Goal: Task Accomplishment & Management: Use online tool/utility

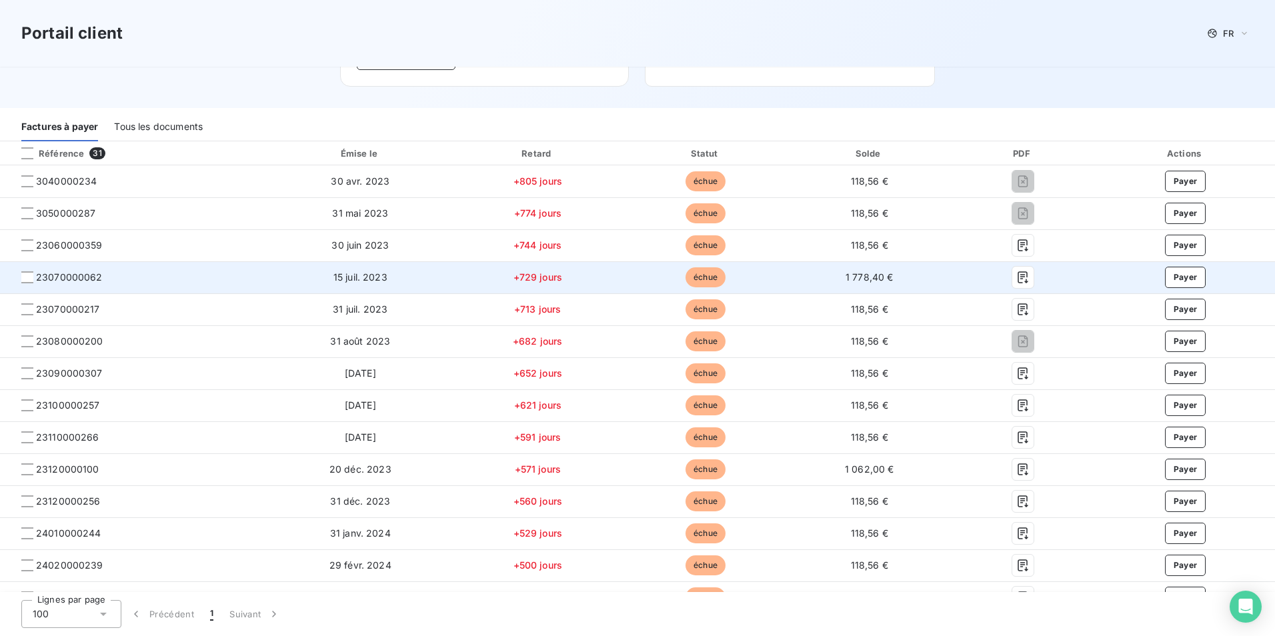
scroll to position [200, 0]
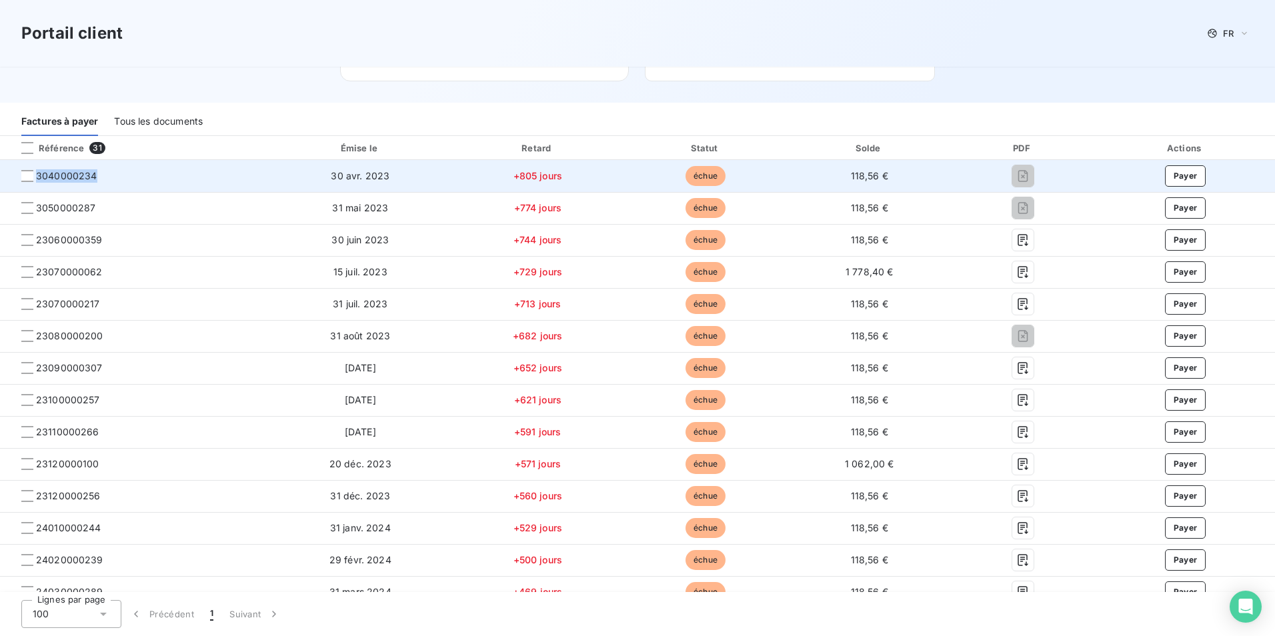
drag, startPoint x: 116, startPoint y: 179, endPoint x: 37, endPoint y: 182, distance: 79.4
click at [37, 182] on span "3040000234" at bounding box center [134, 175] width 247 height 13
copy span "3040000234"
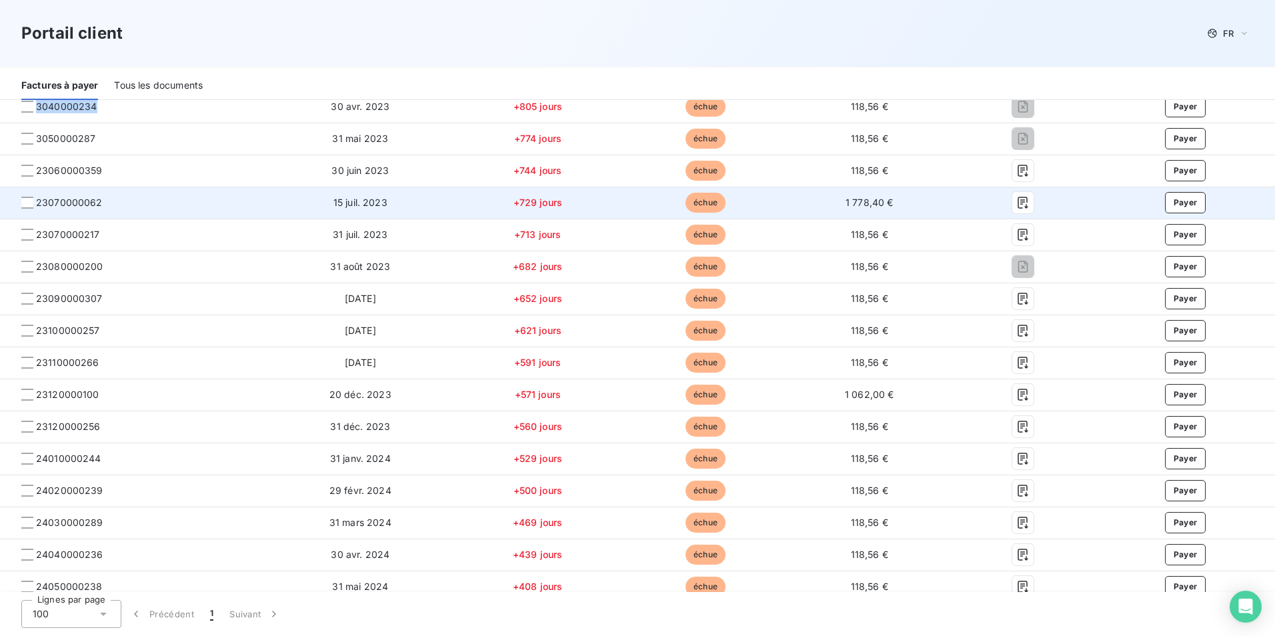
scroll to position [0, 0]
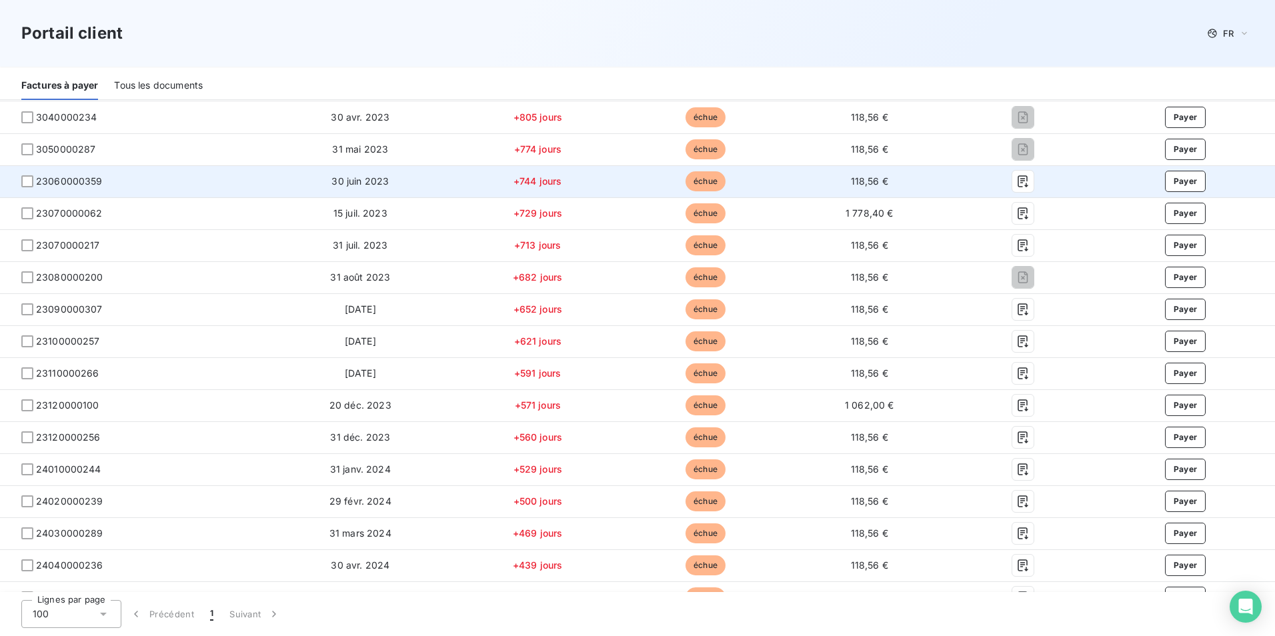
scroll to position [200, 0]
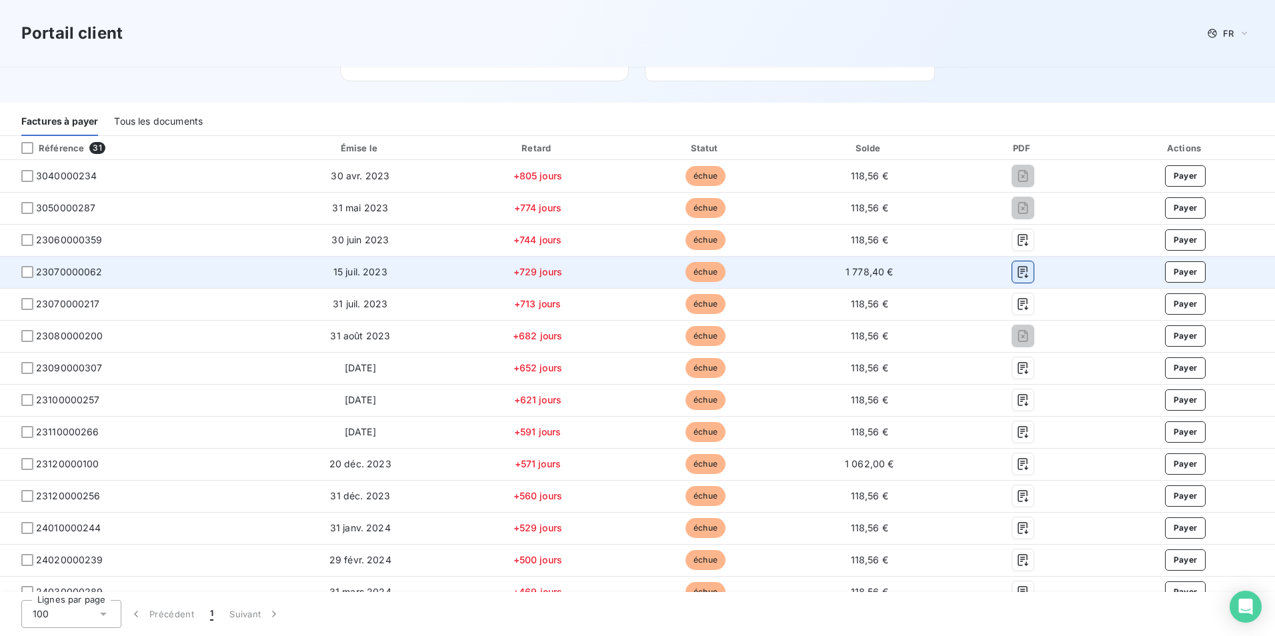
click at [1017, 269] on icon "button" at bounding box center [1022, 272] width 10 height 12
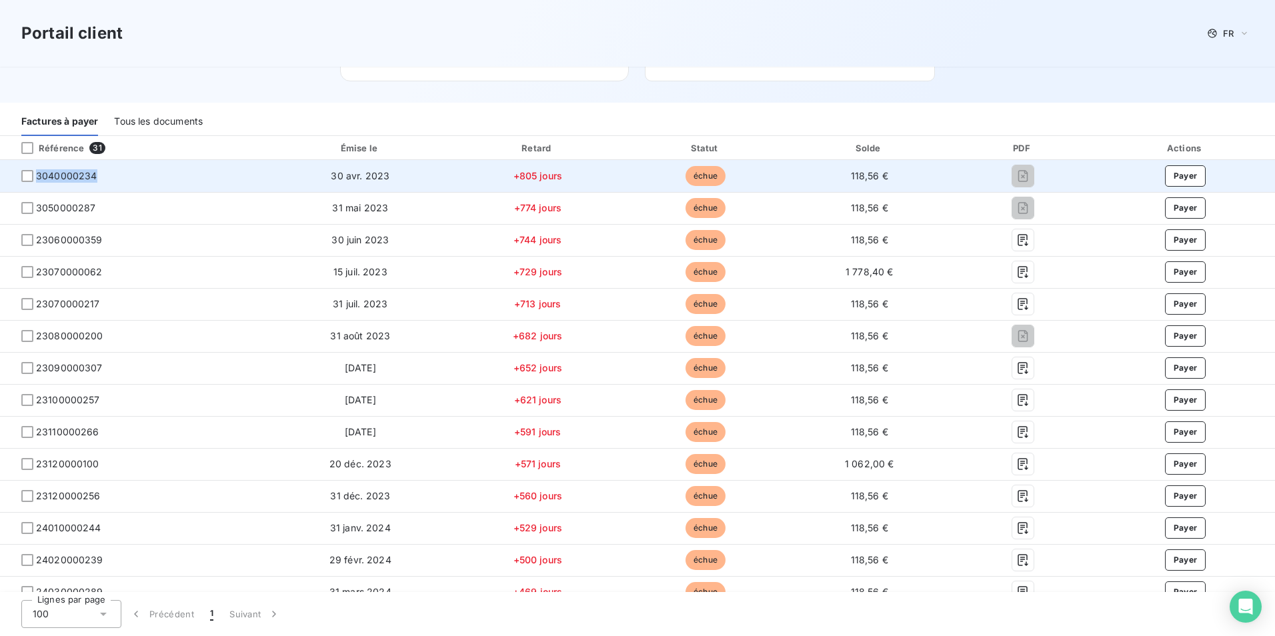
drag, startPoint x: 113, startPoint y: 177, endPoint x: 35, endPoint y: 180, distance: 77.4
click at [35, 180] on span "3040000234" at bounding box center [134, 175] width 247 height 13
copy span "3040000234"
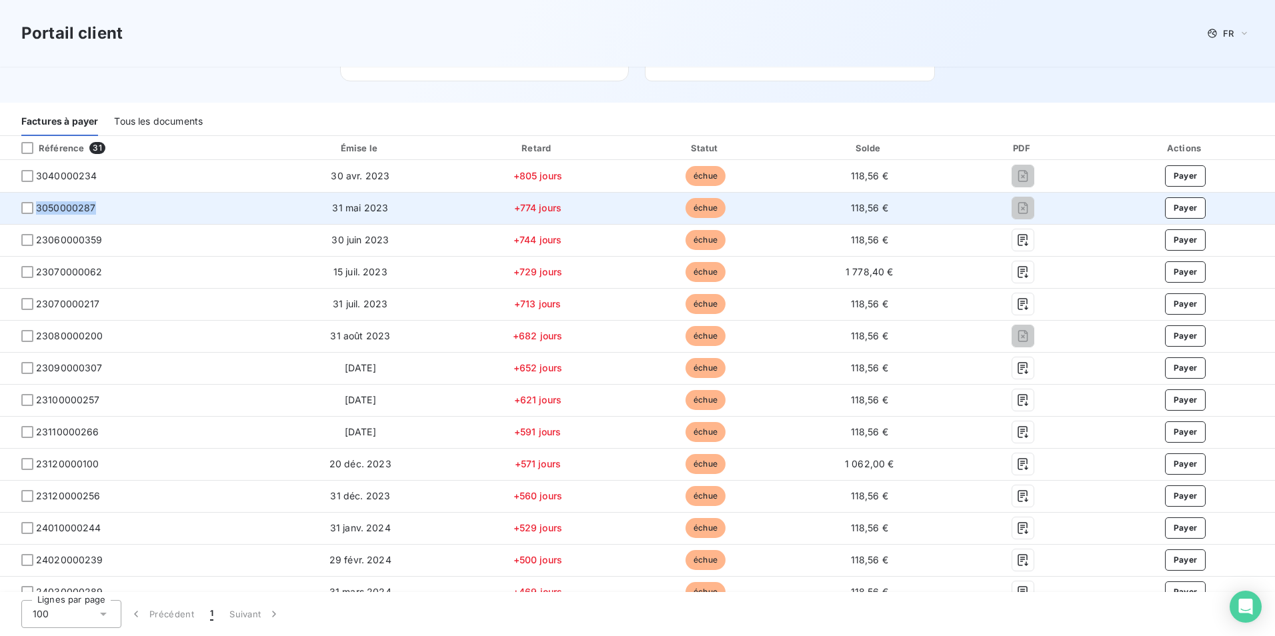
drag, startPoint x: 103, startPoint y: 210, endPoint x: 37, endPoint y: 214, distance: 65.4
click at [37, 214] on span "3050000287" at bounding box center [134, 207] width 247 height 13
copy span "3050000287"
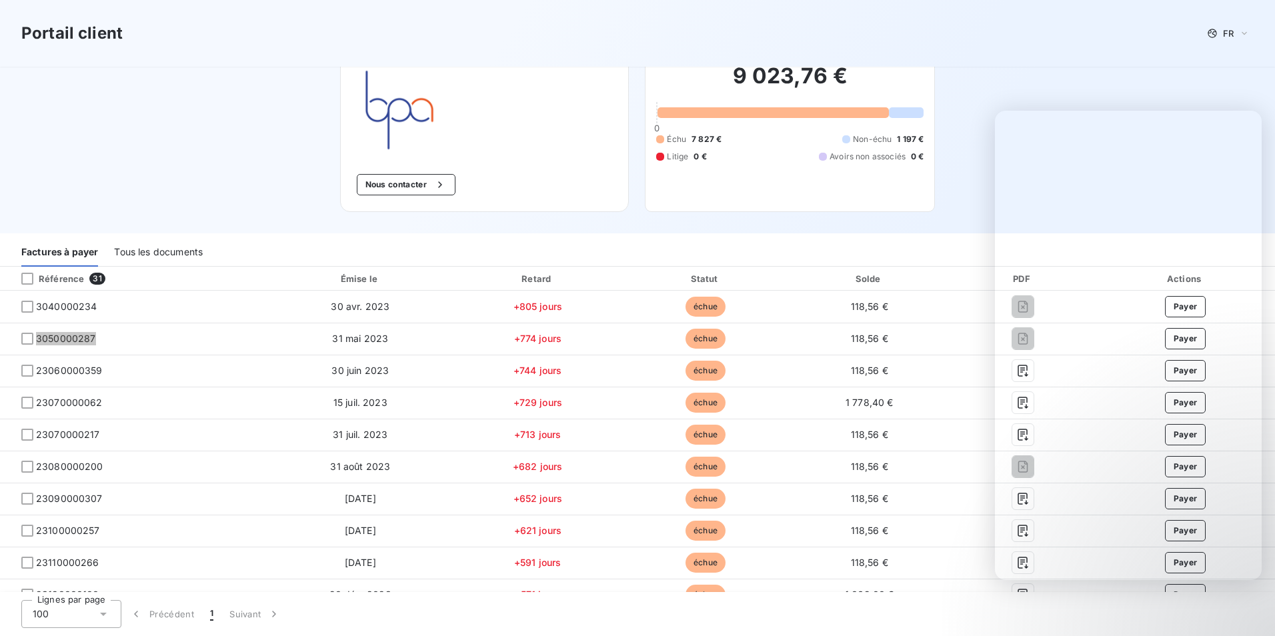
scroll to position [0, 0]
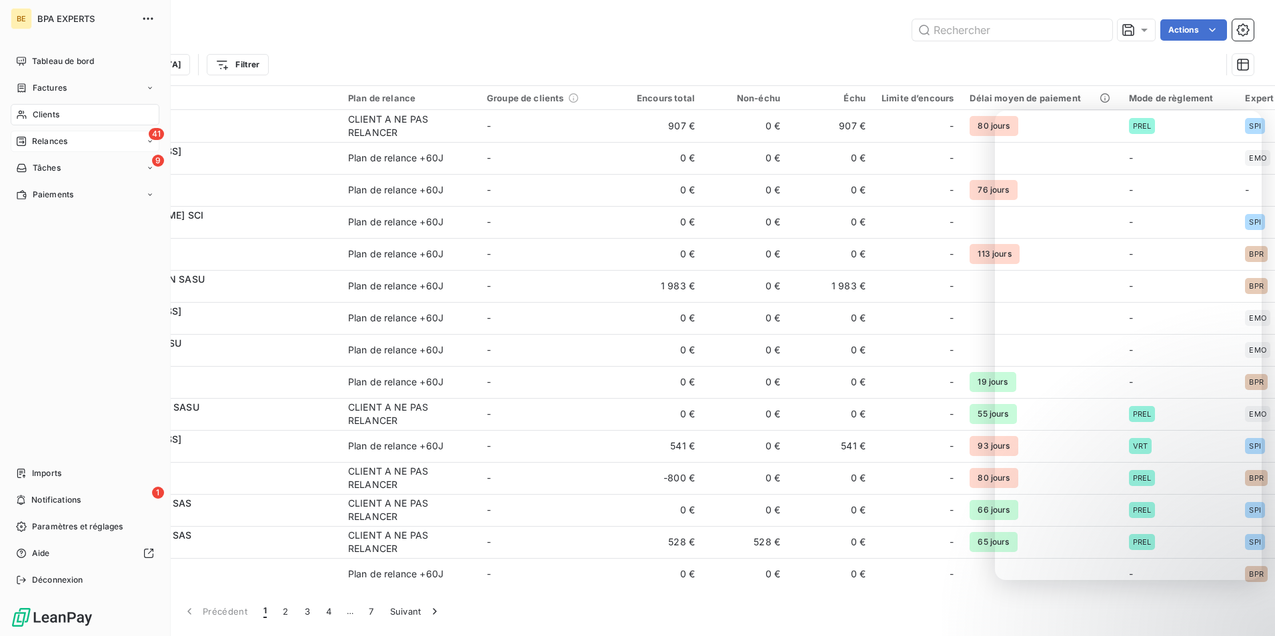
click at [34, 139] on span "Relances" at bounding box center [49, 141] width 35 height 12
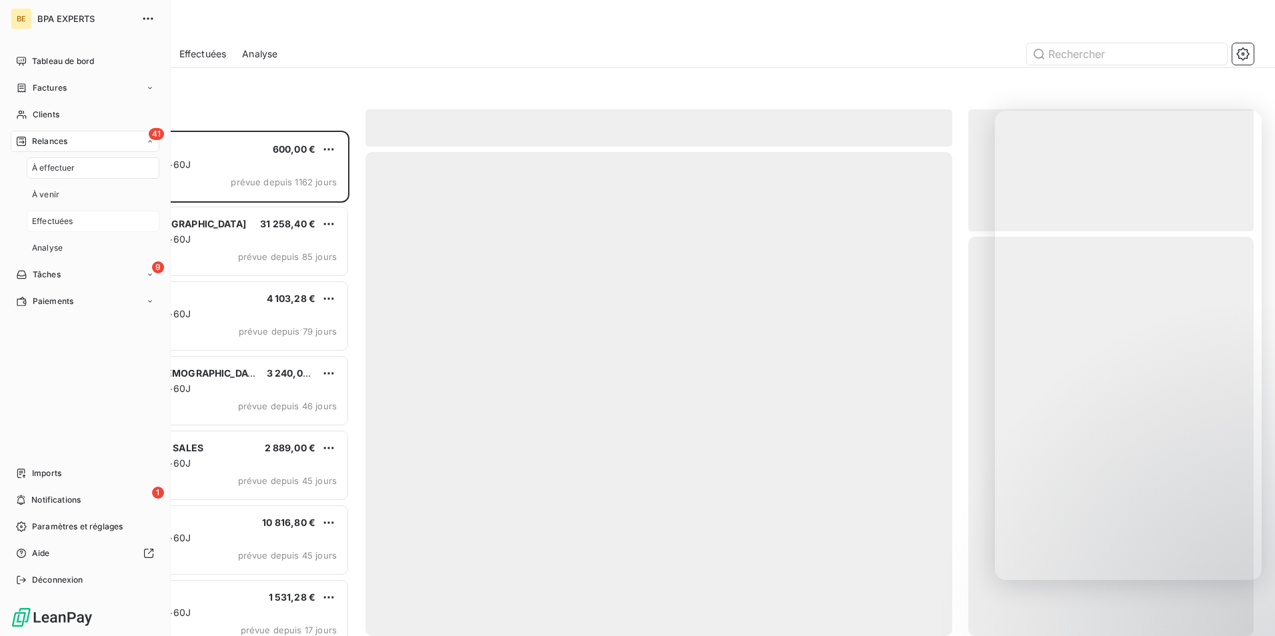
scroll to position [495, 275]
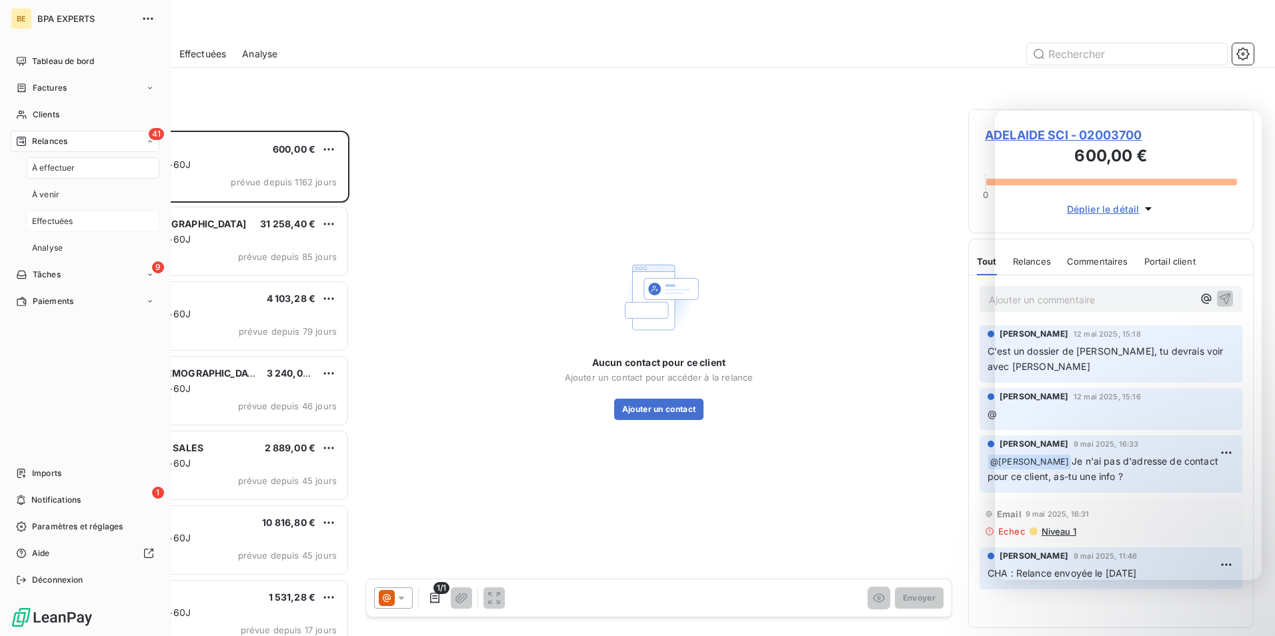
click at [58, 220] on span "Effectuées" at bounding box center [52, 221] width 41 height 12
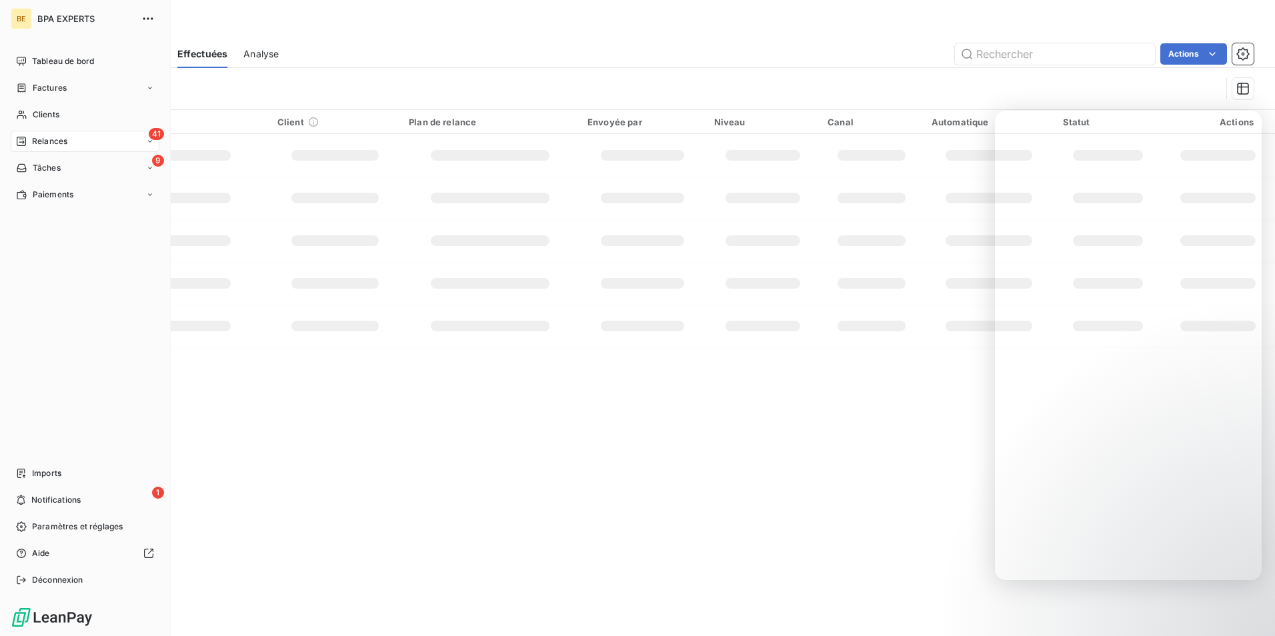
click at [60, 143] on span "Relances" at bounding box center [49, 141] width 35 height 12
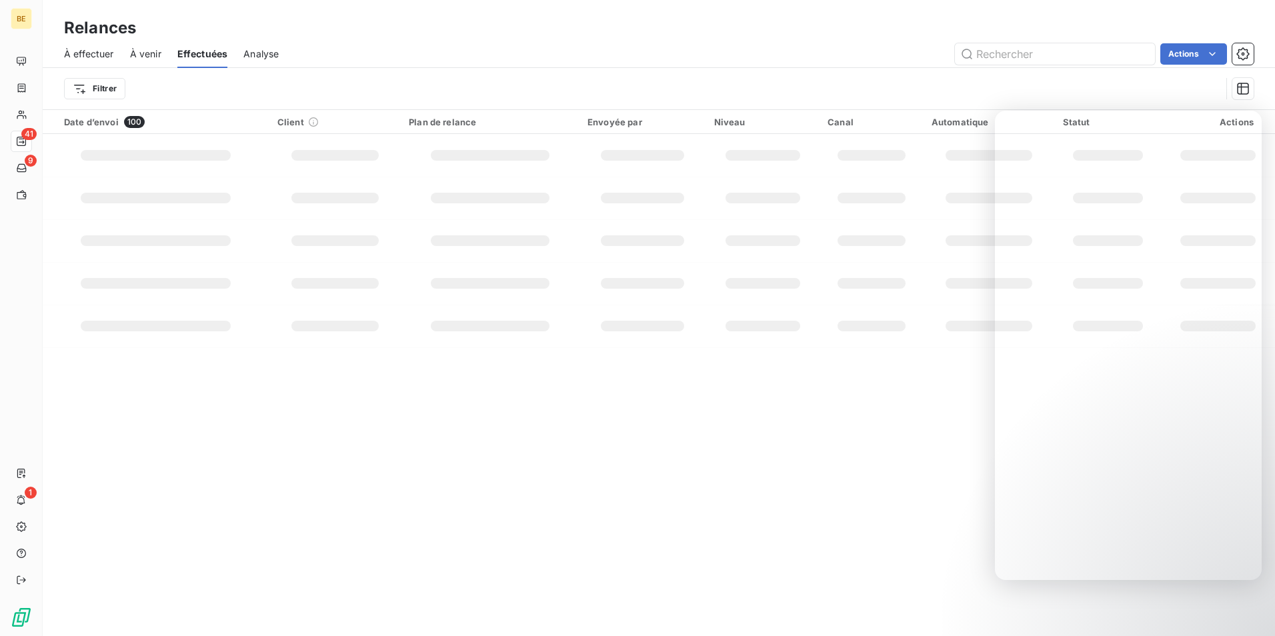
click at [90, 54] on span "À effectuer" at bounding box center [89, 53] width 50 height 13
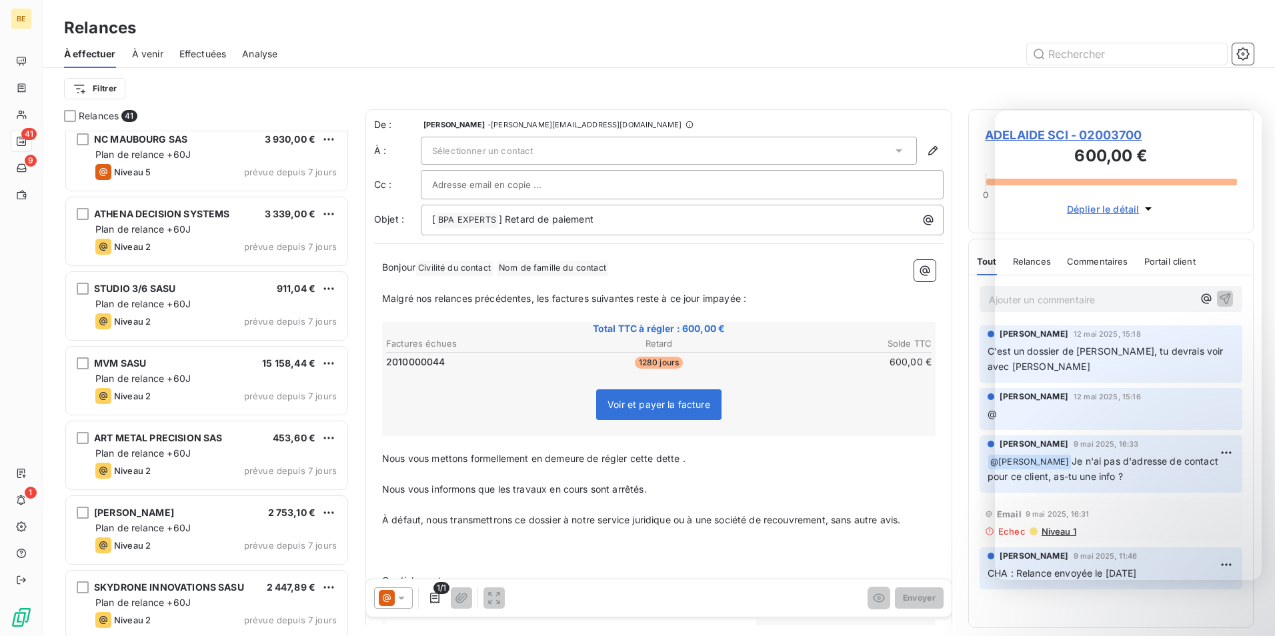
scroll to position [667, 0]
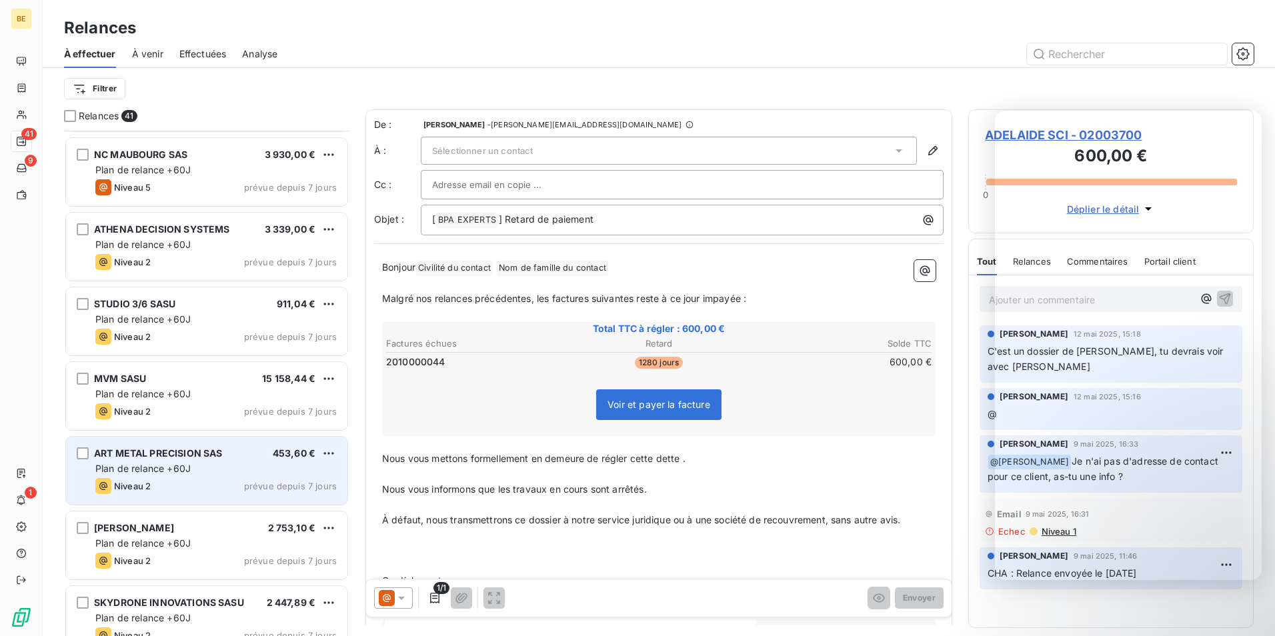
click at [125, 455] on span "ART METAL PRECISION SAS" at bounding box center [158, 452] width 128 height 11
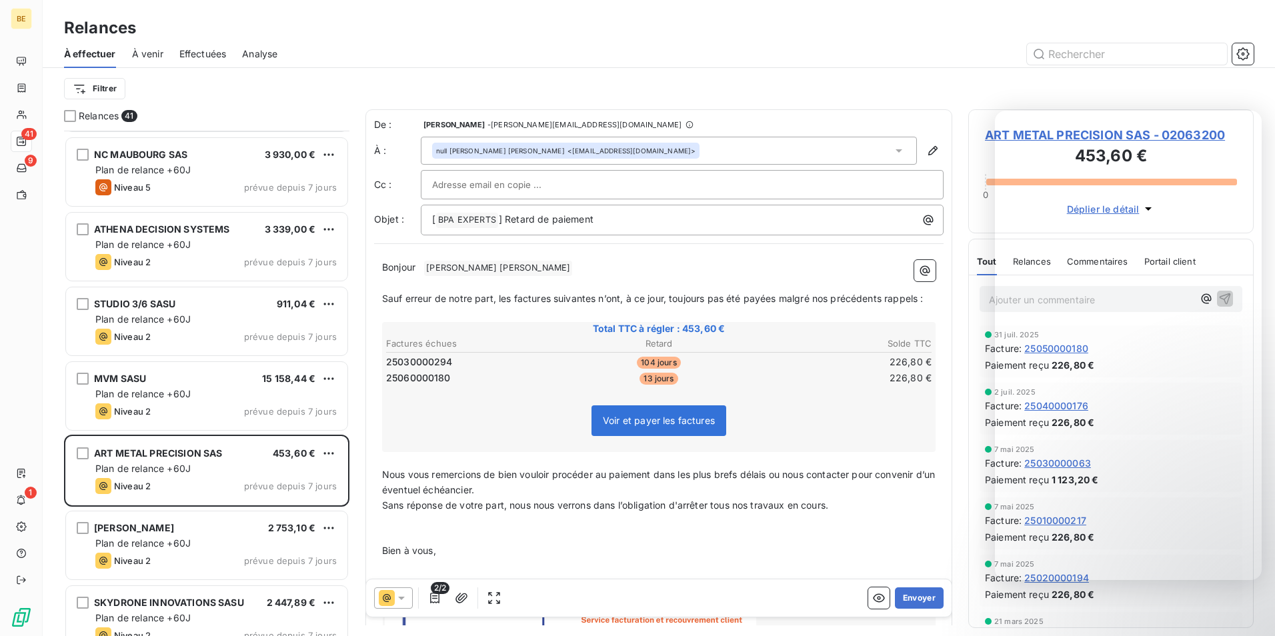
click at [387, 601] on icon at bounding box center [387, 598] width 8 height 8
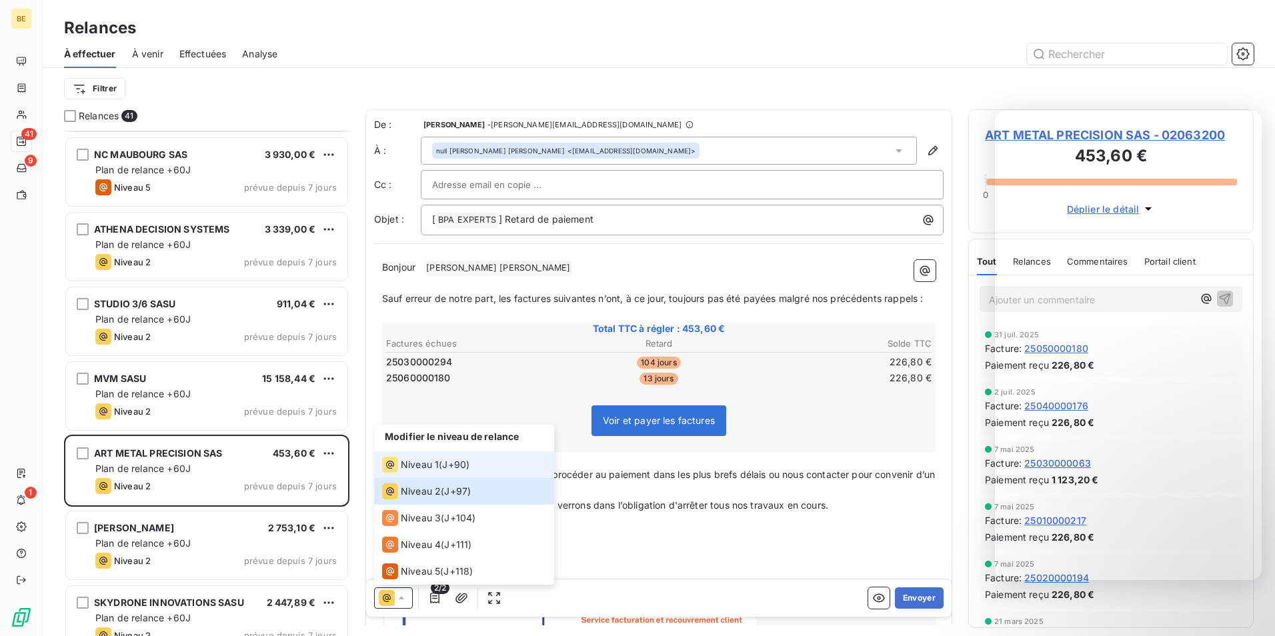
click at [425, 469] on span "Niveau 1" at bounding box center [420, 464] width 38 height 13
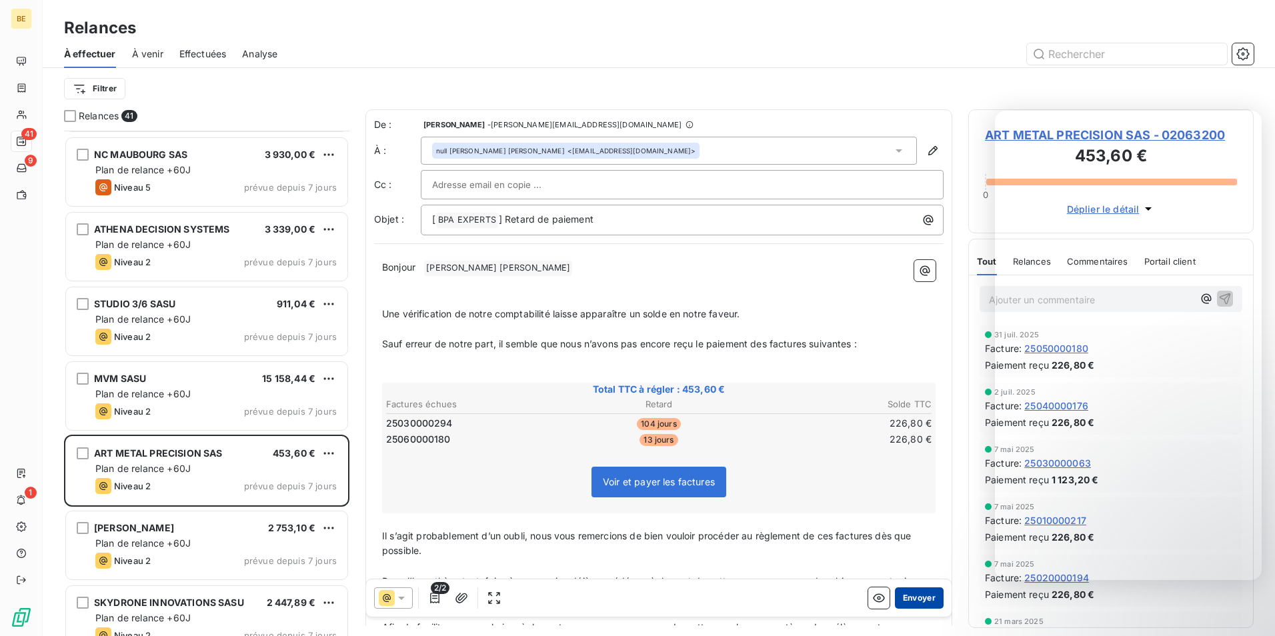
click at [903, 601] on button "Envoyer" at bounding box center [919, 597] width 49 height 21
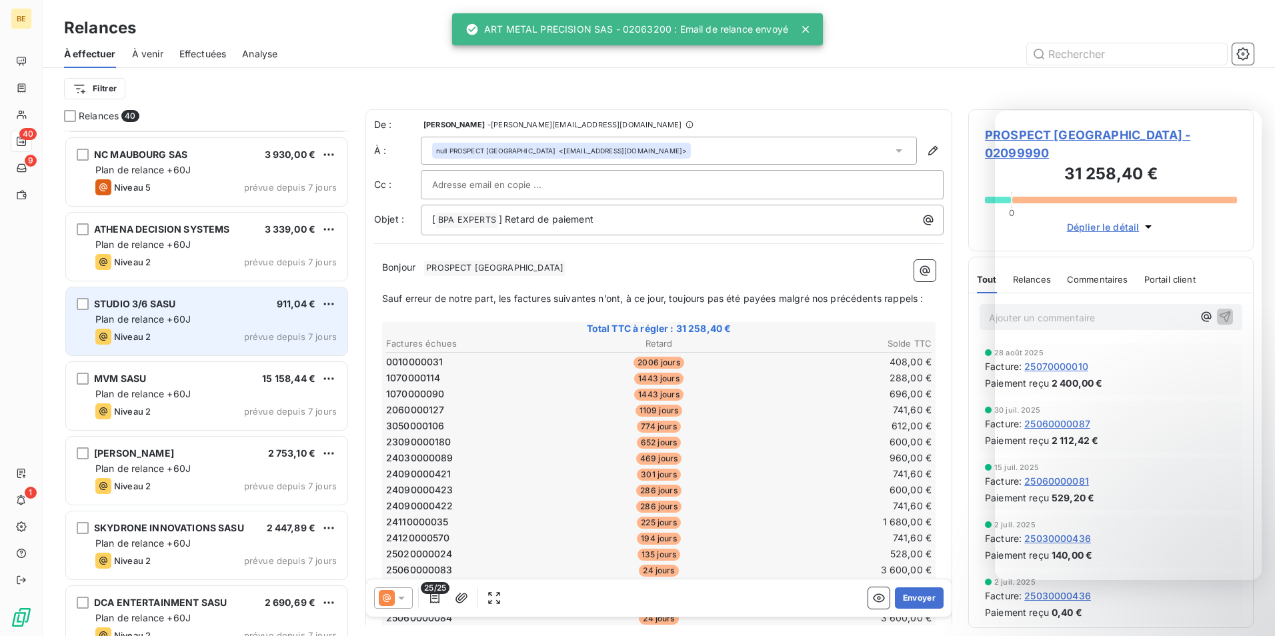
click at [177, 335] on div "Niveau 2 prévue depuis 7 jours" at bounding box center [215, 337] width 241 height 16
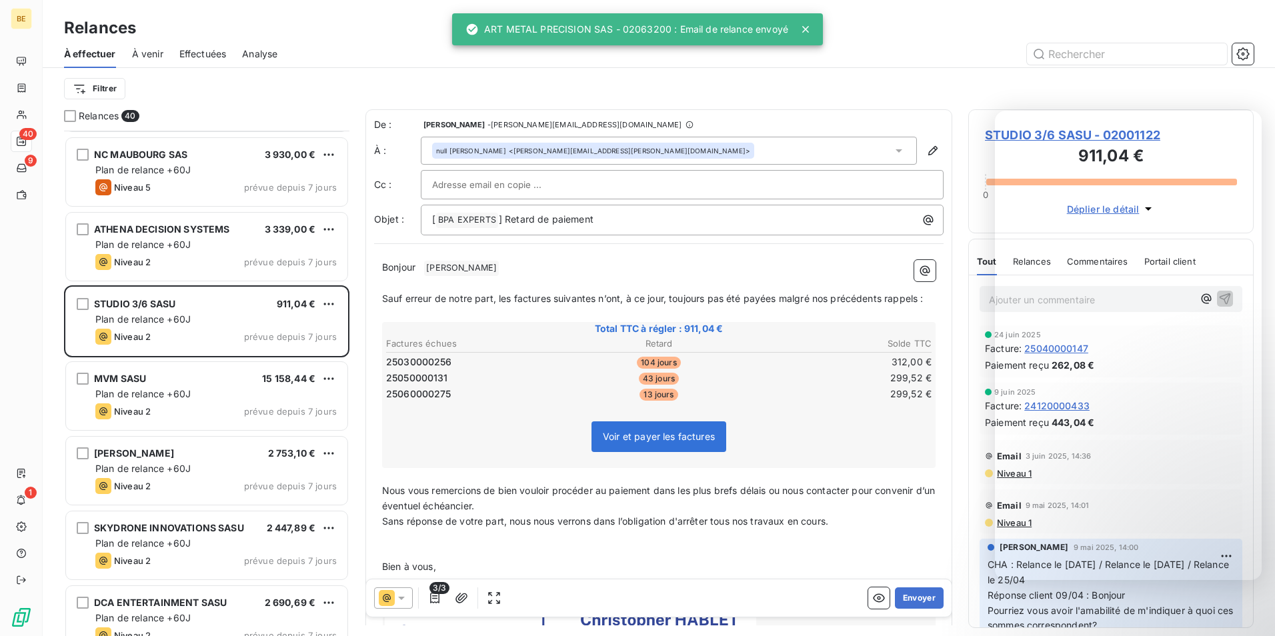
click at [393, 603] on icon at bounding box center [387, 598] width 16 height 16
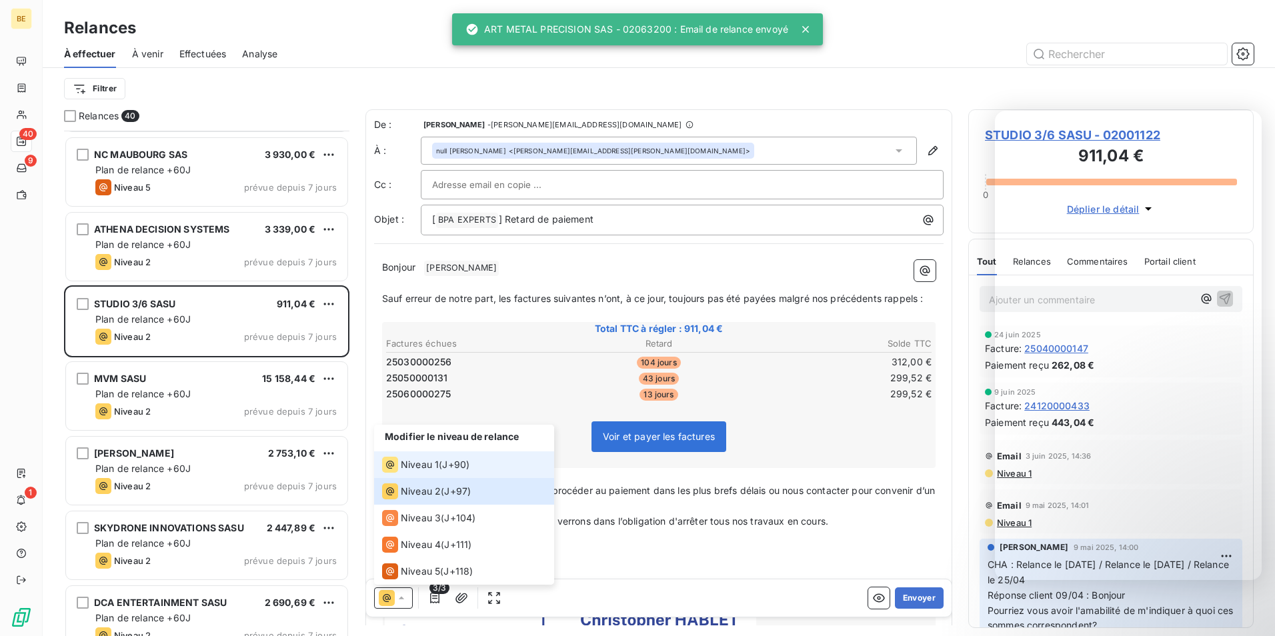
click at [415, 467] on span "Niveau 1" at bounding box center [420, 464] width 38 height 13
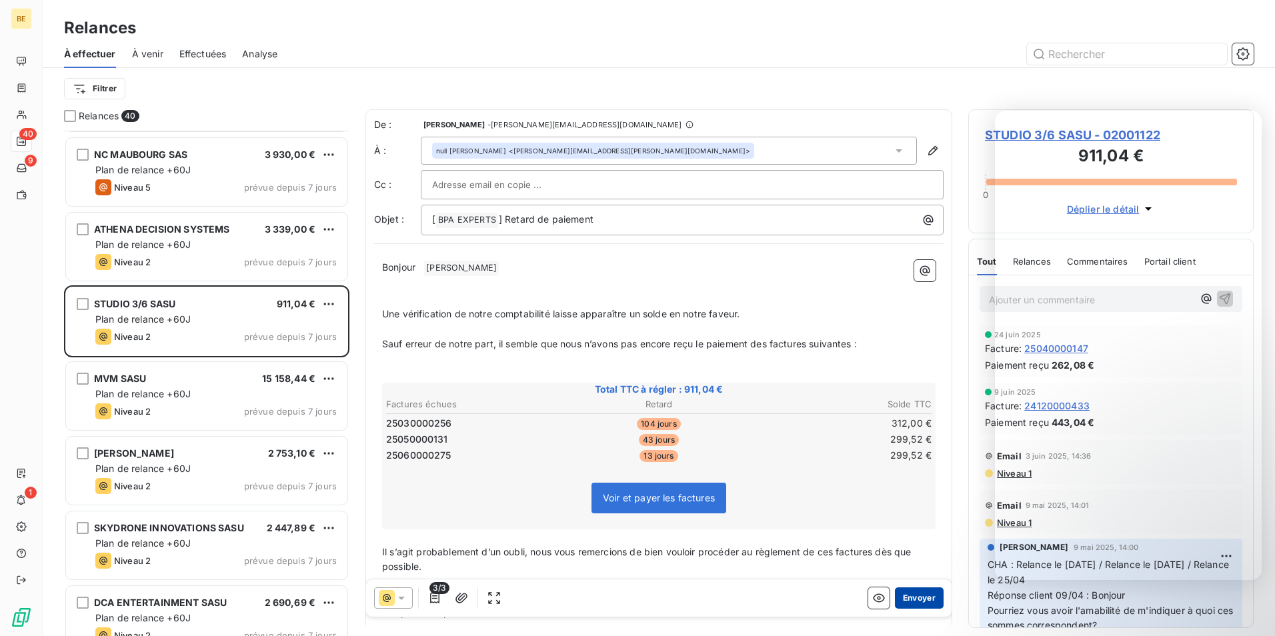
click at [919, 595] on button "Envoyer" at bounding box center [919, 597] width 49 height 21
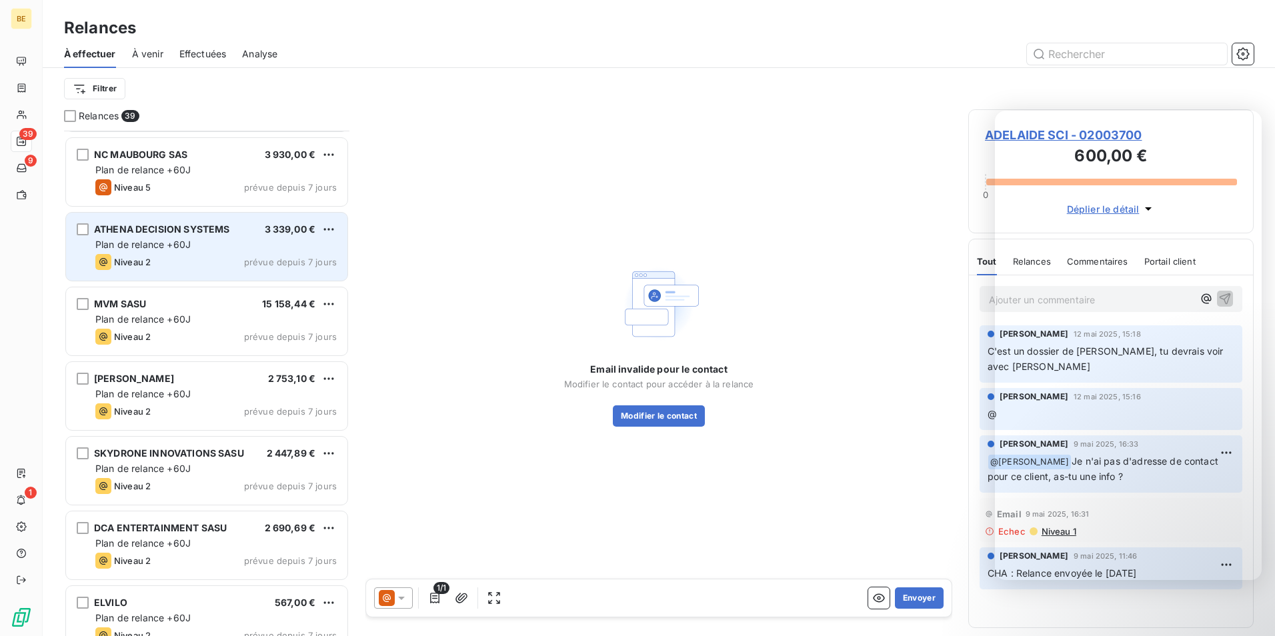
click at [217, 252] on div "ATHENA DECISION SYSTEMS 3 339,00 € Plan de relance +60J Niveau 2 prévue depuis …" at bounding box center [206, 247] width 281 height 68
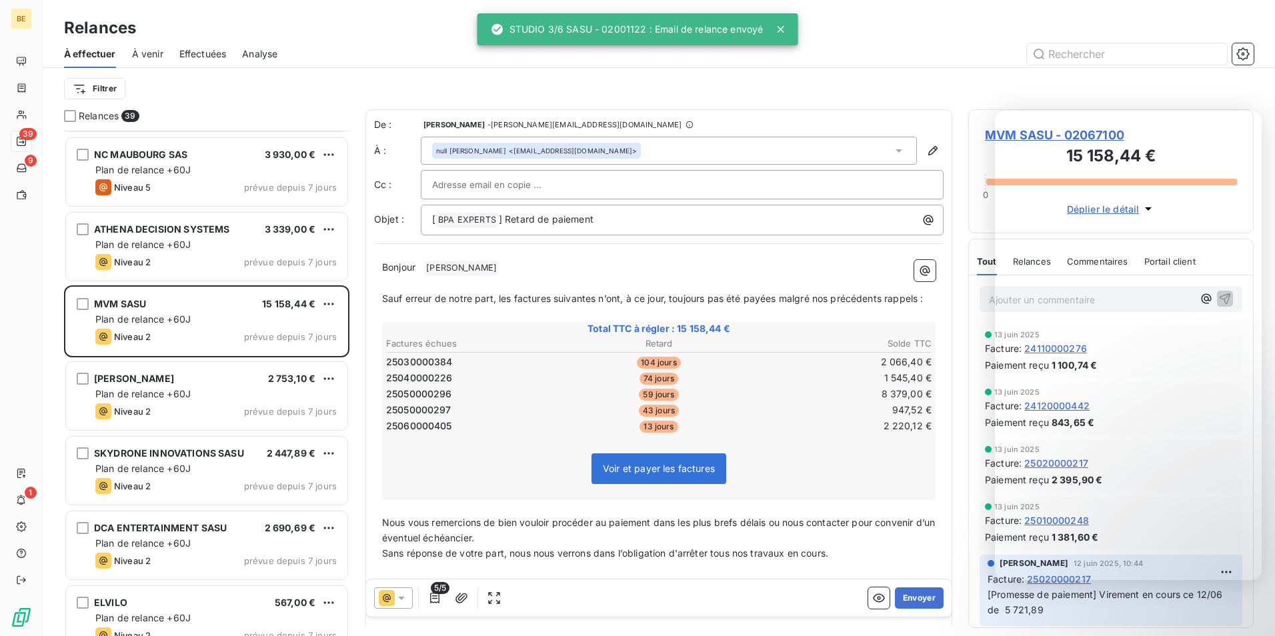
click at [412, 593] on div at bounding box center [393, 597] width 39 height 21
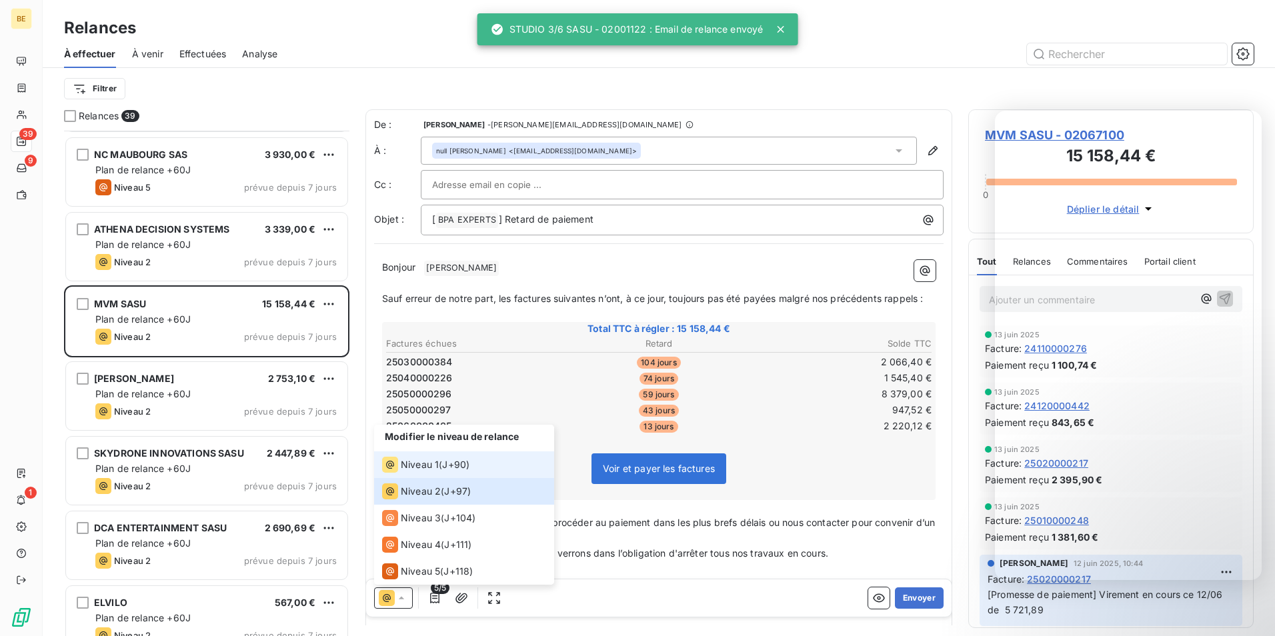
click at [420, 464] on span "Niveau 1" at bounding box center [420, 464] width 38 height 13
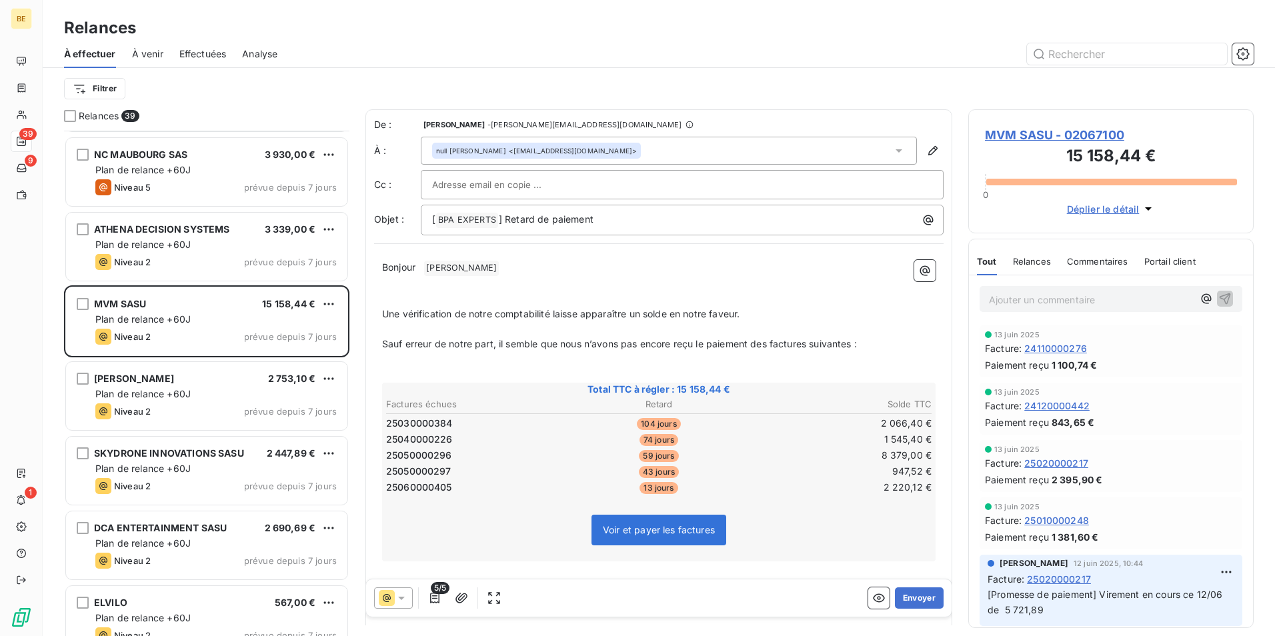
click at [411, 603] on div at bounding box center [393, 597] width 39 height 21
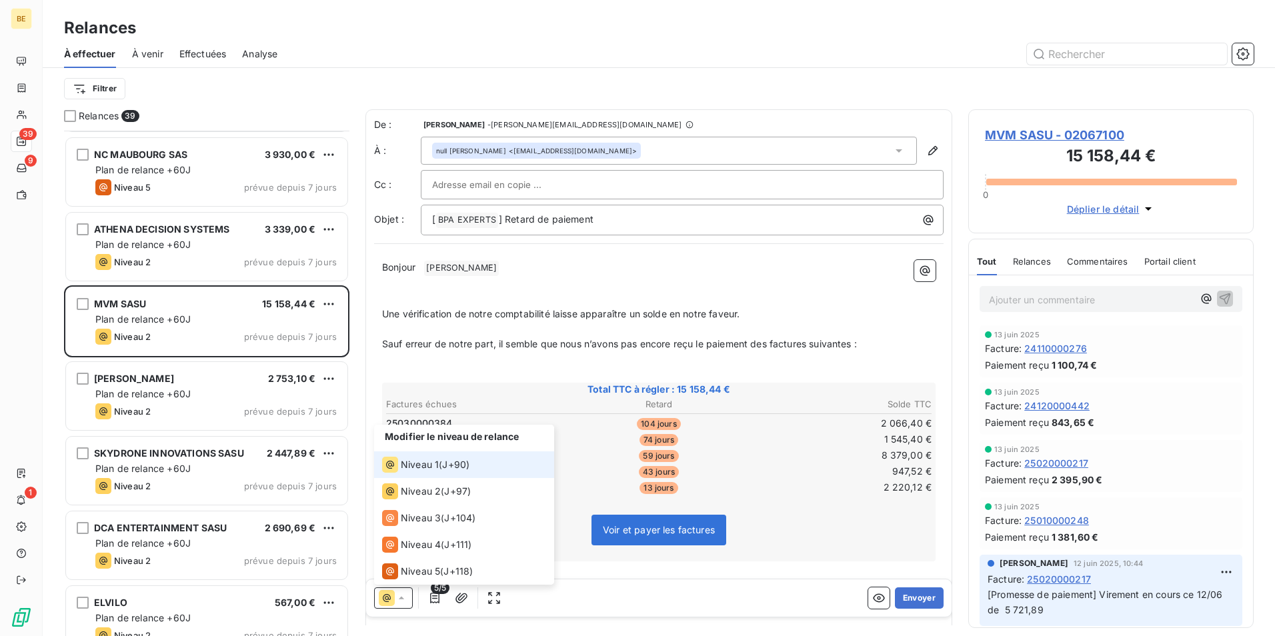
click at [437, 469] on span "Niveau 1" at bounding box center [420, 464] width 38 height 13
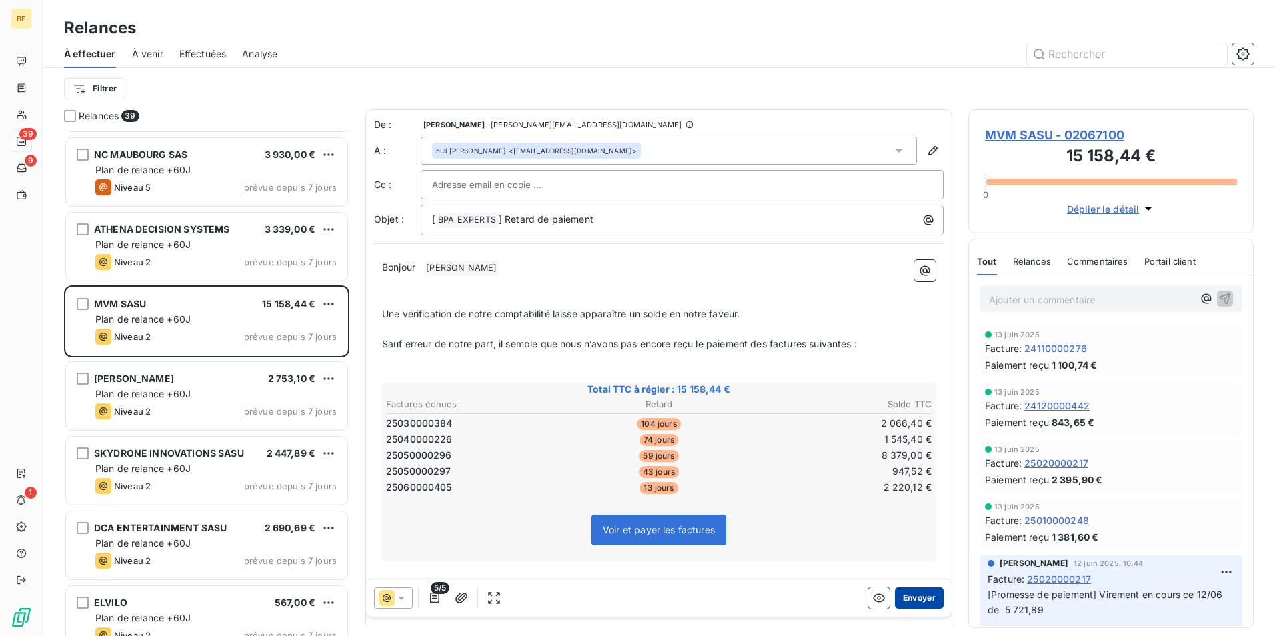
click at [915, 595] on button "Envoyer" at bounding box center [919, 597] width 49 height 21
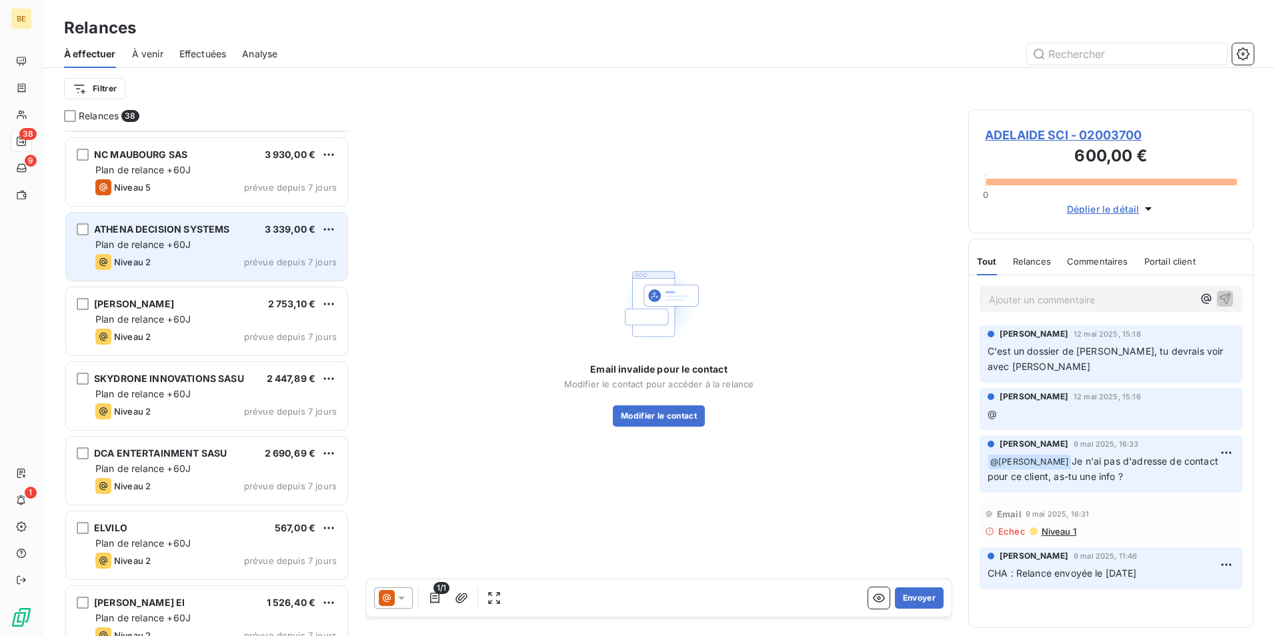
click at [195, 251] on div "ATHENA DECISION SYSTEMS 3 339,00 € Plan de relance +60J Niveau 2 prévue depuis …" at bounding box center [206, 247] width 281 height 68
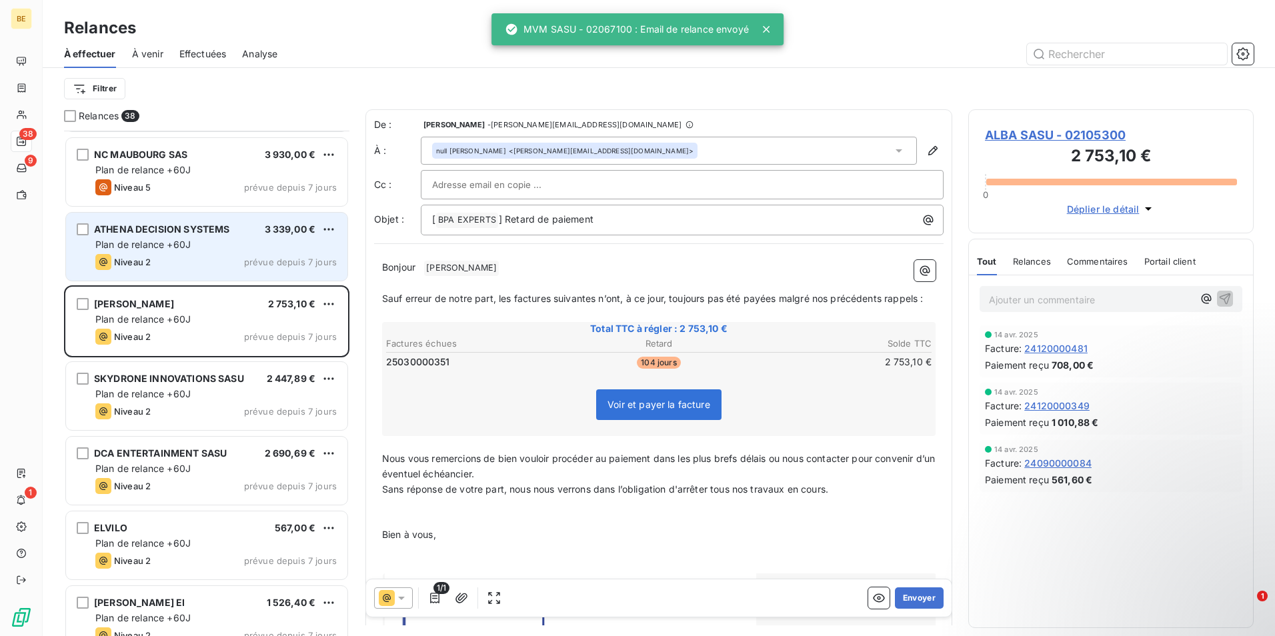
click at [237, 261] on div "Niveau 2 prévue depuis 7 jours" at bounding box center [215, 262] width 241 height 16
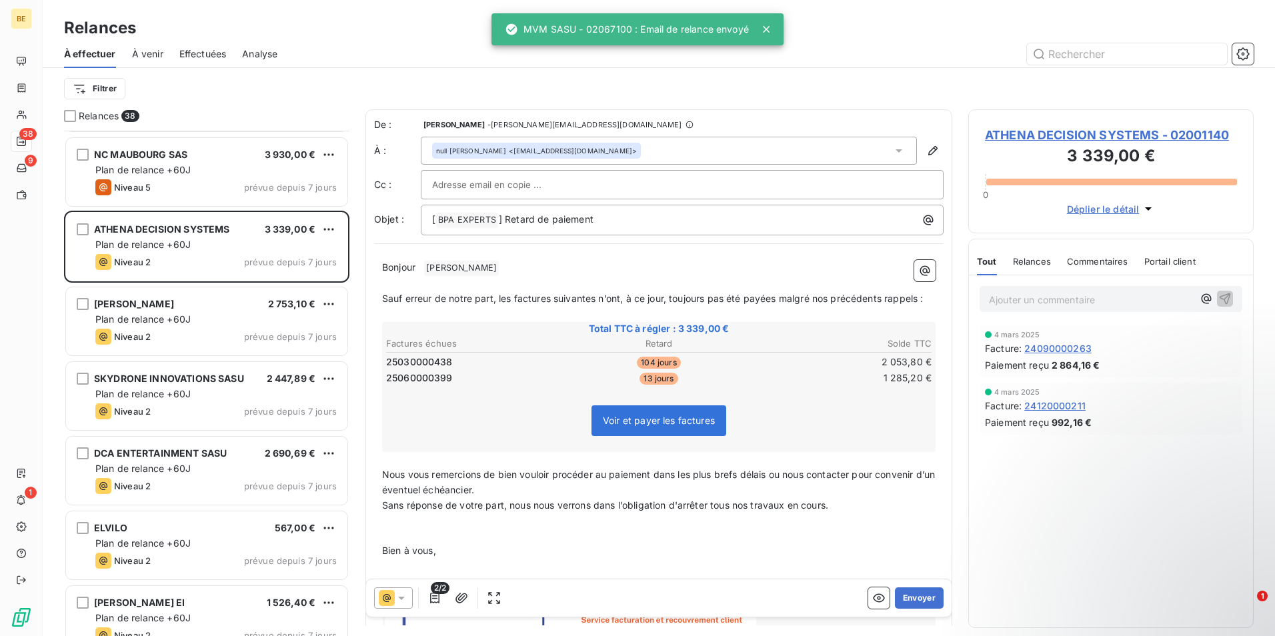
click at [389, 611] on div "2/2 Envoyer" at bounding box center [658, 597] width 585 height 37
click at [394, 601] on icon at bounding box center [387, 598] width 16 height 16
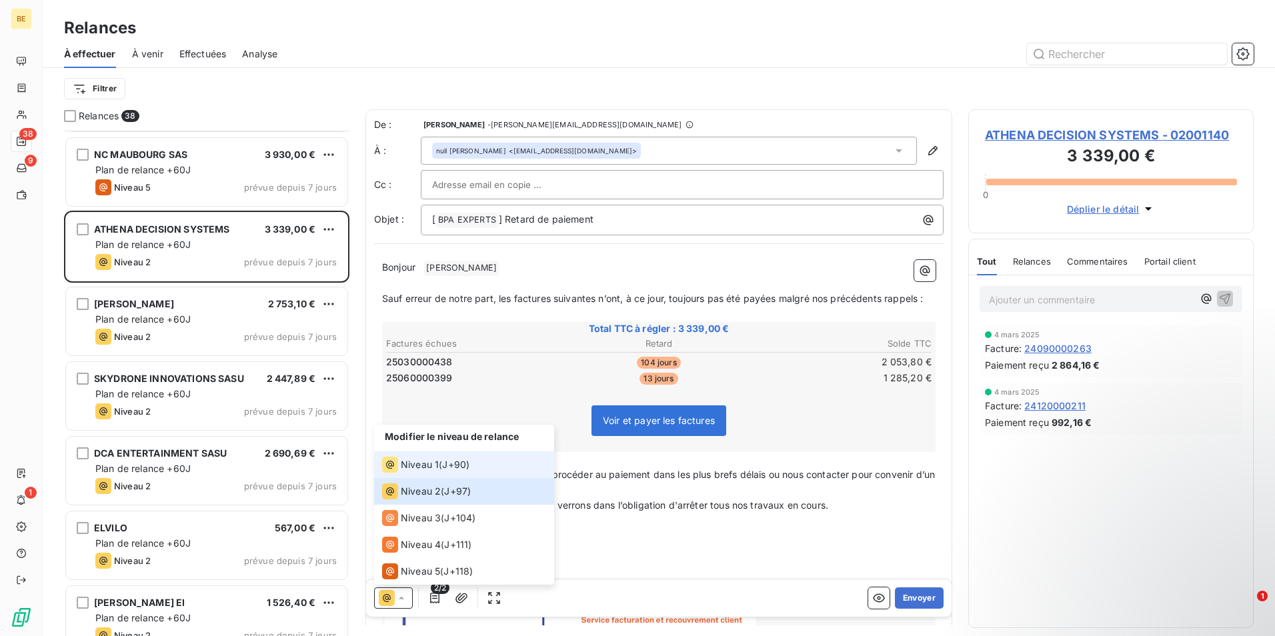
click at [442, 473] on li "Niveau 1 ( J+90 )" at bounding box center [464, 464] width 180 height 27
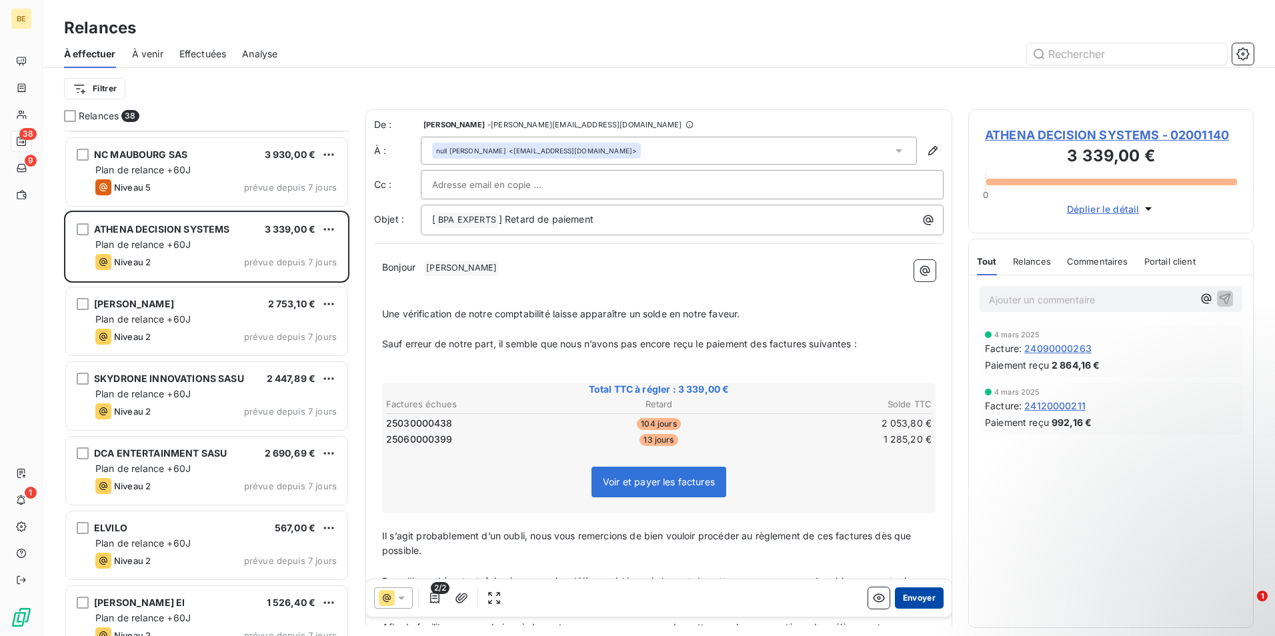
click at [921, 601] on button "Envoyer" at bounding box center [919, 597] width 49 height 21
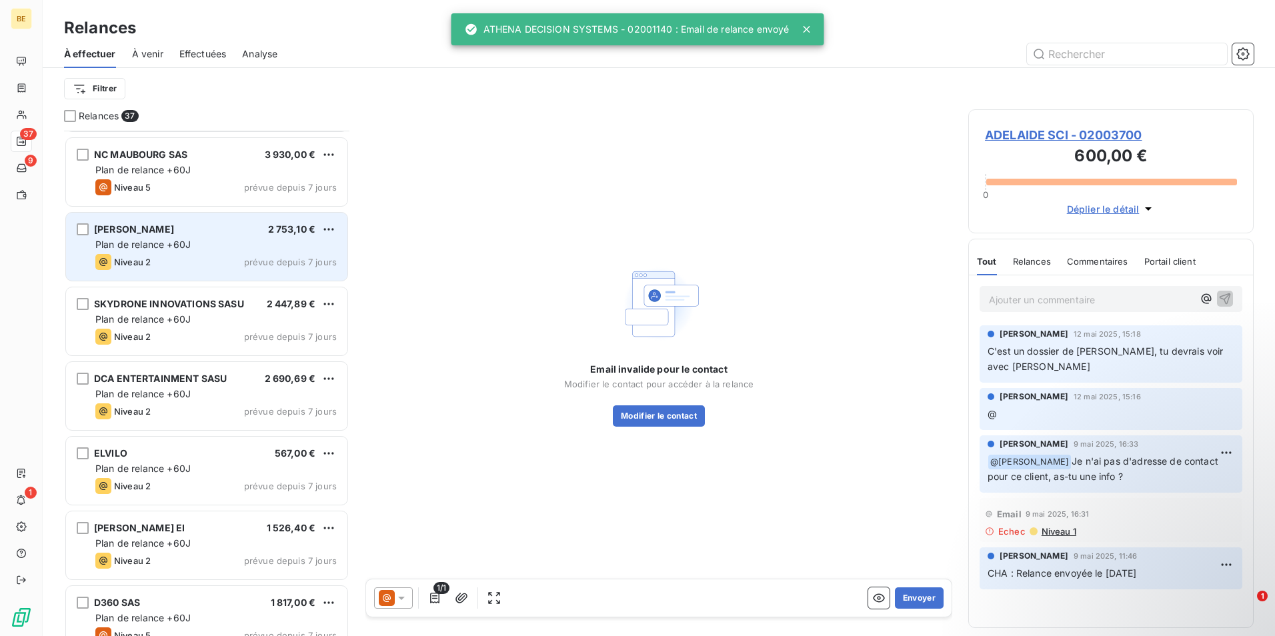
click at [186, 251] on div "Plan de relance +60J" at bounding box center [215, 244] width 241 height 13
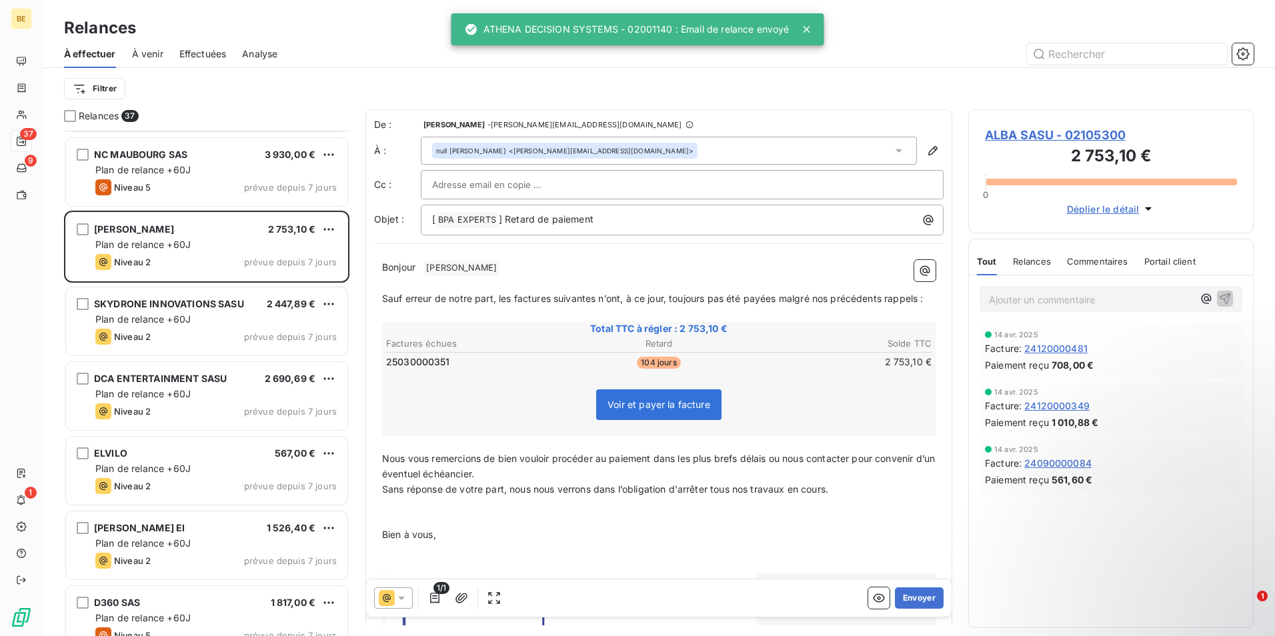
click at [380, 592] on icon at bounding box center [387, 598] width 16 height 16
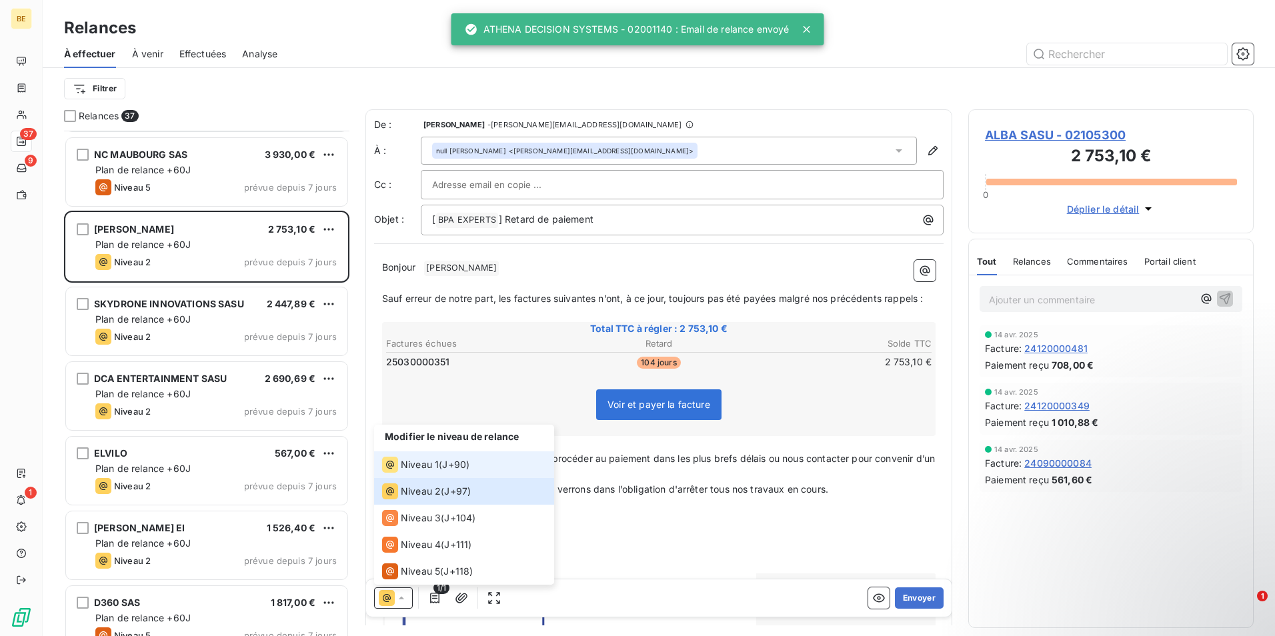
click at [413, 457] on div "Niveau 1" at bounding box center [410, 465] width 57 height 16
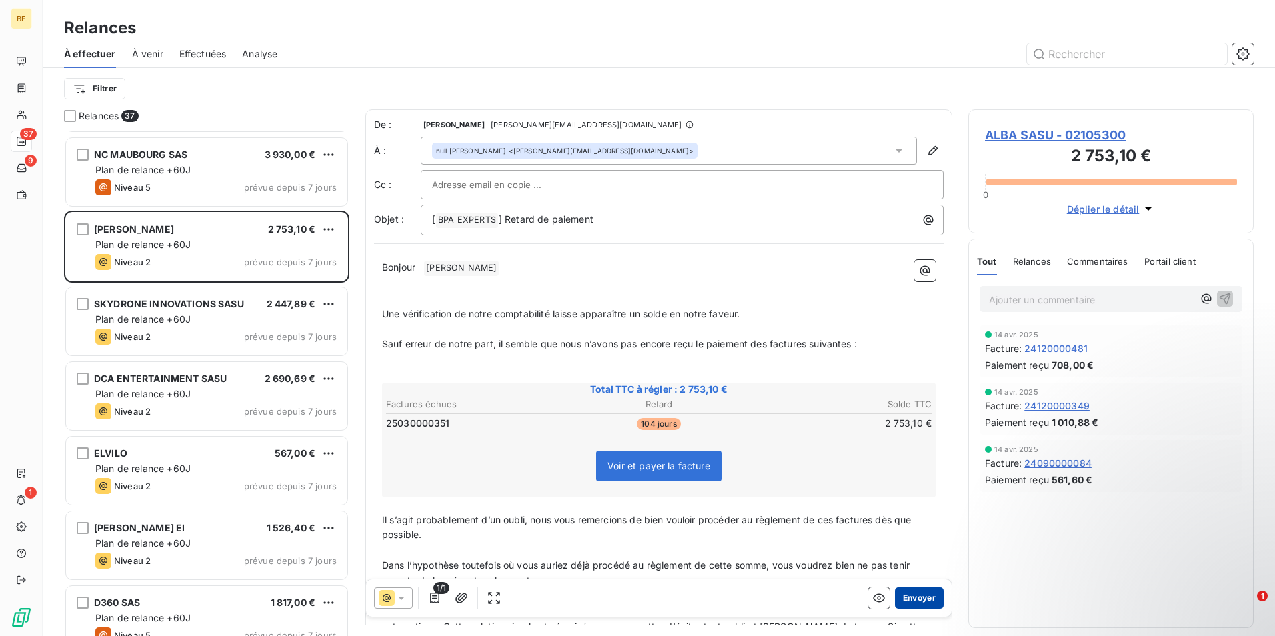
click at [905, 600] on button "Envoyer" at bounding box center [919, 597] width 49 height 21
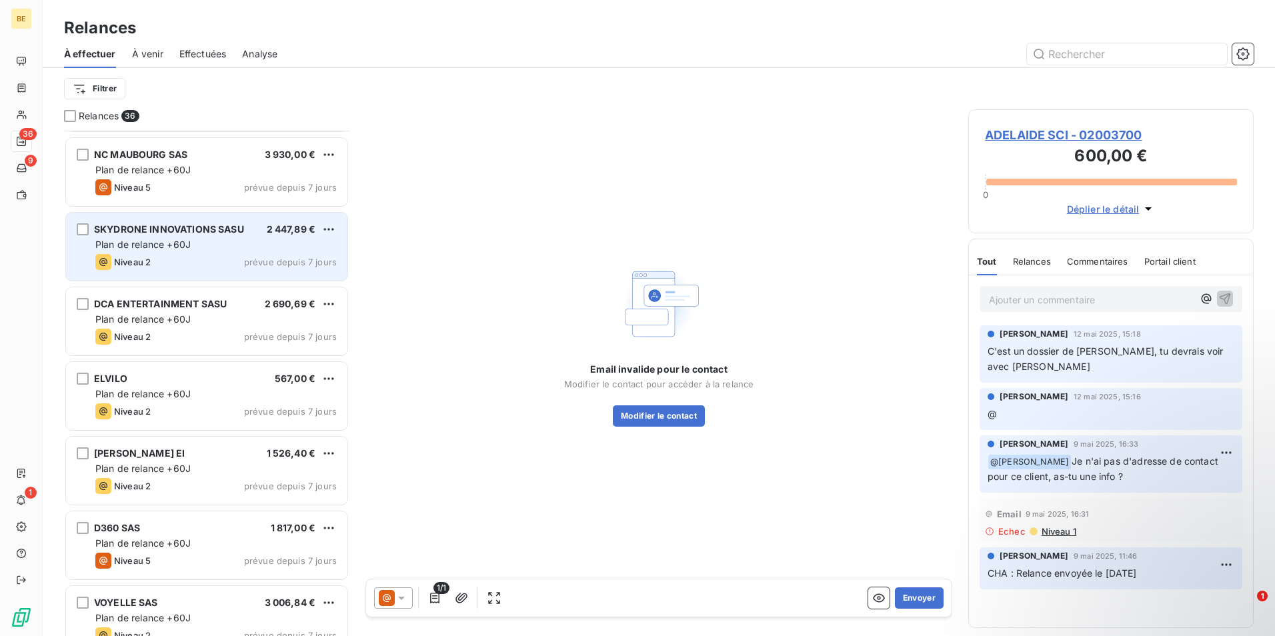
click at [207, 269] on div "Niveau 2 prévue depuis 7 jours" at bounding box center [215, 262] width 241 height 16
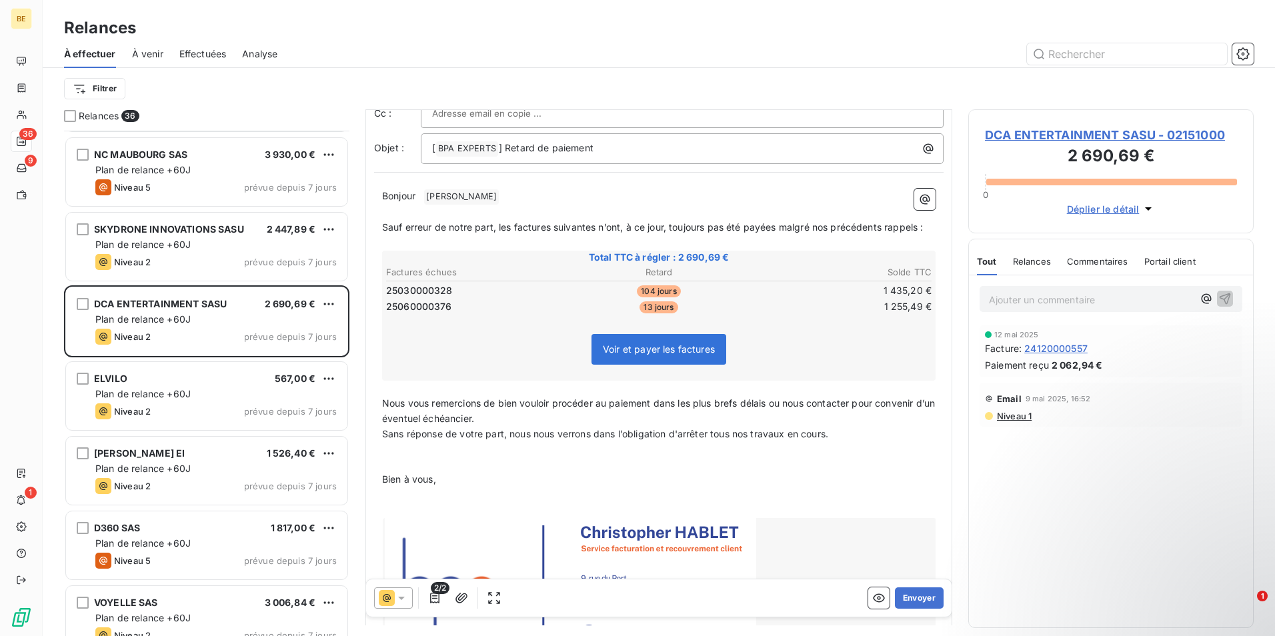
scroll to position [134, 0]
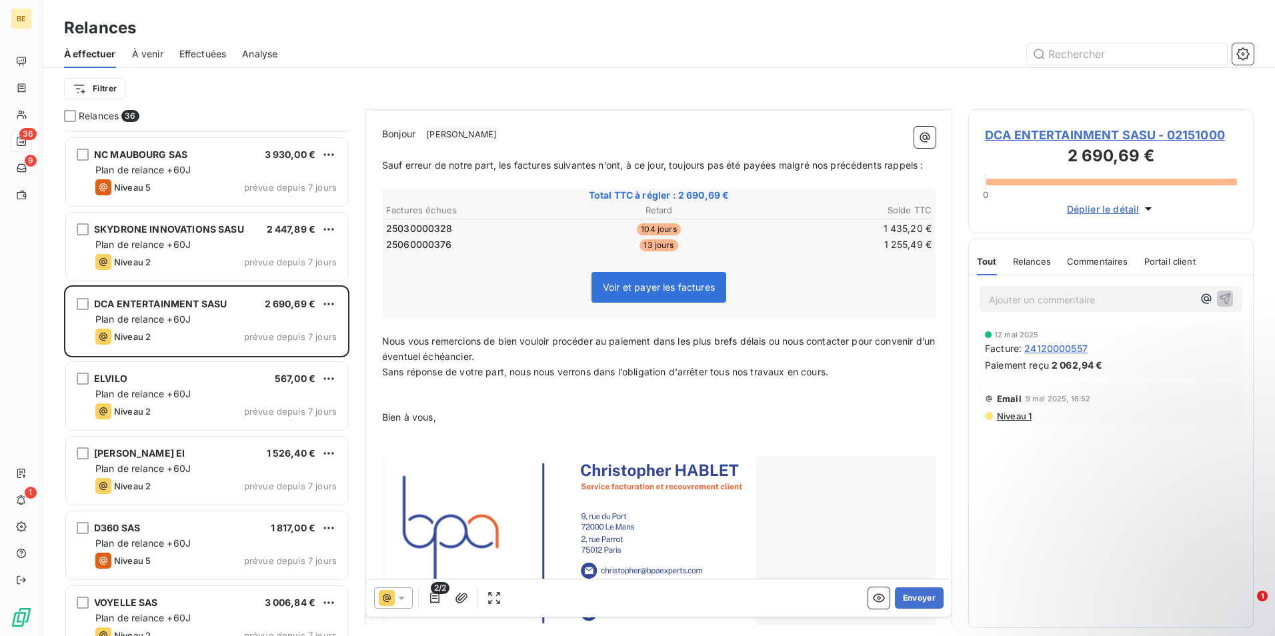
click at [381, 595] on icon at bounding box center [387, 598] width 16 height 16
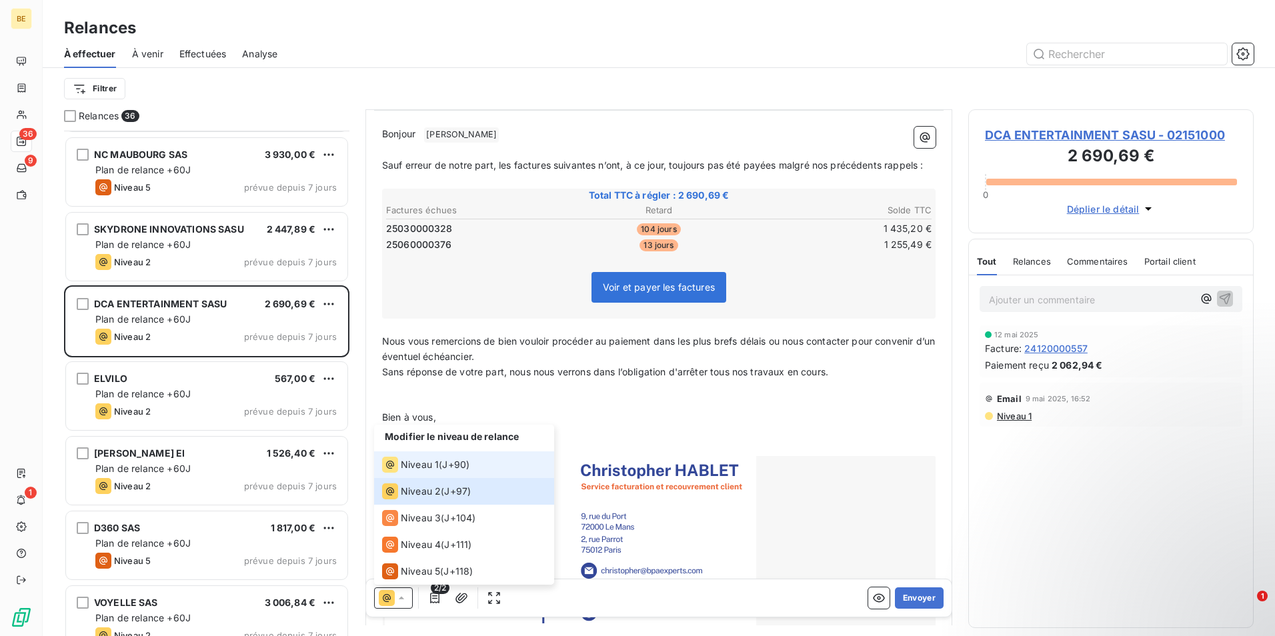
click at [413, 465] on span "Niveau 1" at bounding box center [420, 464] width 38 height 13
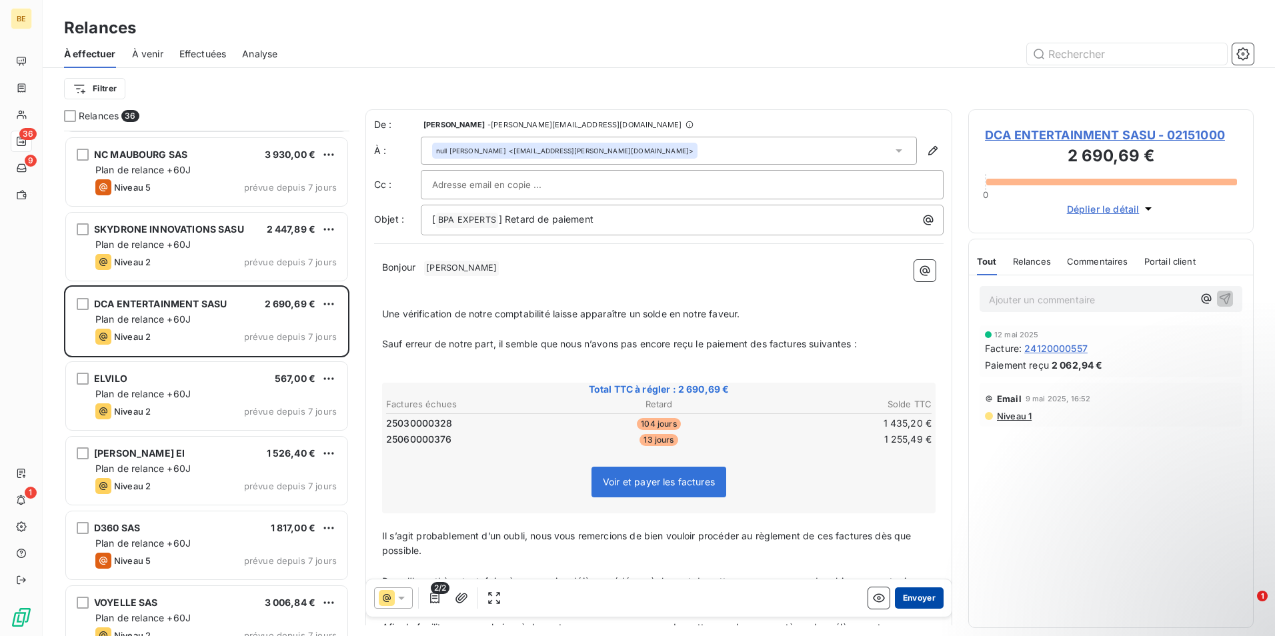
click at [919, 600] on button "Envoyer" at bounding box center [919, 597] width 49 height 21
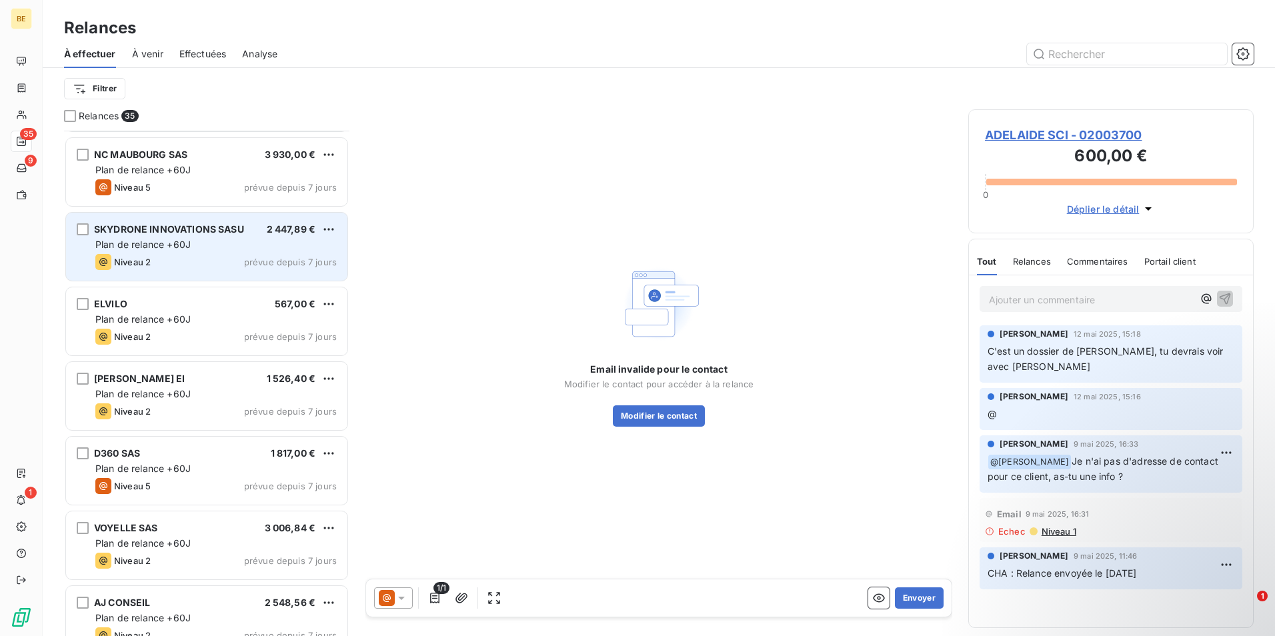
click at [209, 251] on div "Plan de relance +60J" at bounding box center [215, 244] width 241 height 13
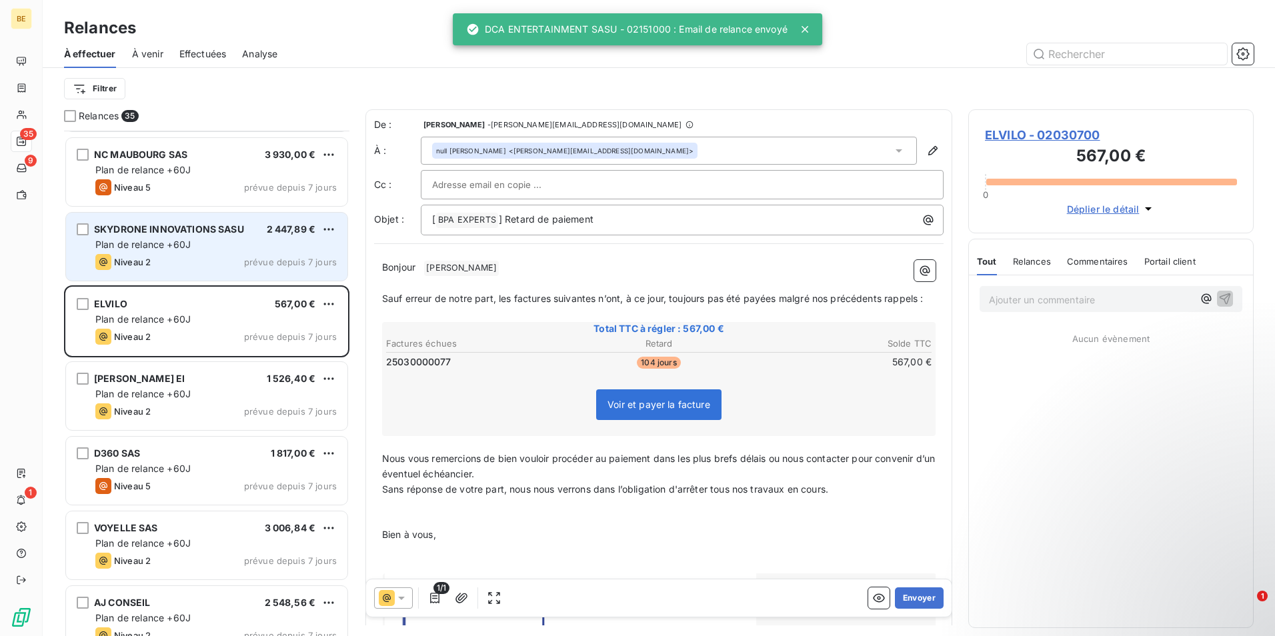
click at [153, 241] on span "Plan de relance +60J" at bounding box center [142, 244] width 95 height 11
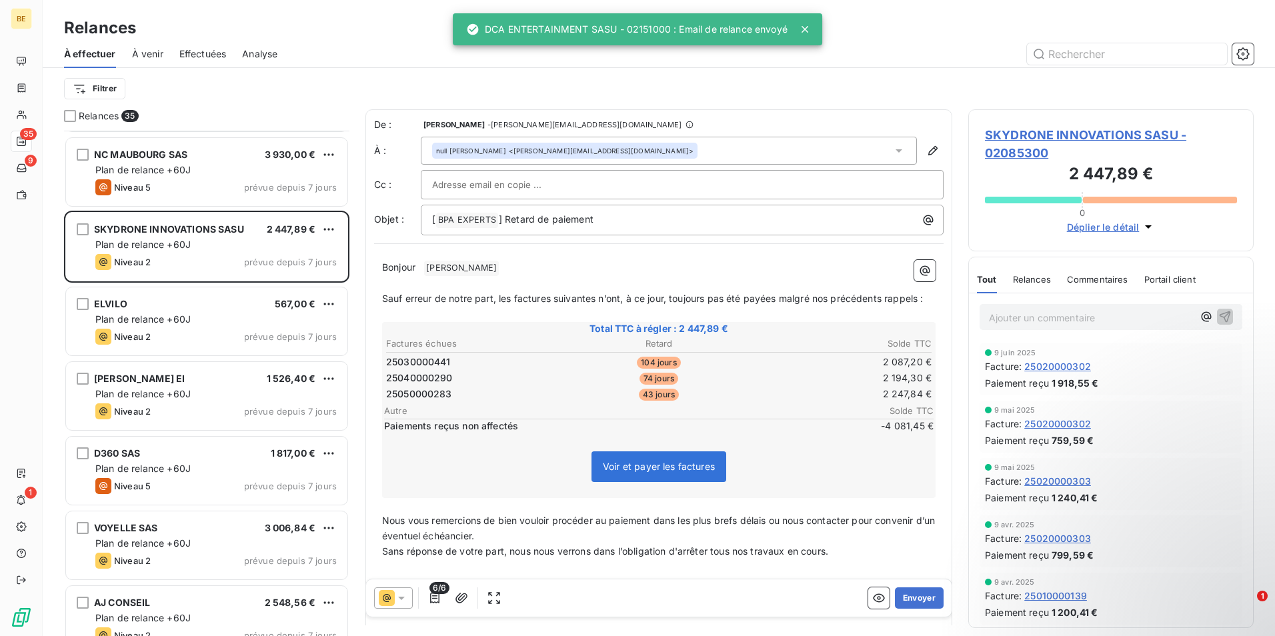
click at [389, 602] on icon at bounding box center [387, 598] width 16 height 16
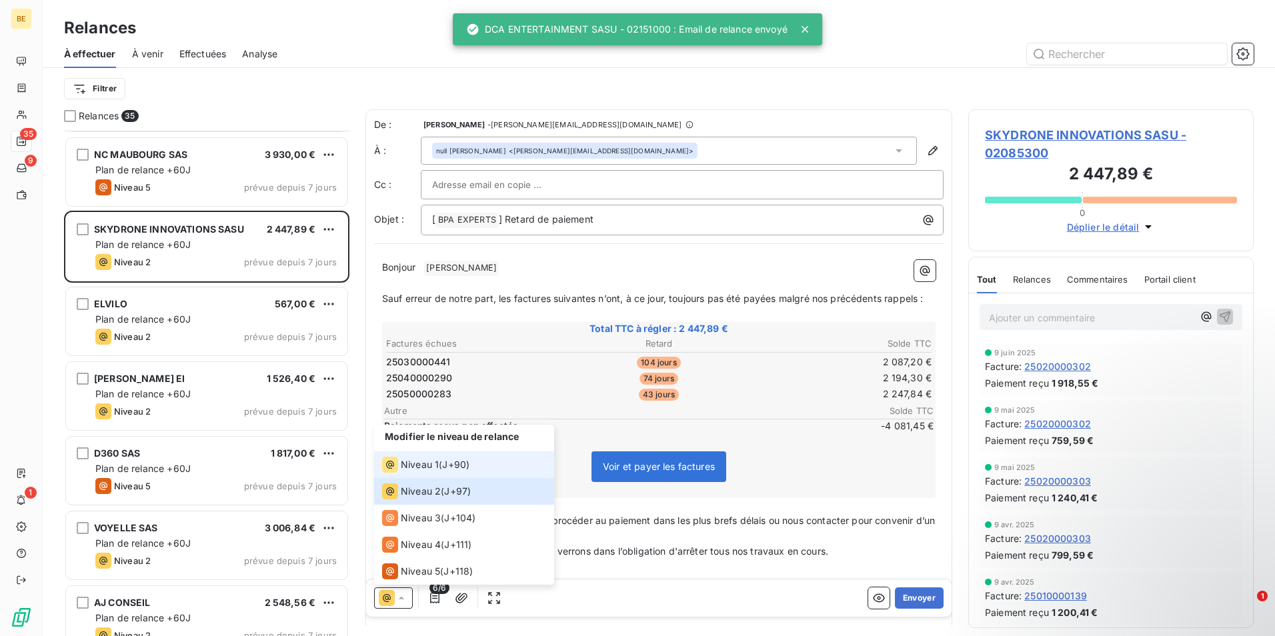
click at [411, 463] on span "Niveau 1" at bounding box center [420, 464] width 38 height 13
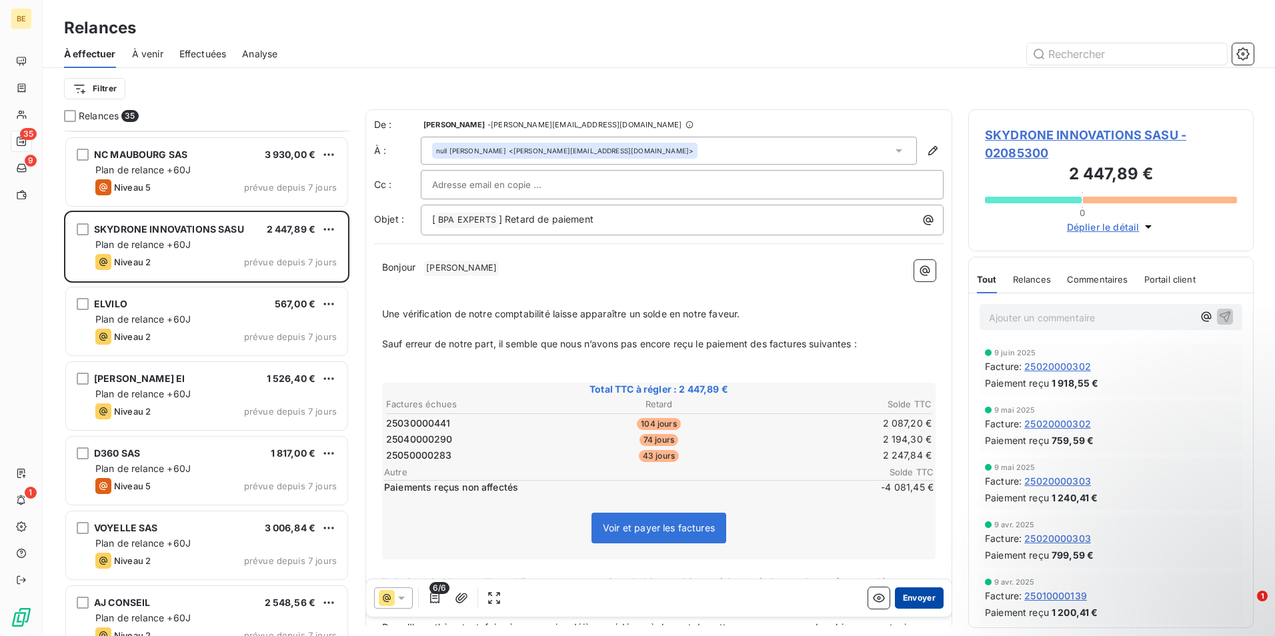
click at [911, 599] on button "Envoyer" at bounding box center [919, 597] width 49 height 21
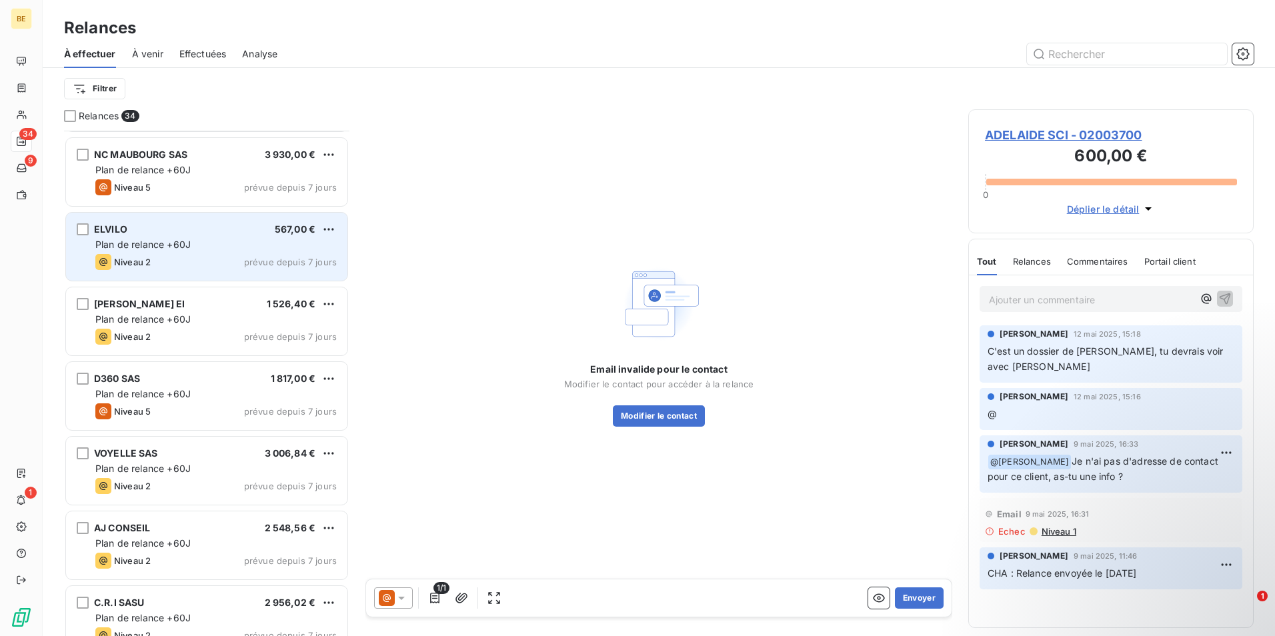
click at [179, 257] on div "Niveau 2 prévue depuis 7 jours" at bounding box center [215, 262] width 241 height 16
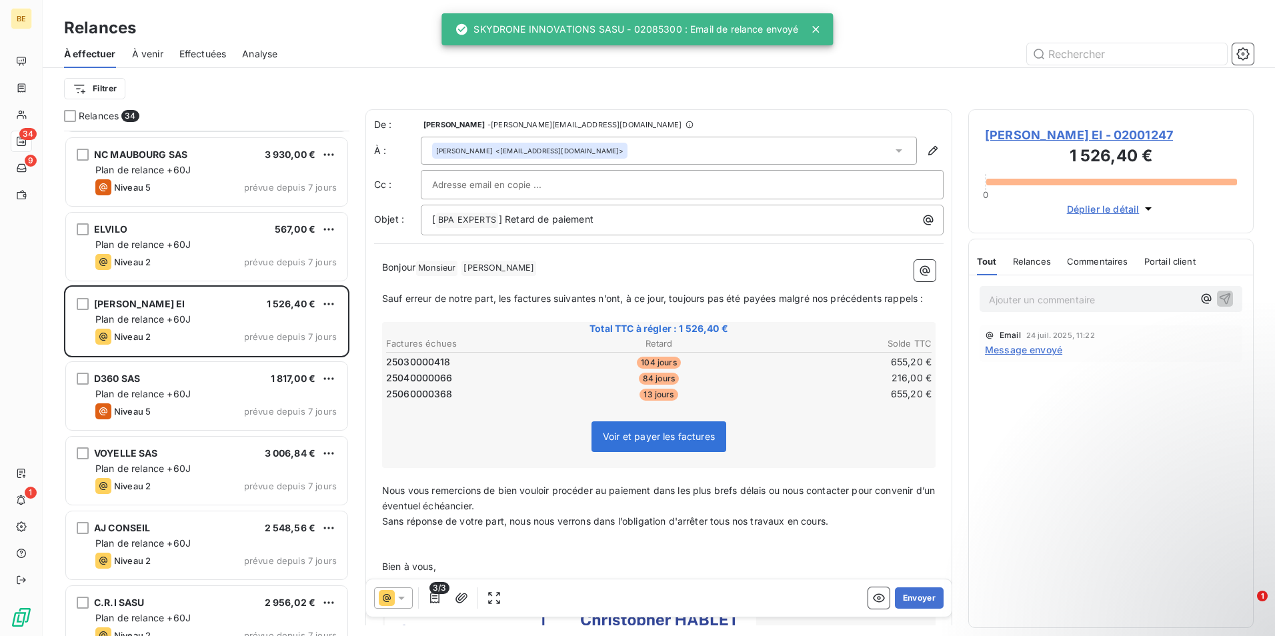
click at [406, 596] on icon at bounding box center [401, 597] width 13 height 13
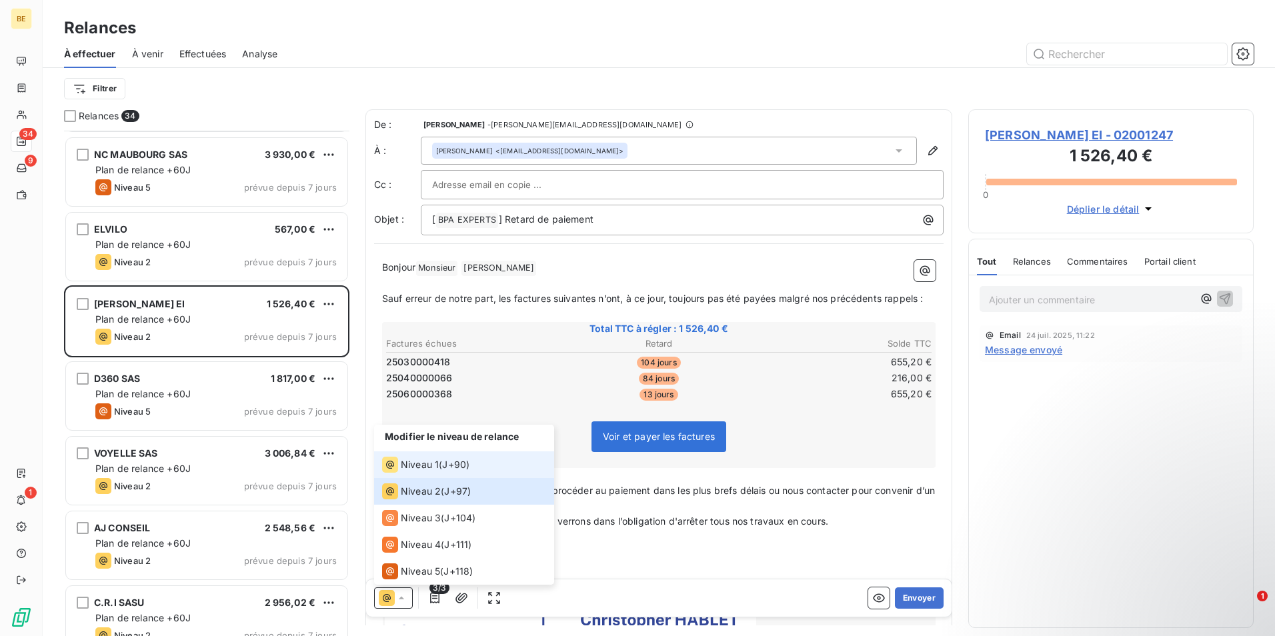
click at [428, 464] on span "Niveau 1" at bounding box center [420, 464] width 38 height 13
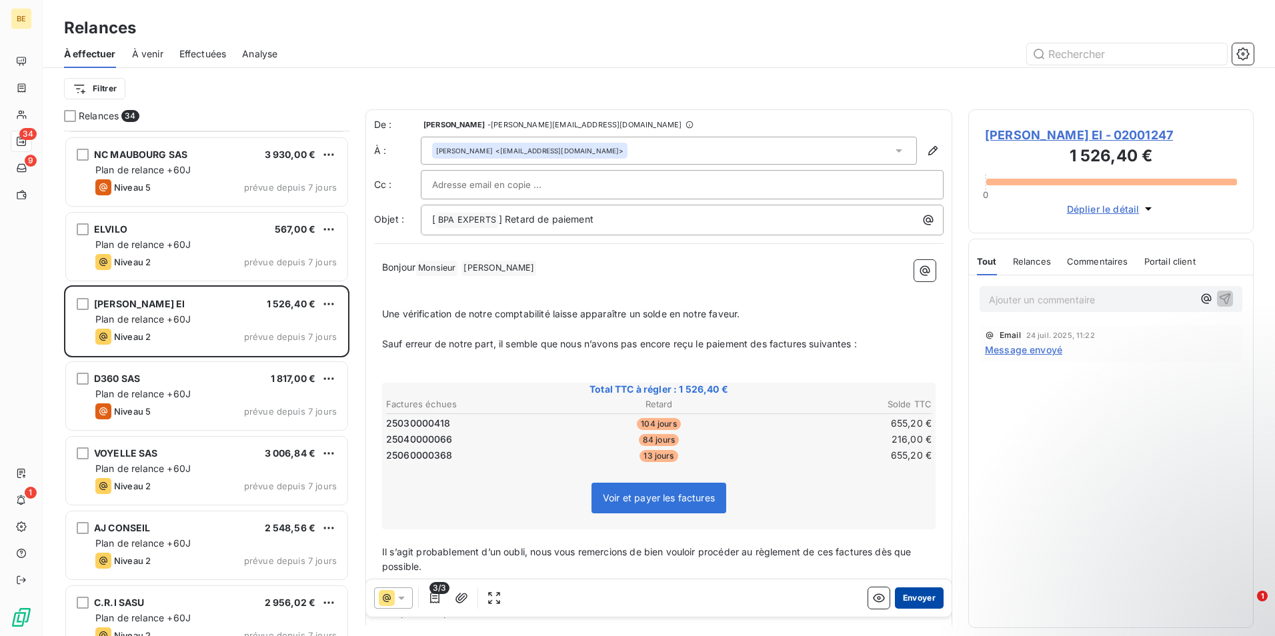
click at [917, 600] on button "Envoyer" at bounding box center [919, 597] width 49 height 21
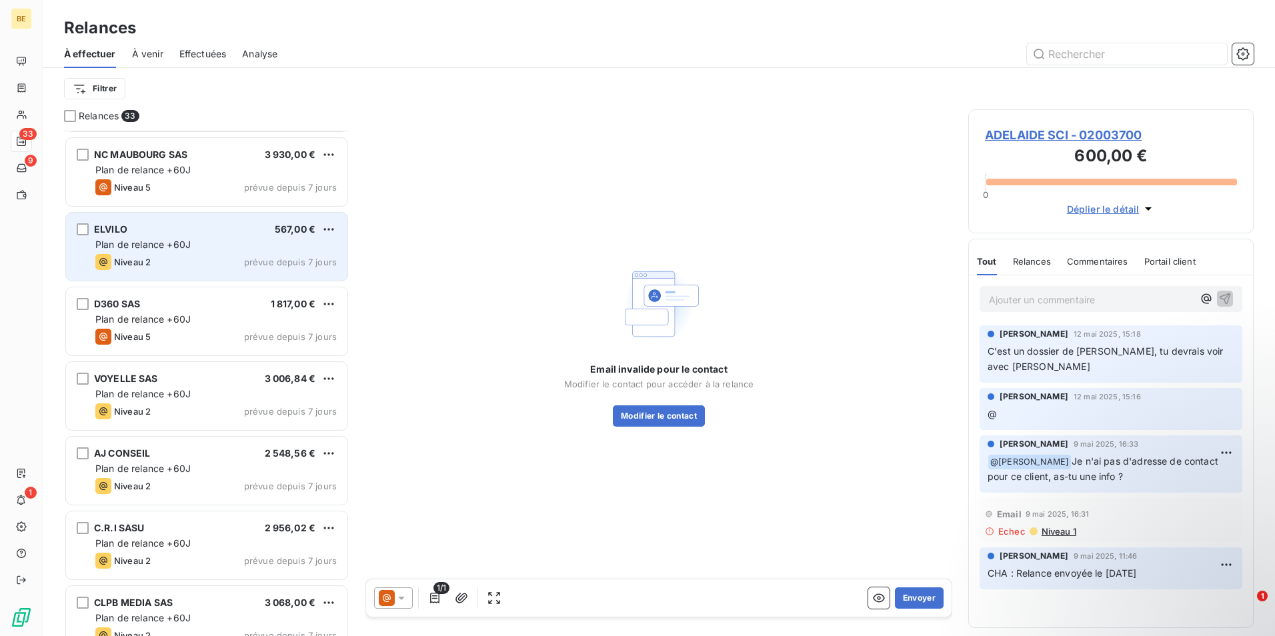
click at [259, 237] on div "ELVILO 567,00 € Plan de relance +60J Niveau 2 prévue depuis 7 jours" at bounding box center [206, 247] width 281 height 68
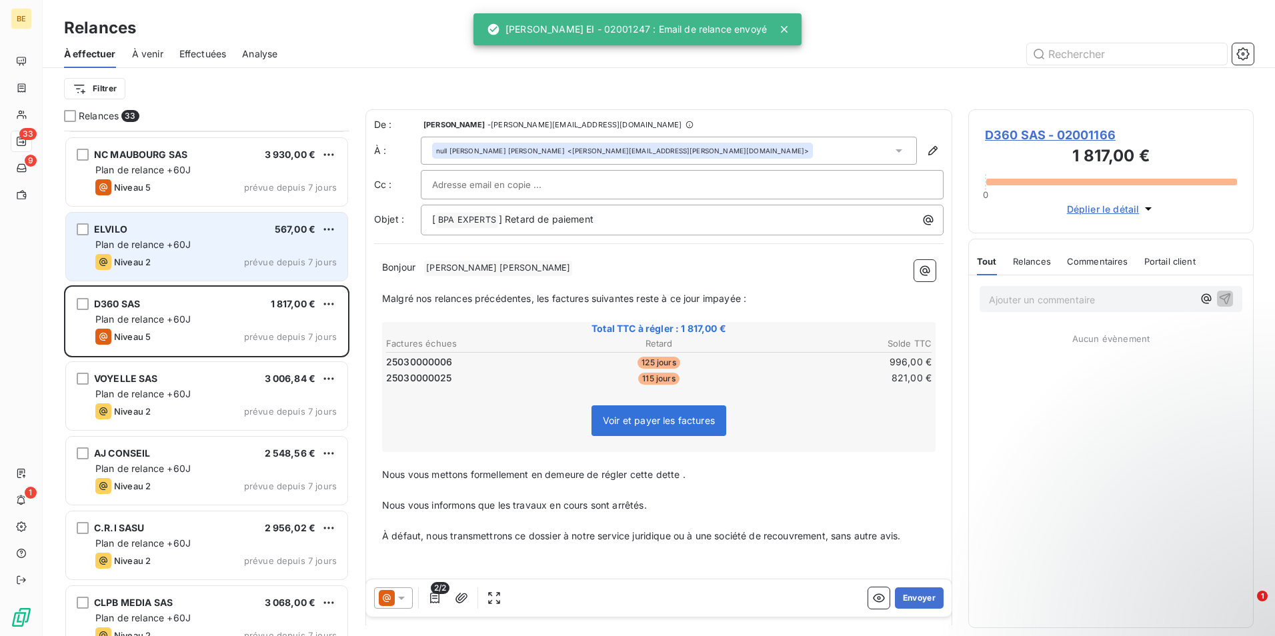
click at [253, 256] on div "Niveau 2 prévue depuis 7 jours" at bounding box center [215, 262] width 241 height 16
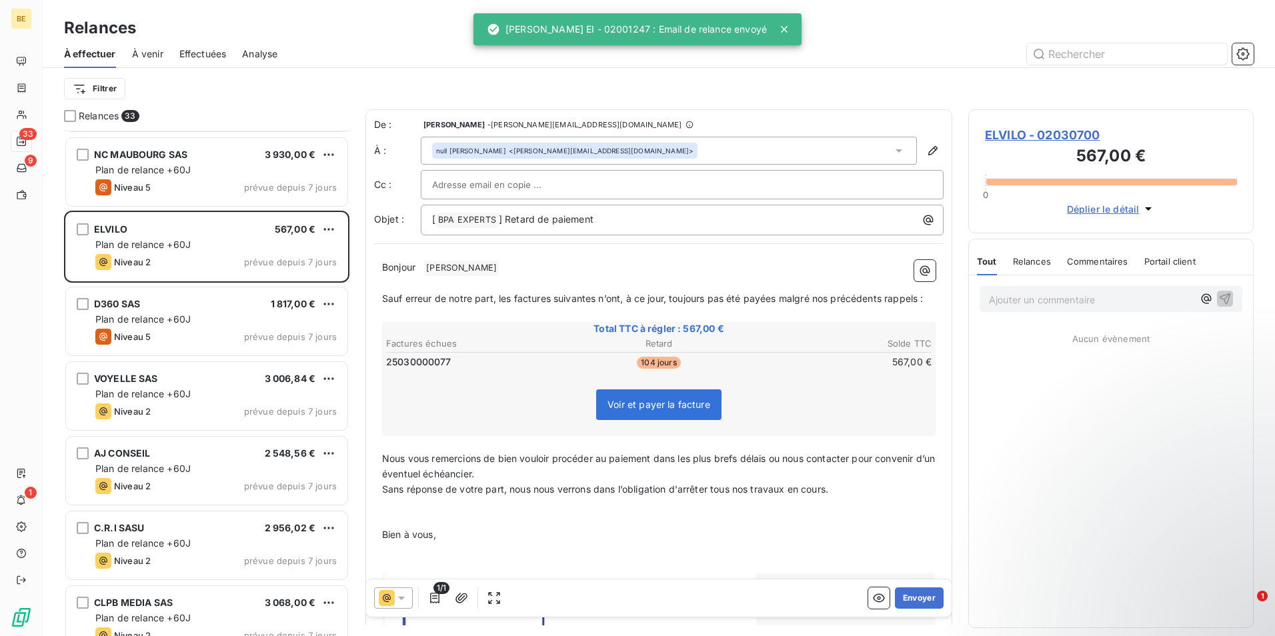
click at [404, 602] on icon at bounding box center [401, 597] width 13 height 13
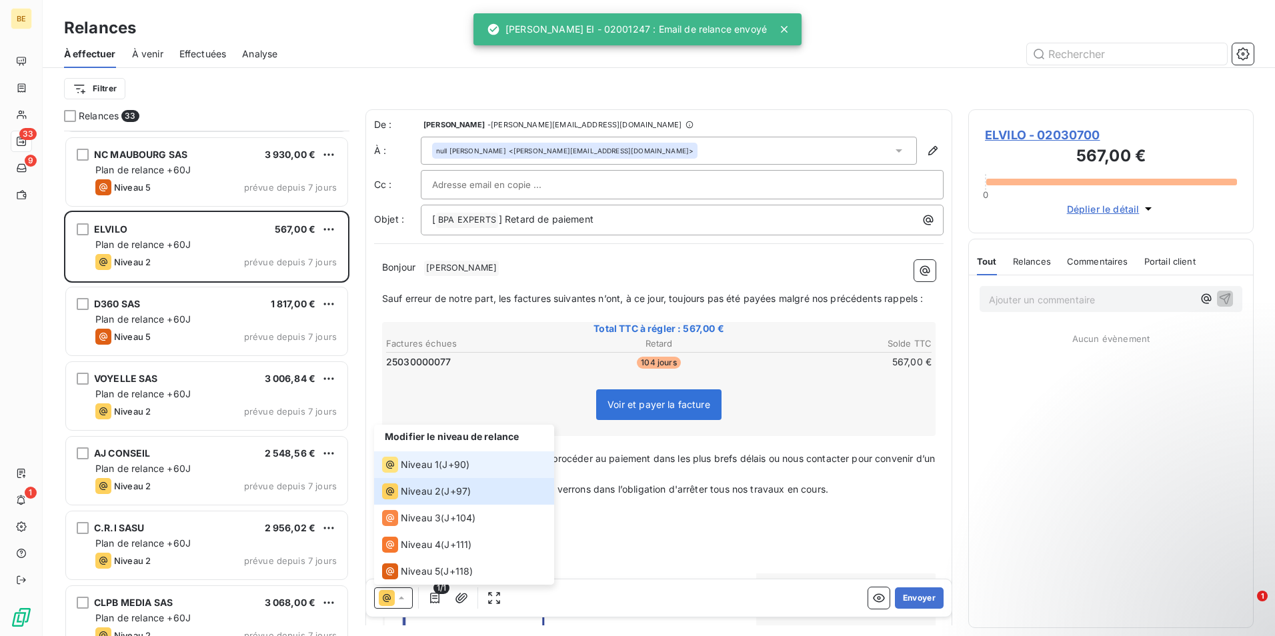
click at [432, 466] on span "Niveau 1" at bounding box center [420, 464] width 38 height 13
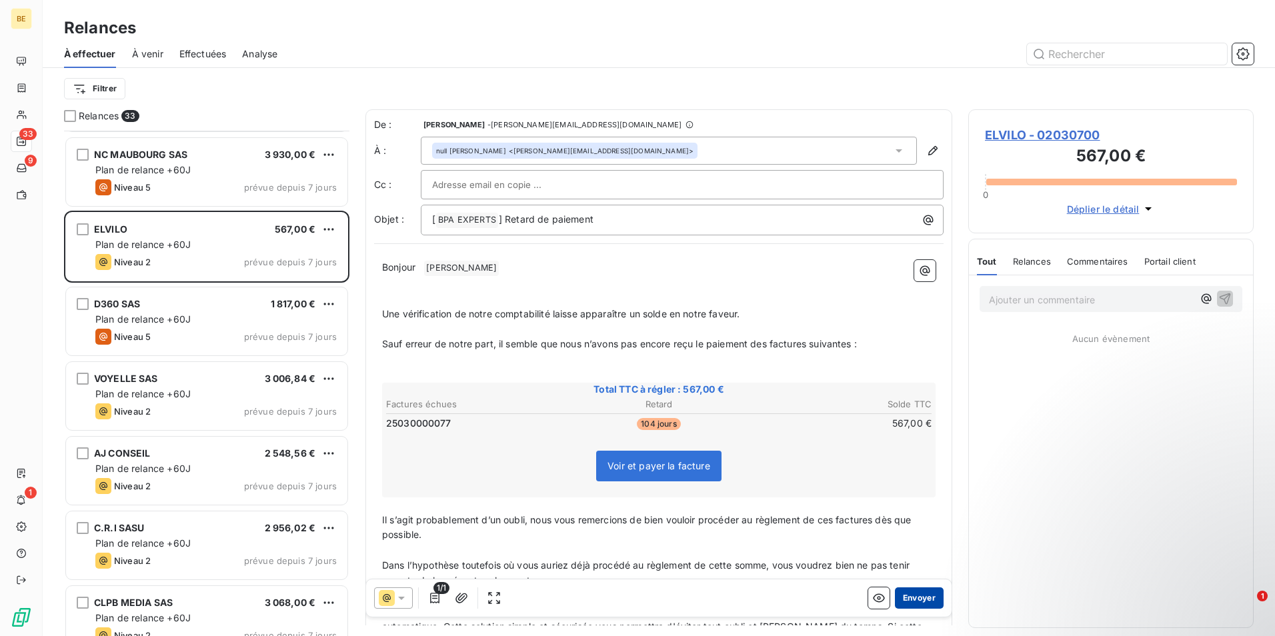
click at [907, 601] on button "Envoyer" at bounding box center [919, 597] width 49 height 21
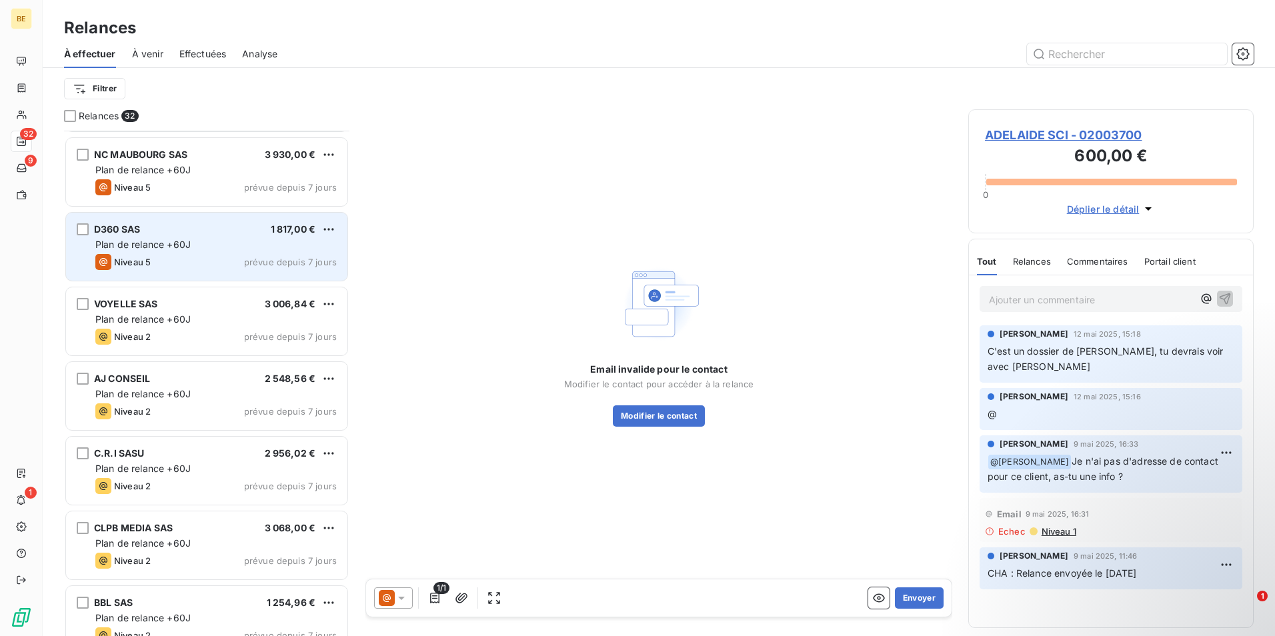
click at [200, 256] on div "Niveau 5 prévue depuis 7 jours" at bounding box center [215, 262] width 241 height 16
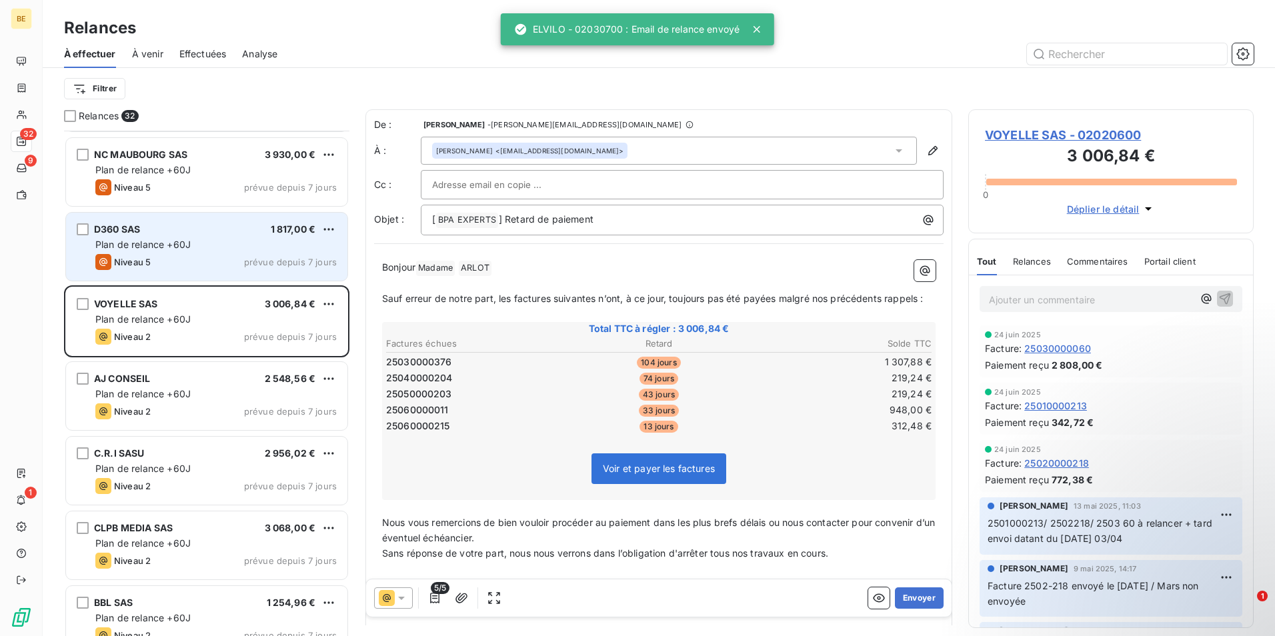
click at [245, 243] on div "Plan de relance +60J" at bounding box center [215, 244] width 241 height 13
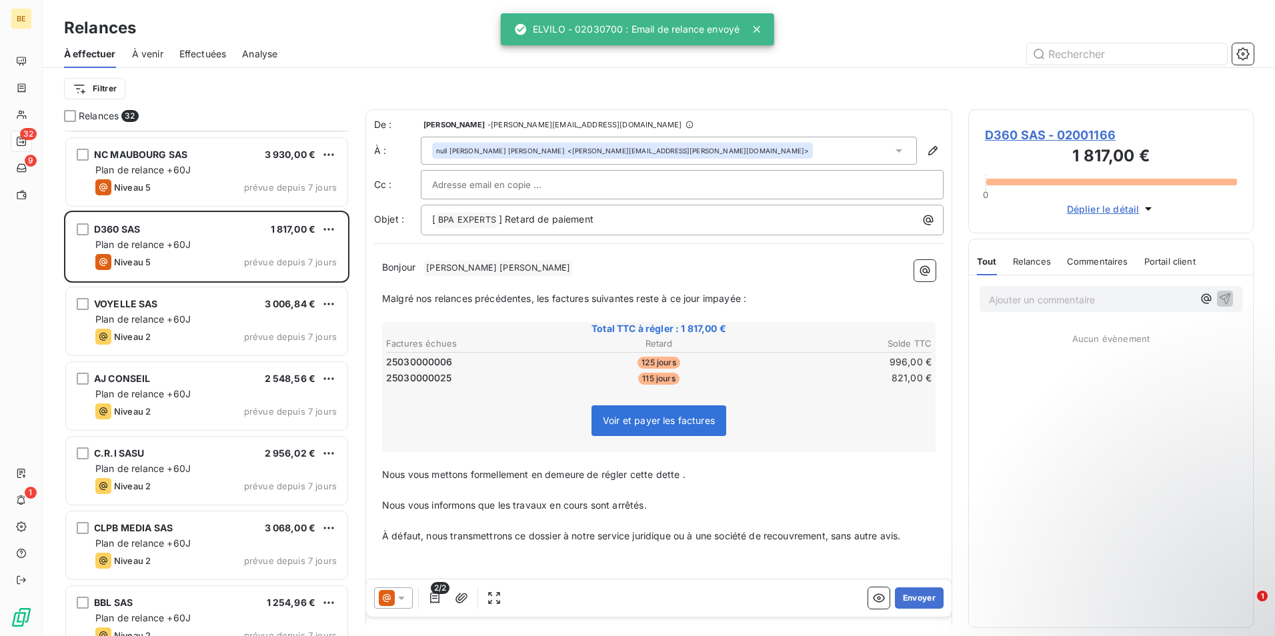
click at [393, 599] on icon at bounding box center [387, 598] width 16 height 16
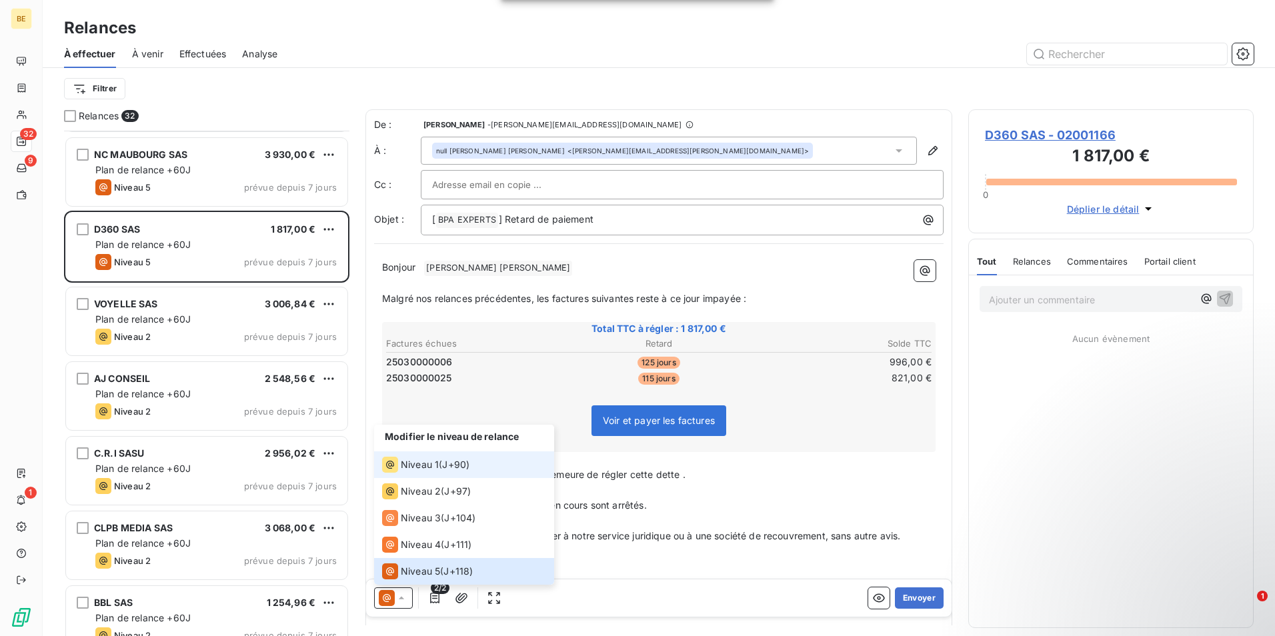
click at [413, 455] on li "Niveau 1 ( J+90 )" at bounding box center [464, 464] width 180 height 27
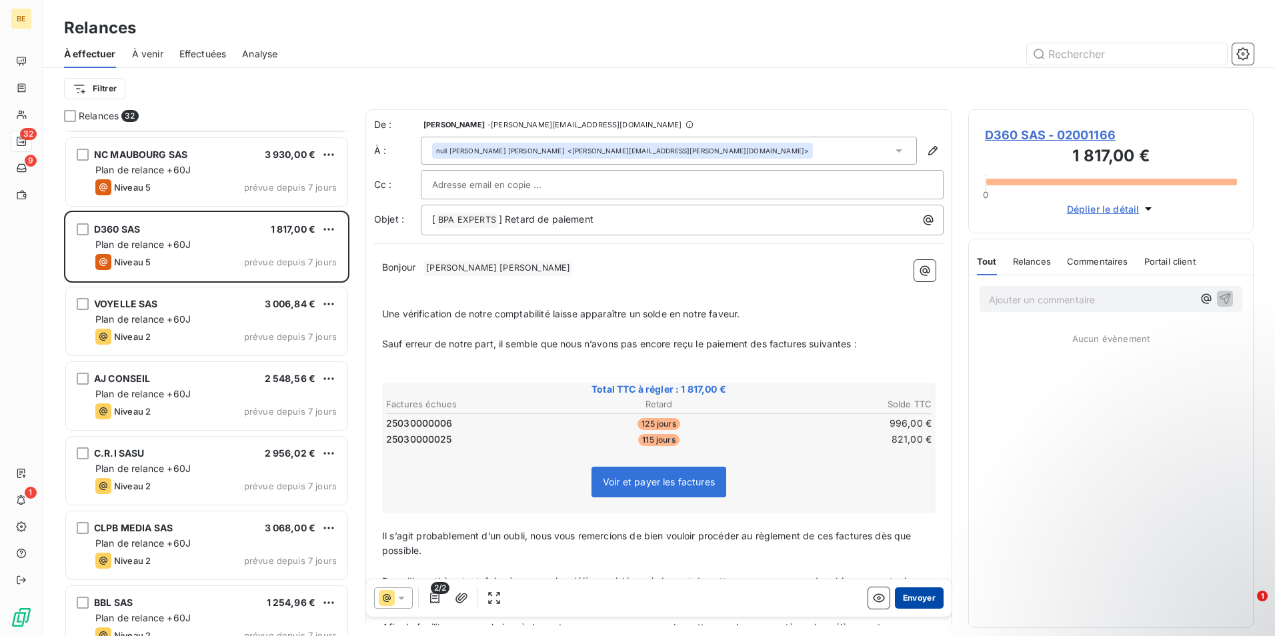
click at [924, 595] on button "Envoyer" at bounding box center [919, 597] width 49 height 21
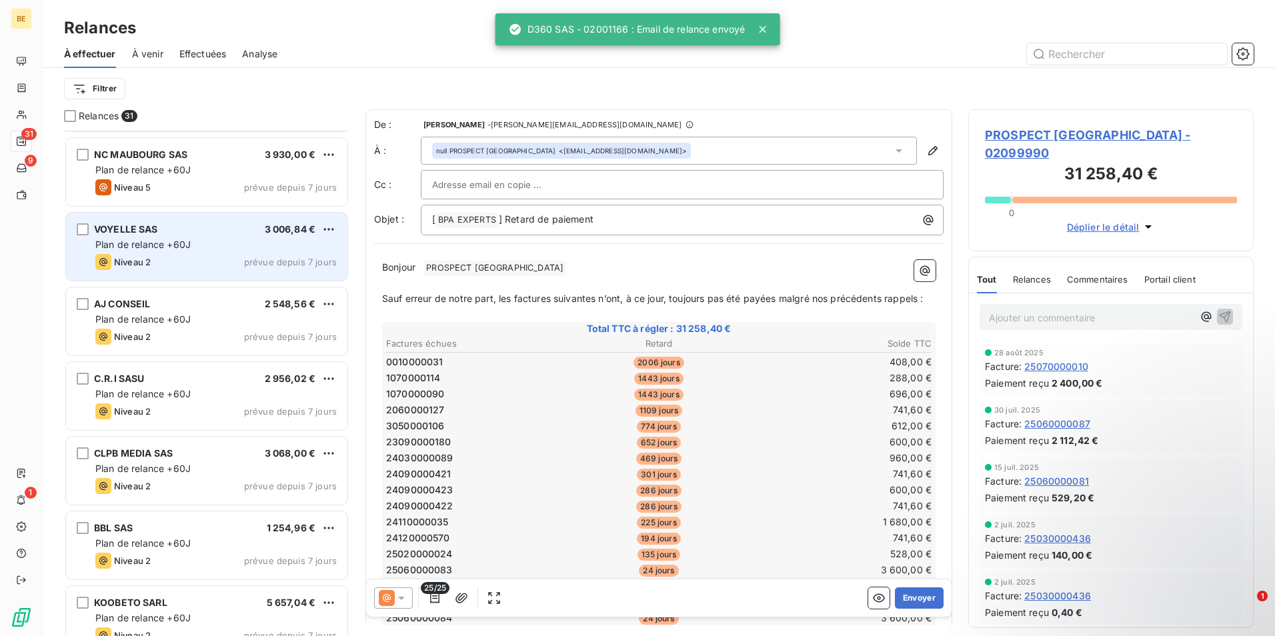
click at [197, 249] on div "Plan de relance +60J" at bounding box center [215, 244] width 241 height 13
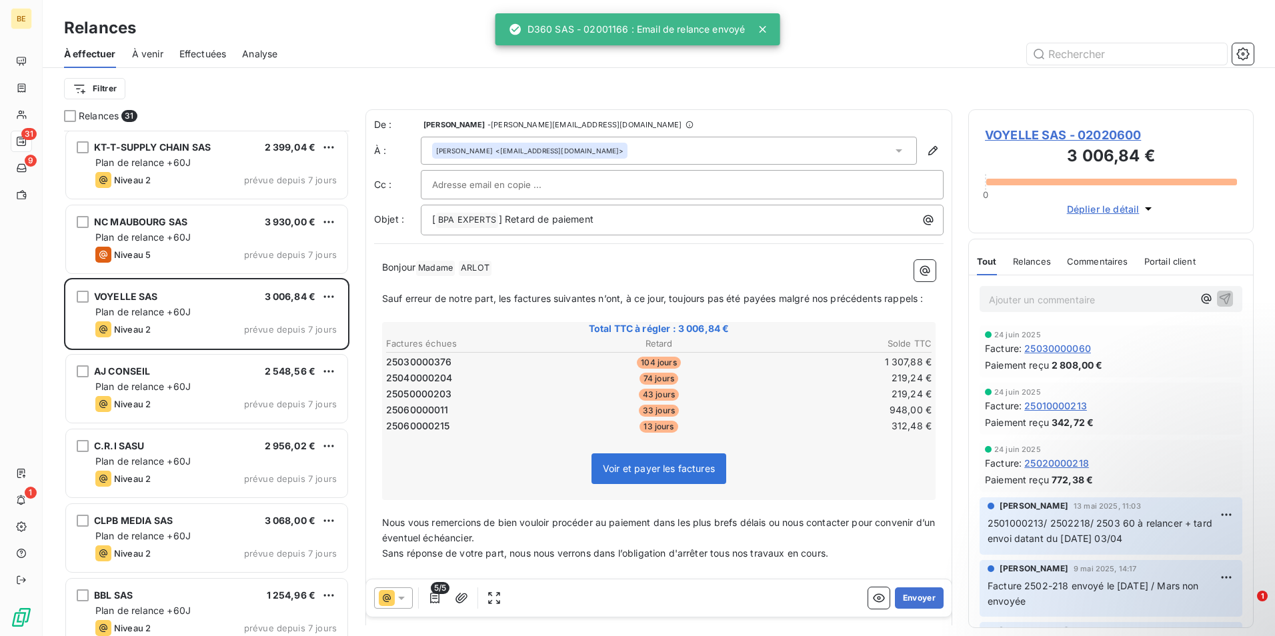
scroll to position [467, 0]
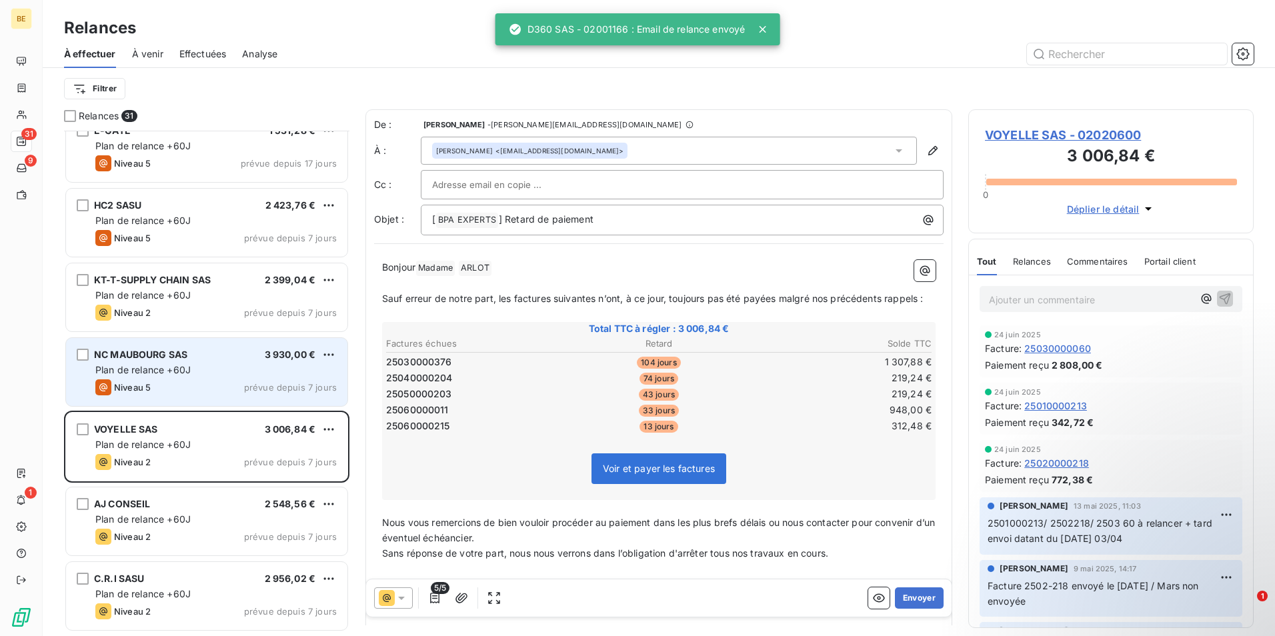
click at [184, 375] on span "Plan de relance +60J" at bounding box center [142, 369] width 95 height 11
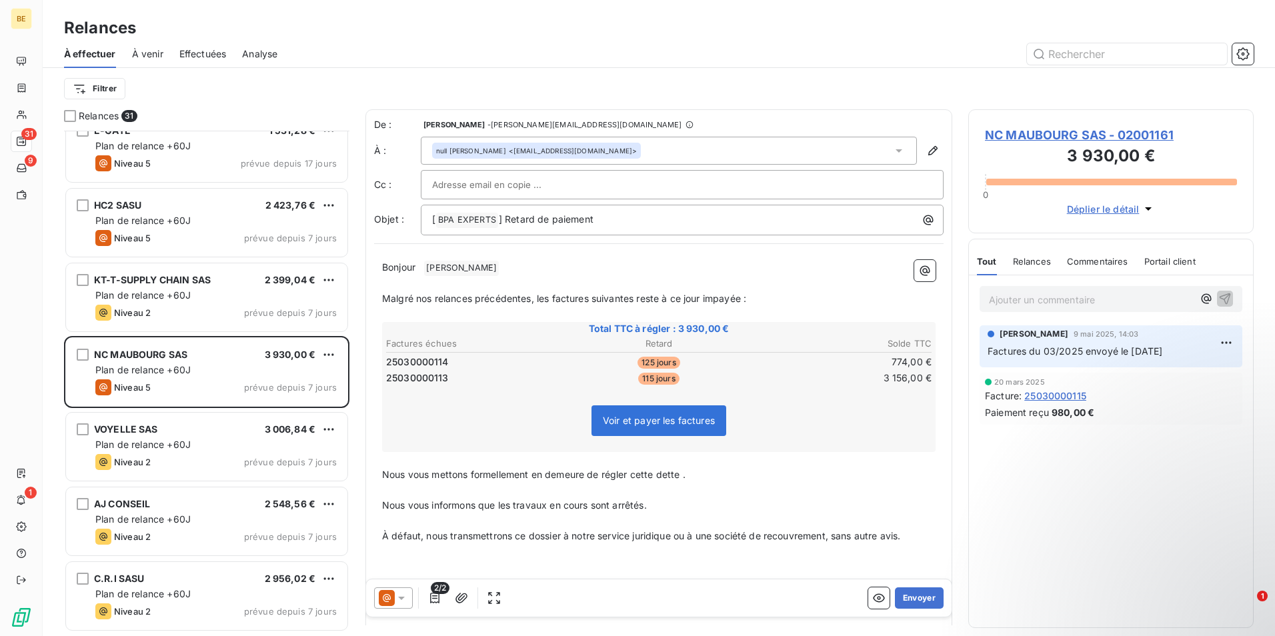
click at [390, 601] on icon at bounding box center [387, 598] width 16 height 16
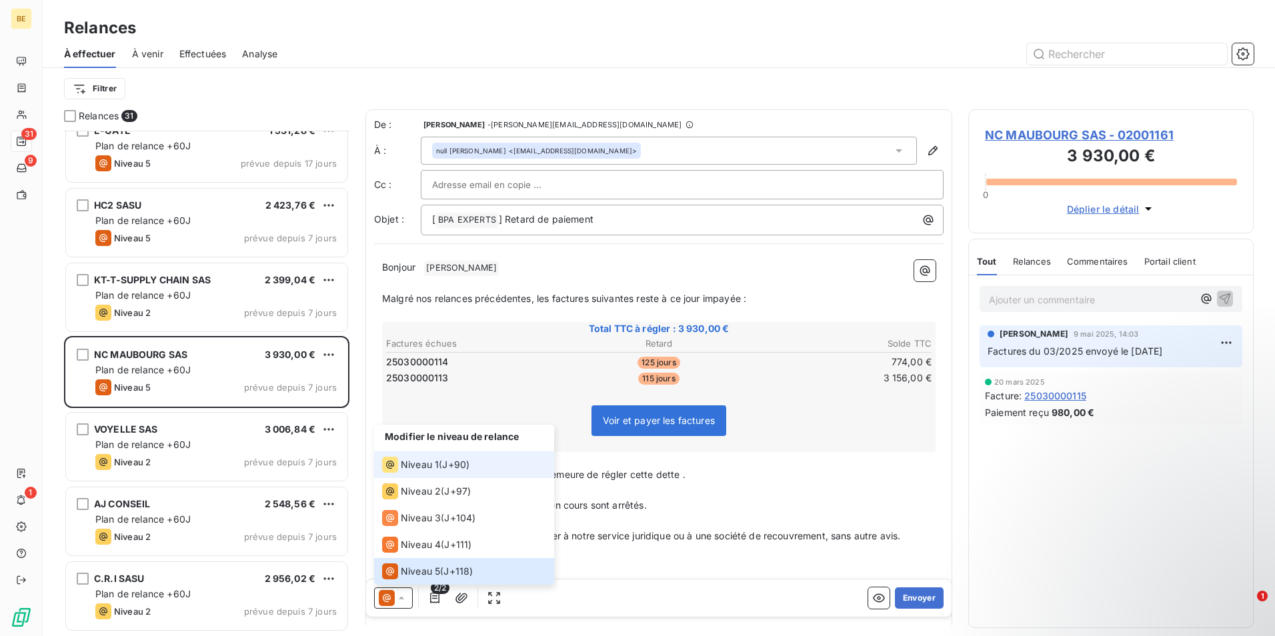
click at [435, 469] on span "Niveau 1" at bounding box center [420, 464] width 38 height 13
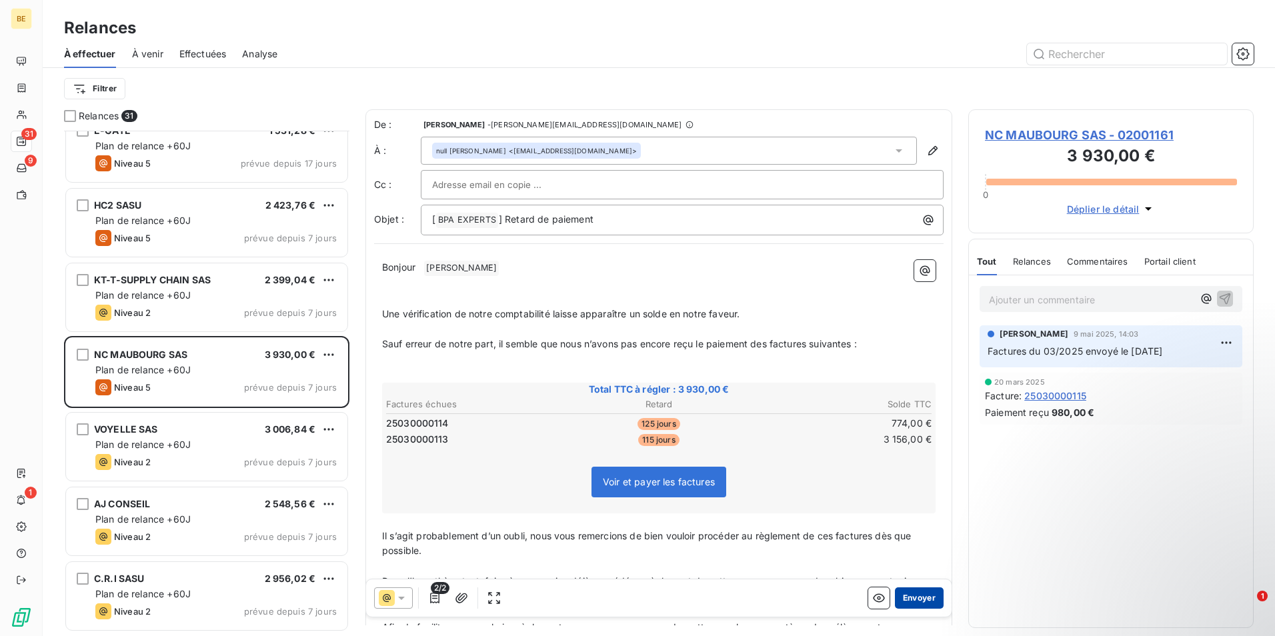
click at [922, 594] on button "Envoyer" at bounding box center [919, 597] width 49 height 21
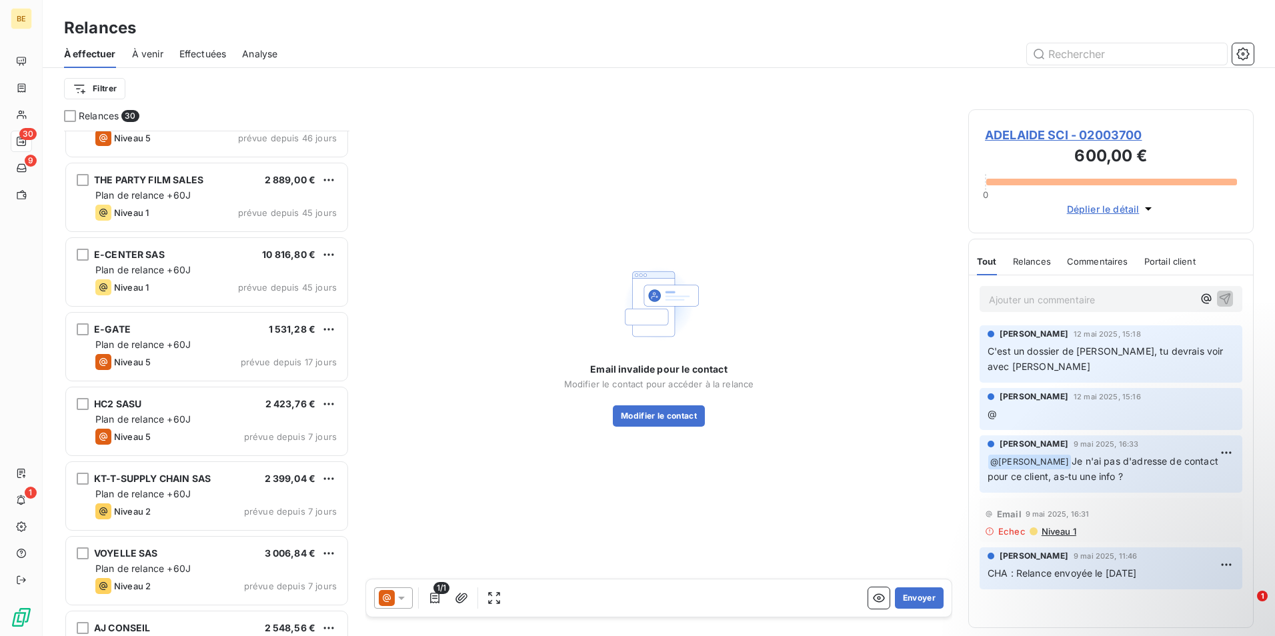
scroll to position [267, 0]
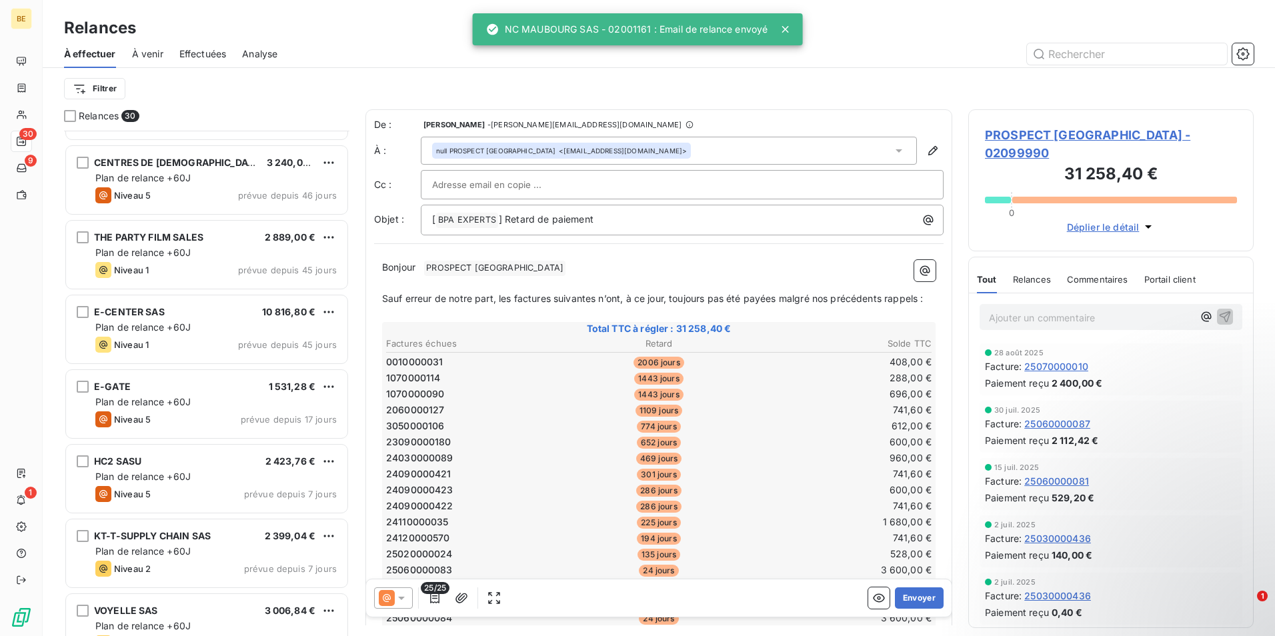
scroll to position [267, 0]
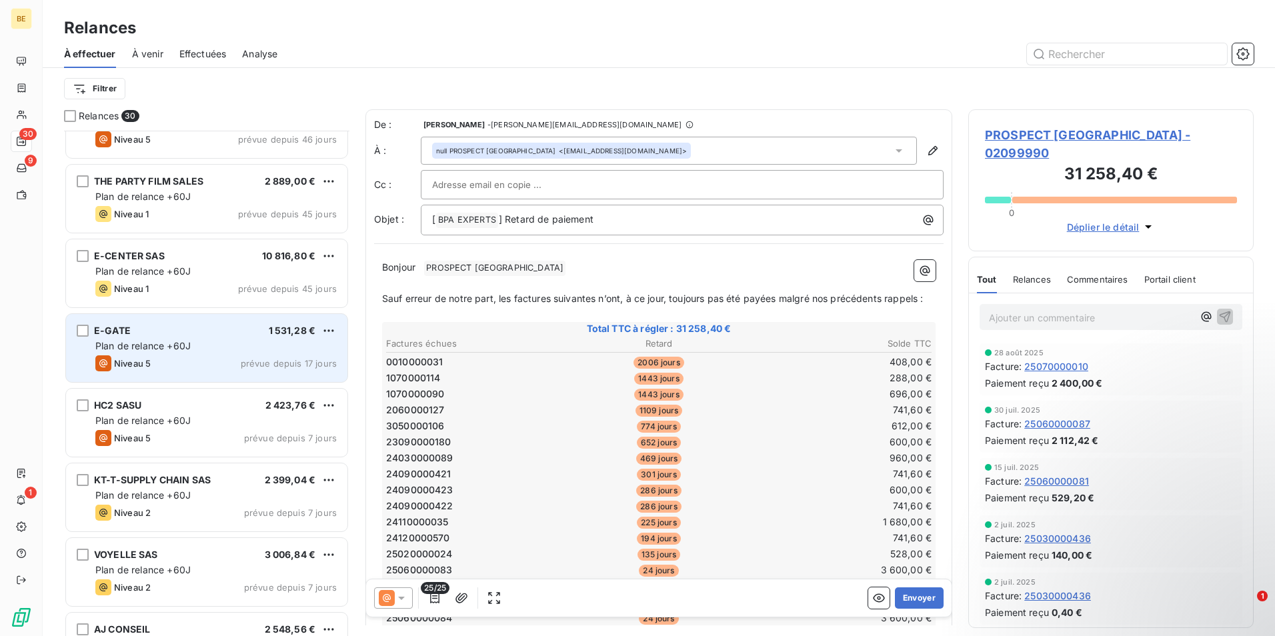
click at [185, 379] on div "E-GATE 1 531,28 € Plan de relance +60J Niveau 5 prévue depuis 17 jours" at bounding box center [206, 348] width 281 height 68
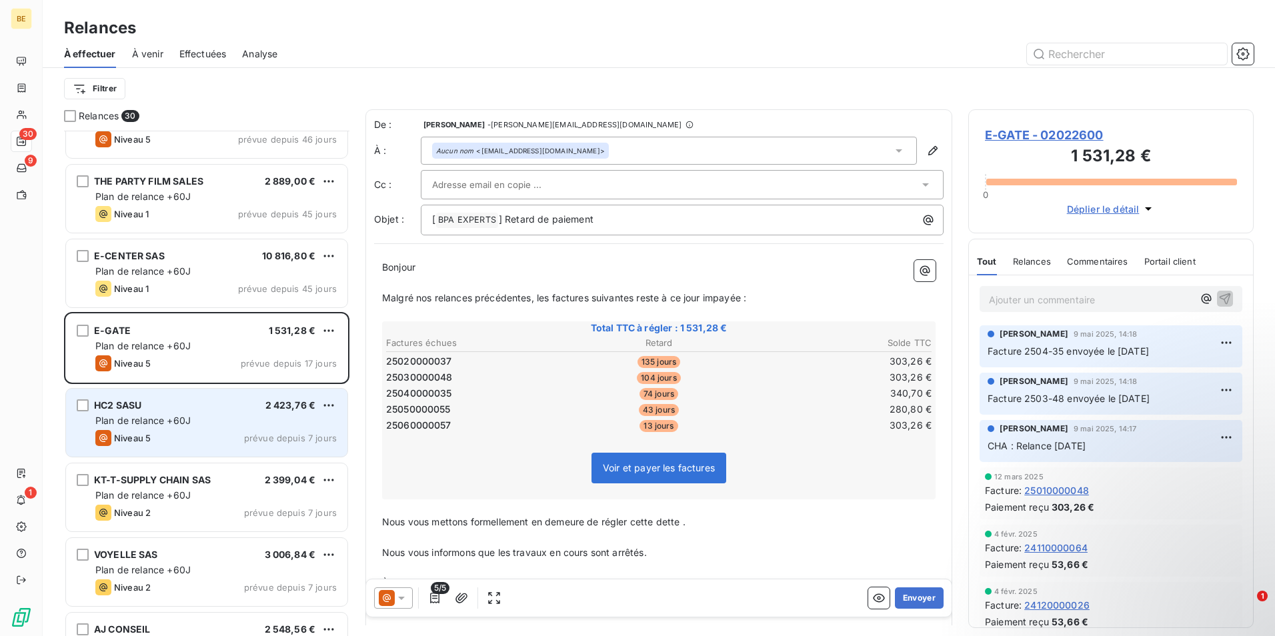
click at [143, 396] on div "HC2 SASU 2 423,76 € Plan de relance +60J Niveau 5 prévue depuis 7 jours" at bounding box center [206, 423] width 281 height 68
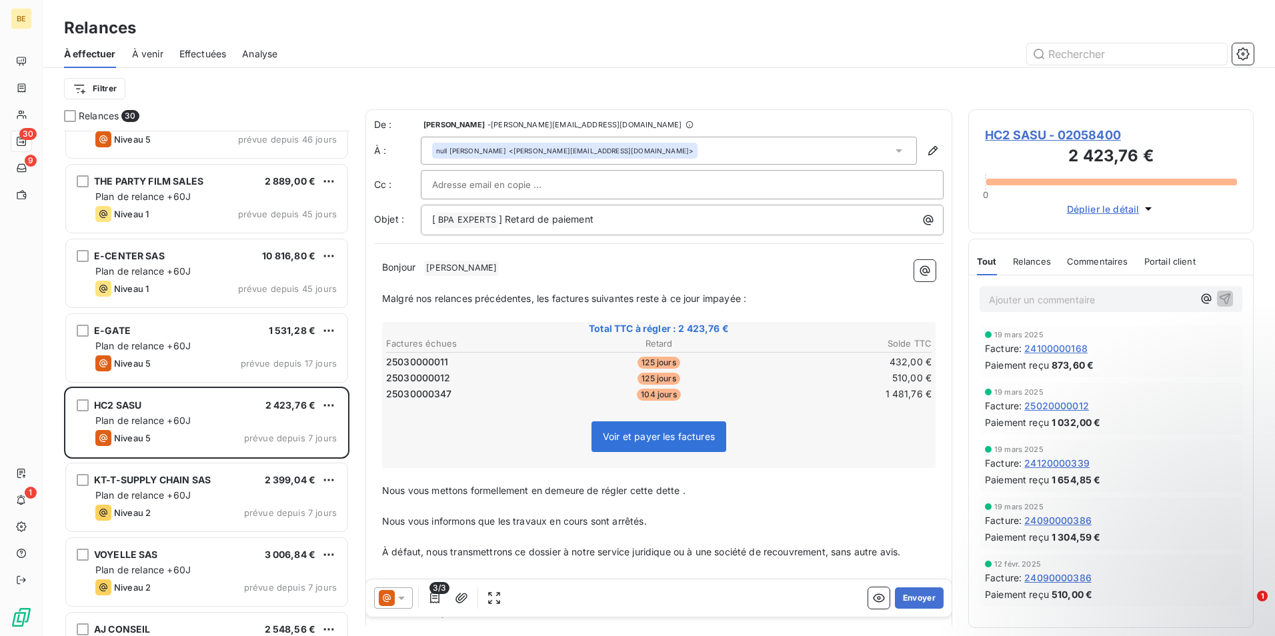
click at [394, 593] on icon at bounding box center [387, 598] width 16 height 16
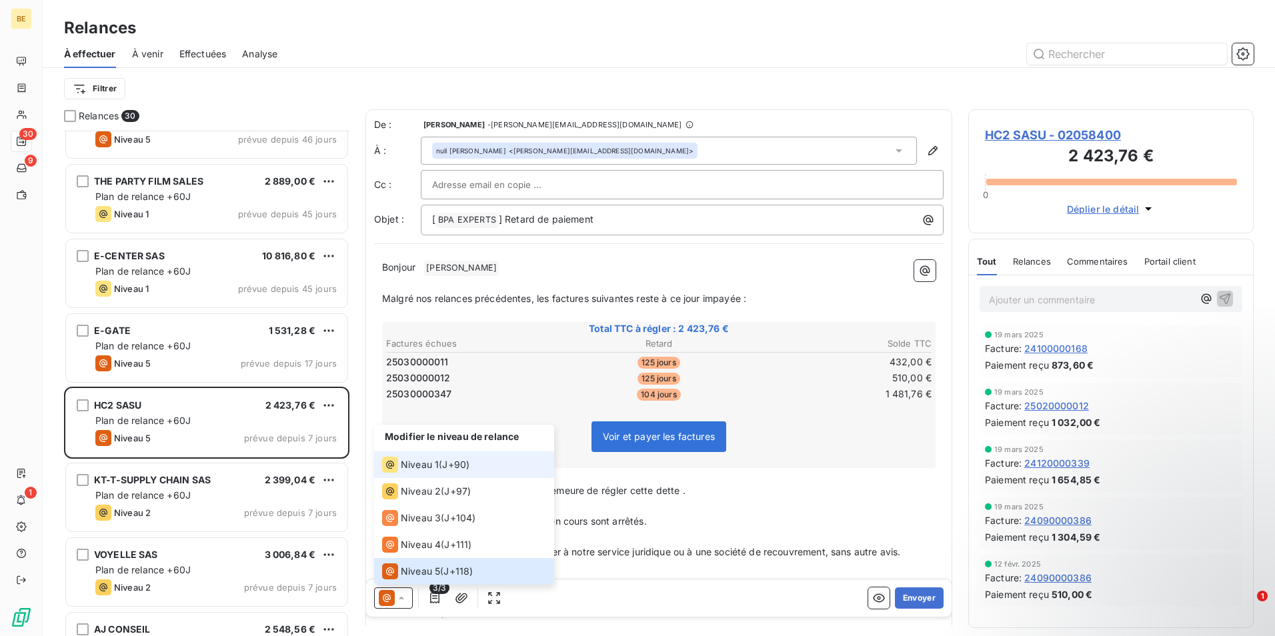
click at [433, 469] on span "Niveau 1" at bounding box center [420, 464] width 38 height 13
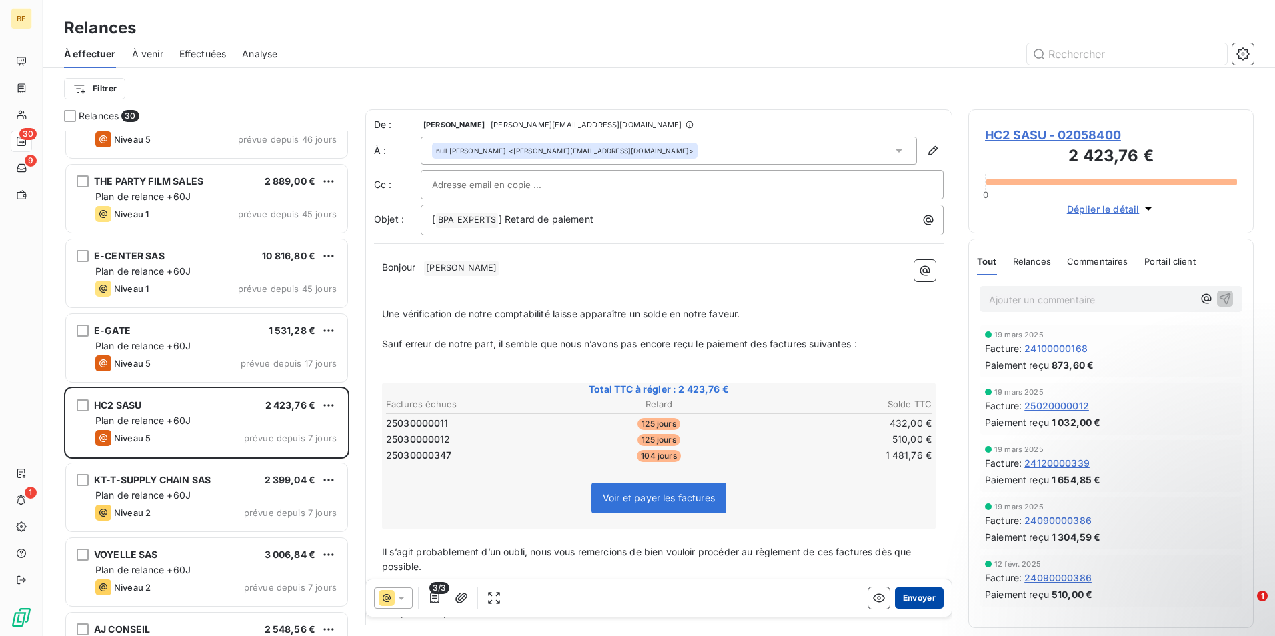
click at [906, 597] on button "Envoyer" at bounding box center [919, 597] width 49 height 21
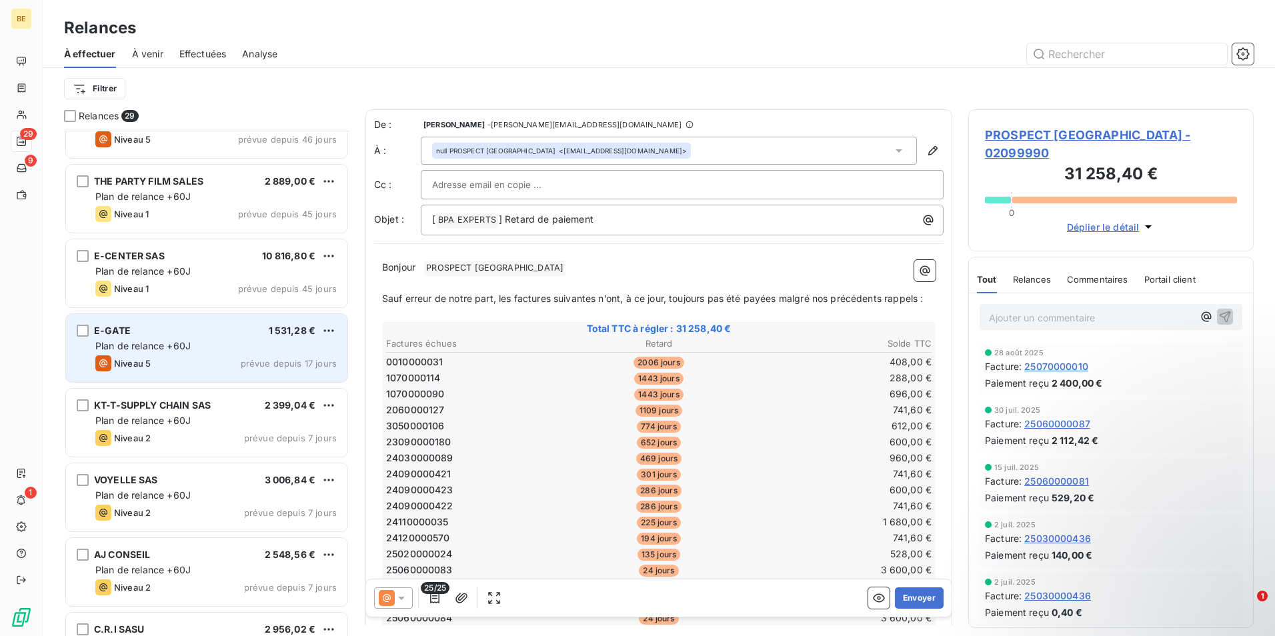
click at [212, 375] on div "E-GATE 1 531,28 € Plan de relance +60J Niveau 5 prévue depuis 17 jours" at bounding box center [206, 348] width 281 height 68
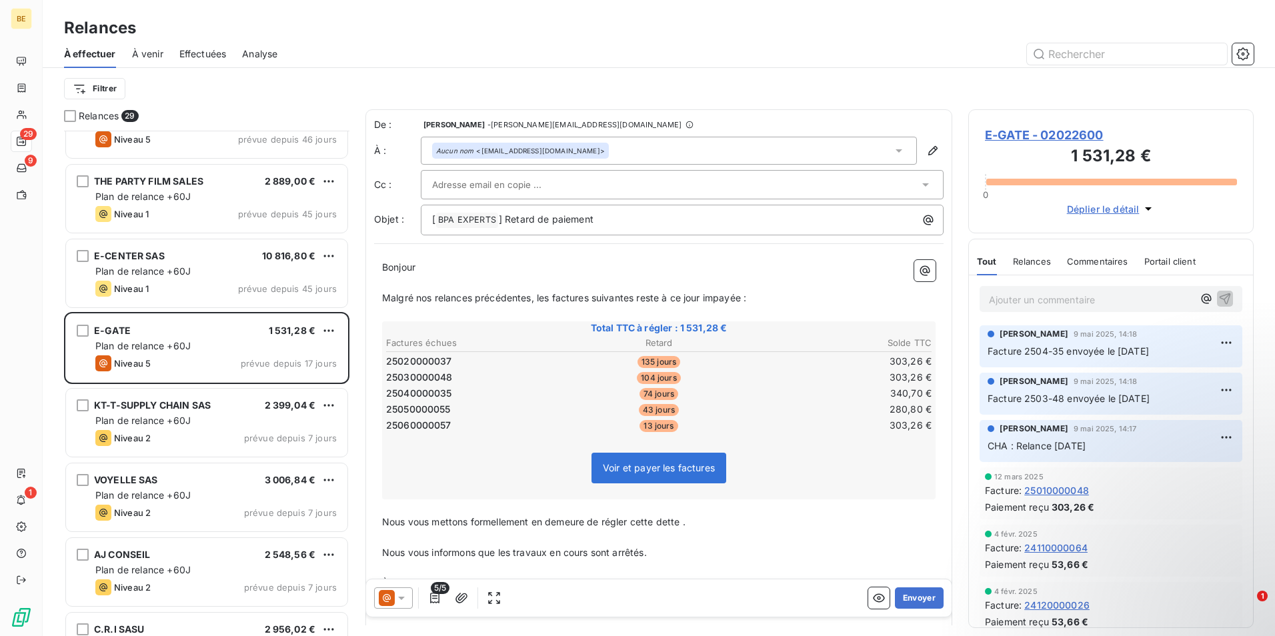
click at [401, 599] on icon at bounding box center [401, 598] width 7 height 3
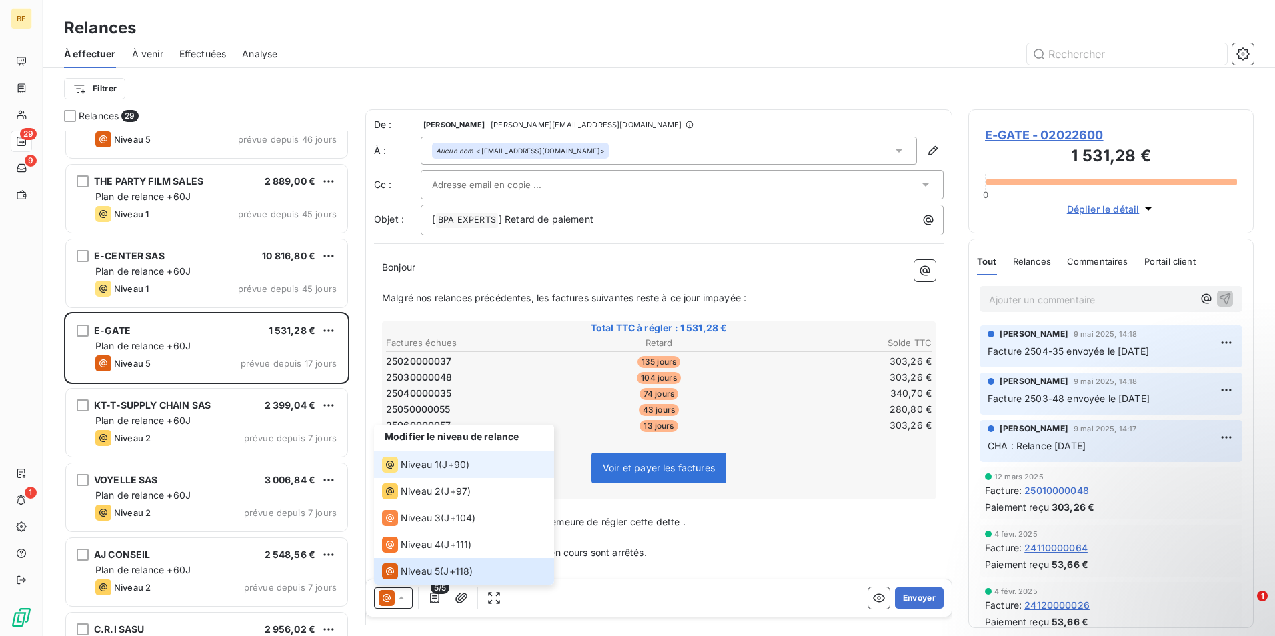
click at [425, 461] on span "Niveau 1" at bounding box center [420, 464] width 38 height 13
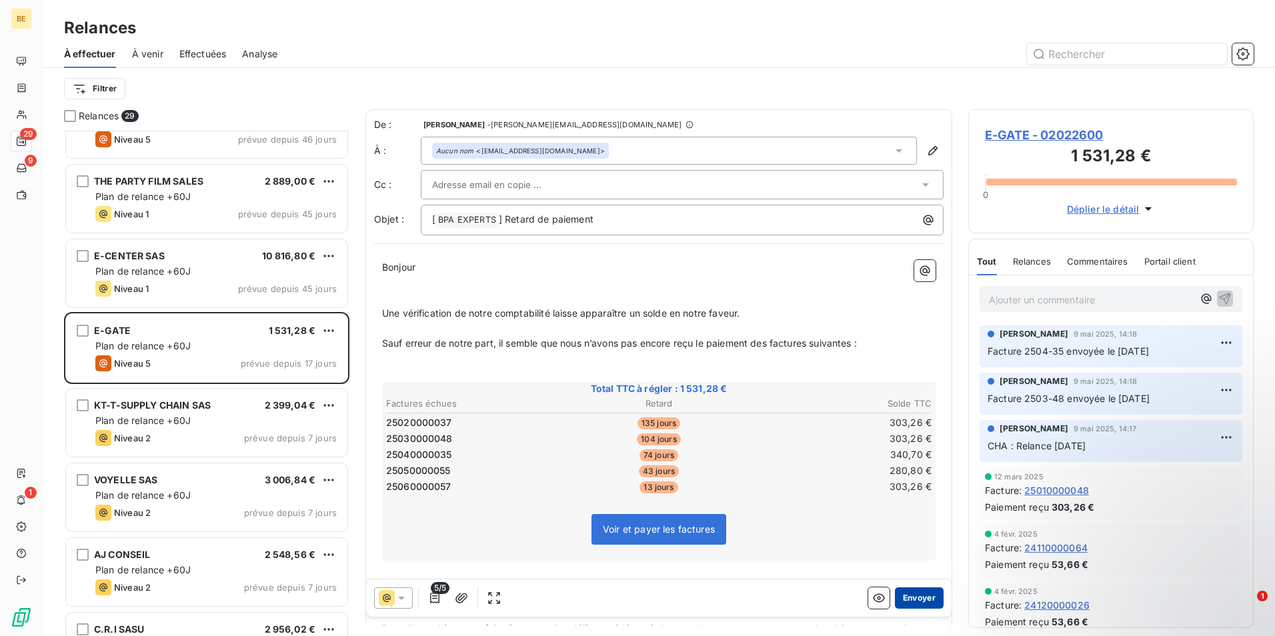
click at [919, 605] on button "Envoyer" at bounding box center [919, 597] width 49 height 21
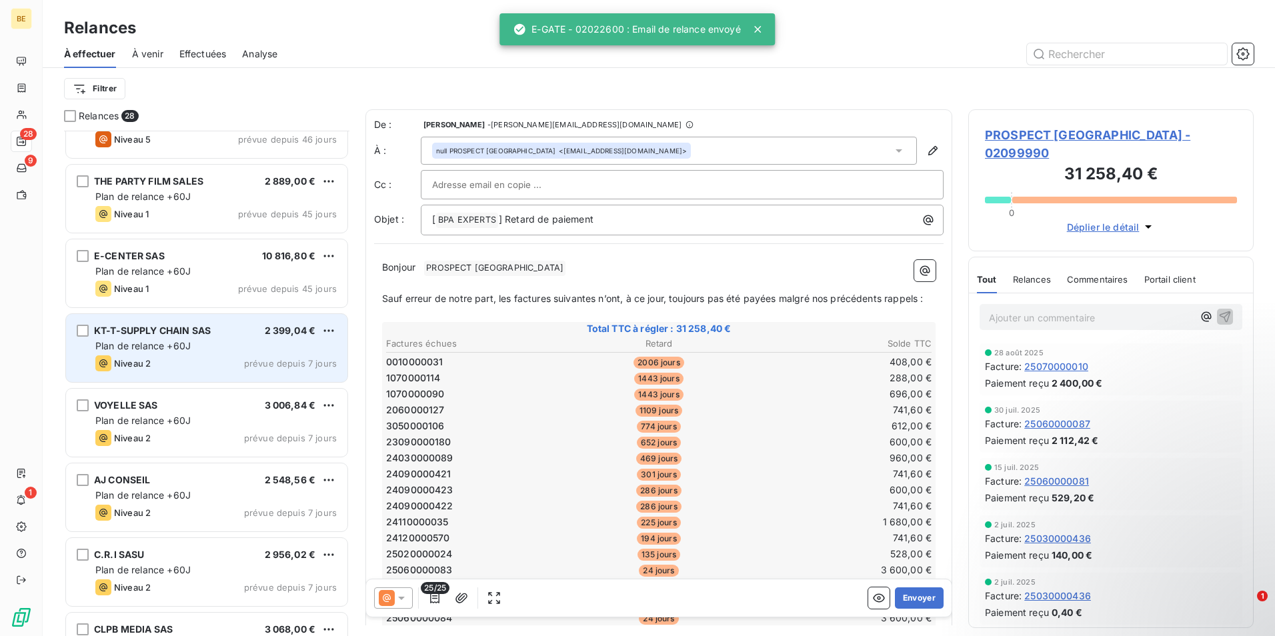
click at [180, 345] on span "Plan de relance +60J" at bounding box center [142, 345] width 95 height 11
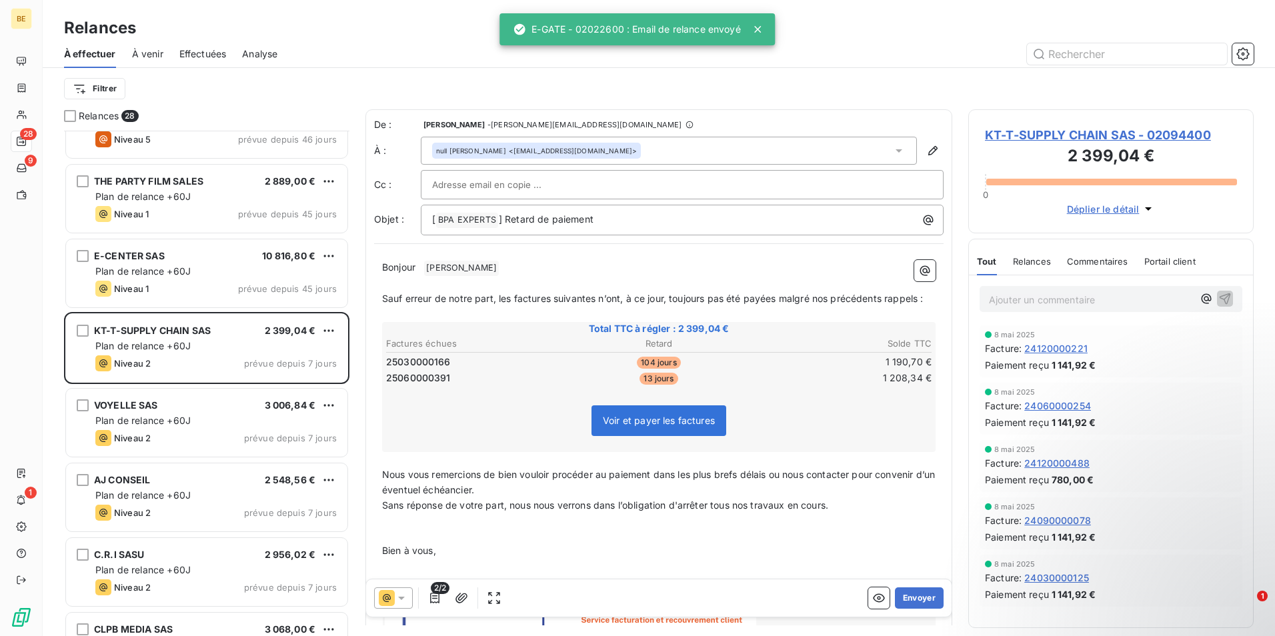
click at [403, 599] on icon at bounding box center [401, 598] width 7 height 3
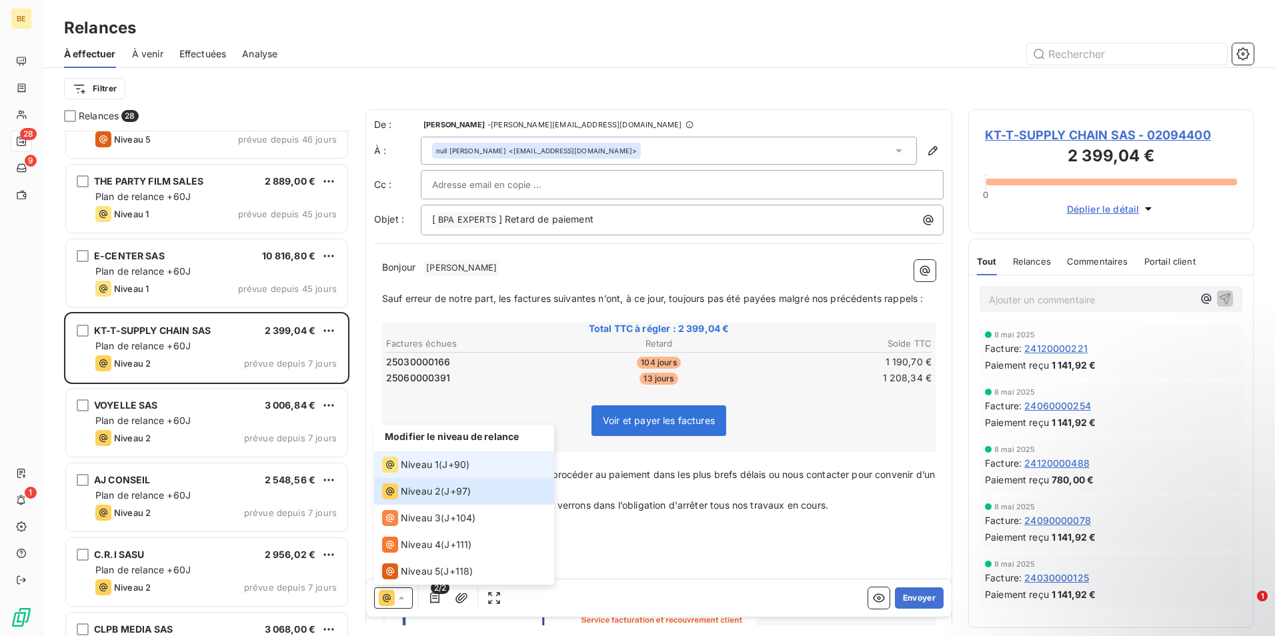
click at [411, 467] on span "Niveau 1" at bounding box center [420, 464] width 38 height 13
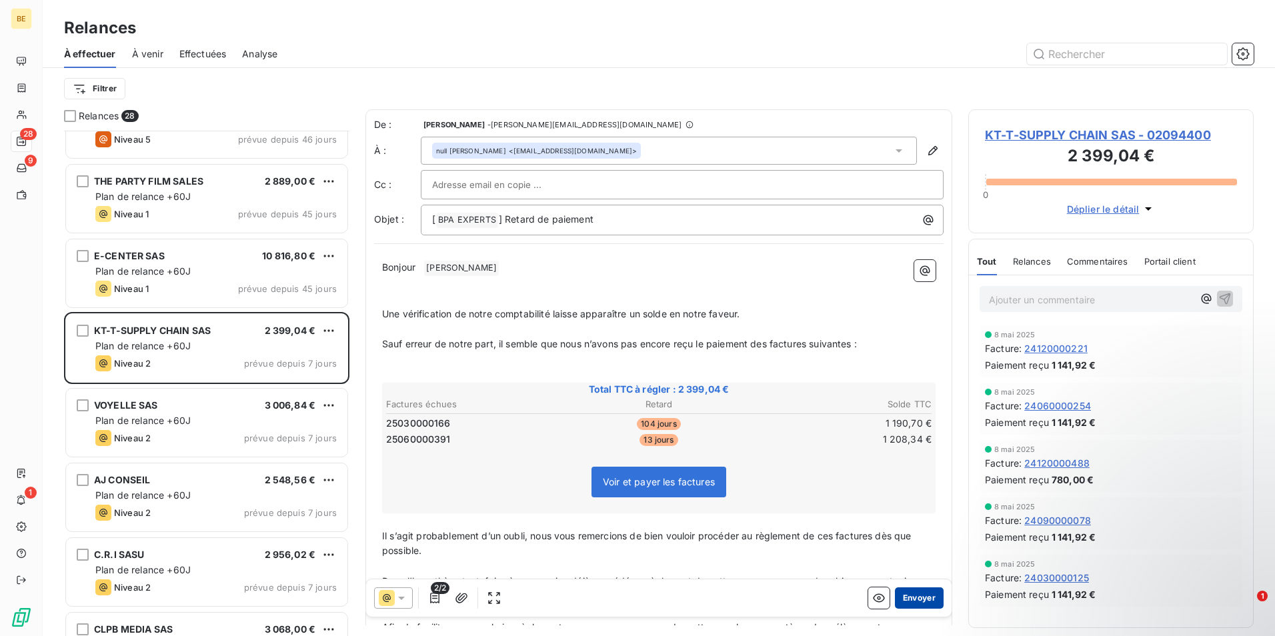
click at [915, 600] on button "Envoyer" at bounding box center [919, 597] width 49 height 21
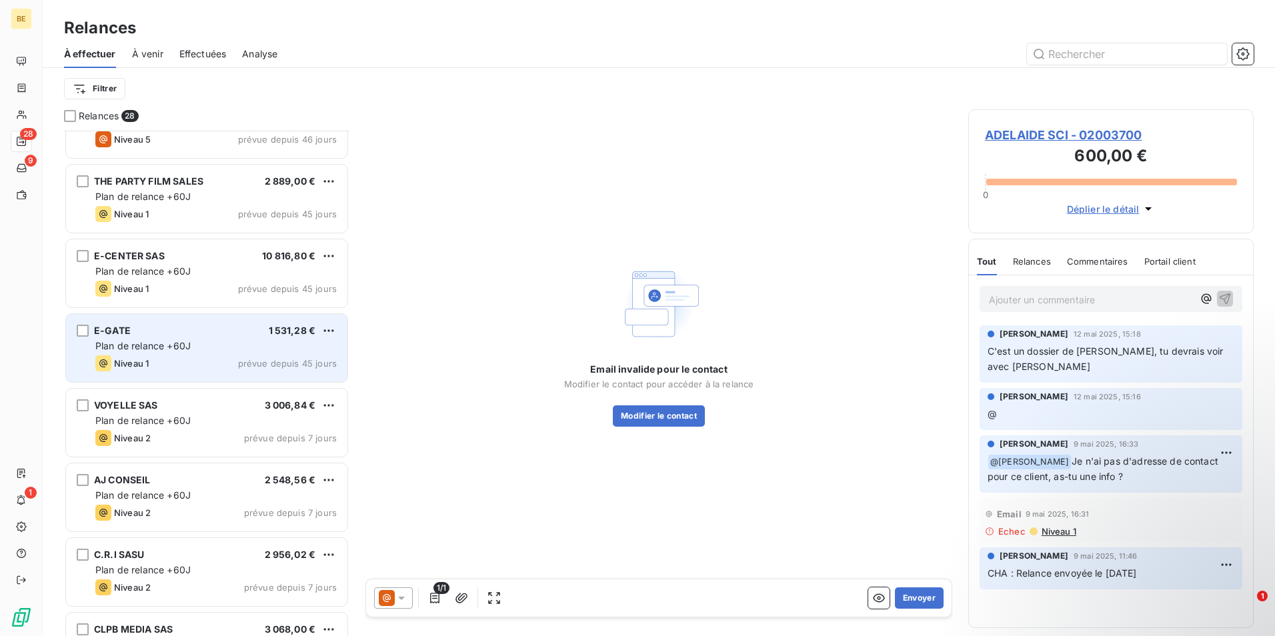
click at [205, 352] on div "Plan de relance +60J" at bounding box center [215, 345] width 241 height 13
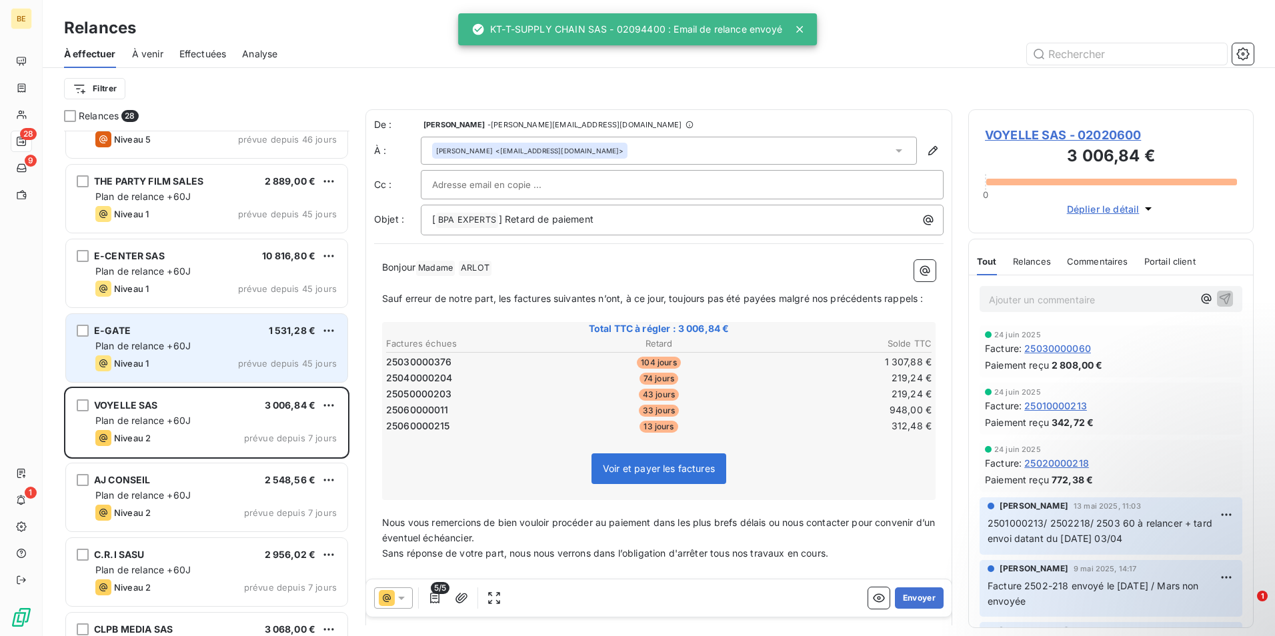
click at [205, 352] on div "Plan de relance +60J" at bounding box center [215, 345] width 241 height 13
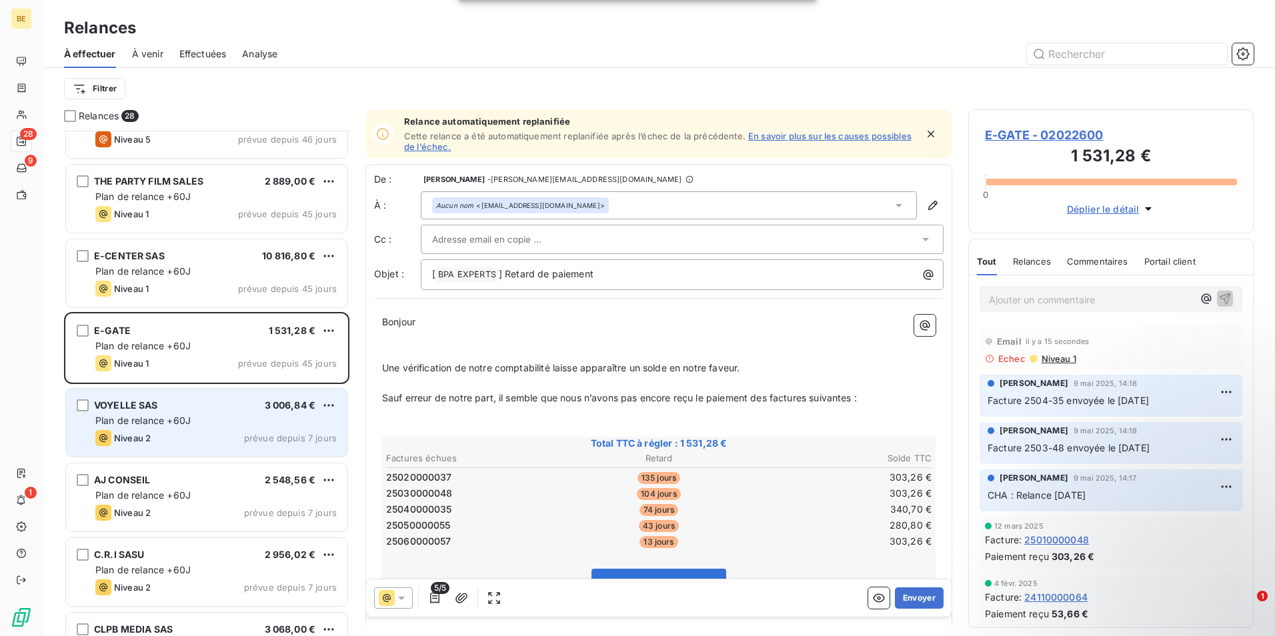
click at [195, 436] on div "Niveau 2 prévue depuis 7 jours" at bounding box center [215, 438] width 241 height 16
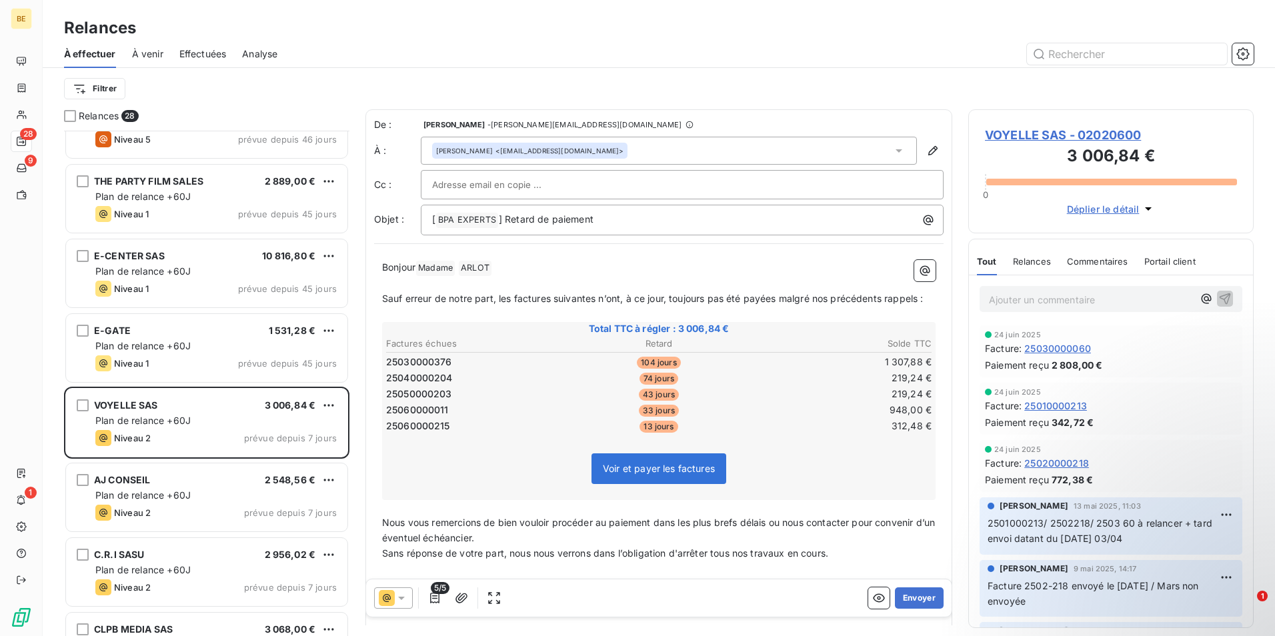
click at [401, 599] on icon at bounding box center [401, 598] width 7 height 3
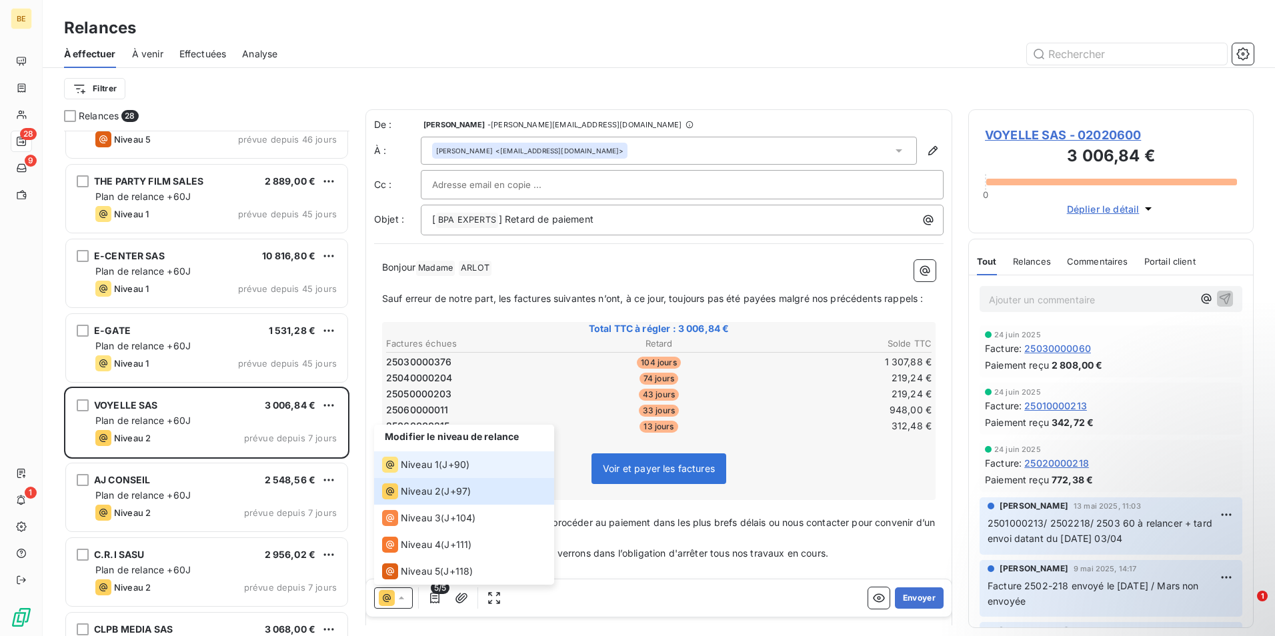
click at [415, 468] on span "Niveau 1" at bounding box center [420, 464] width 38 height 13
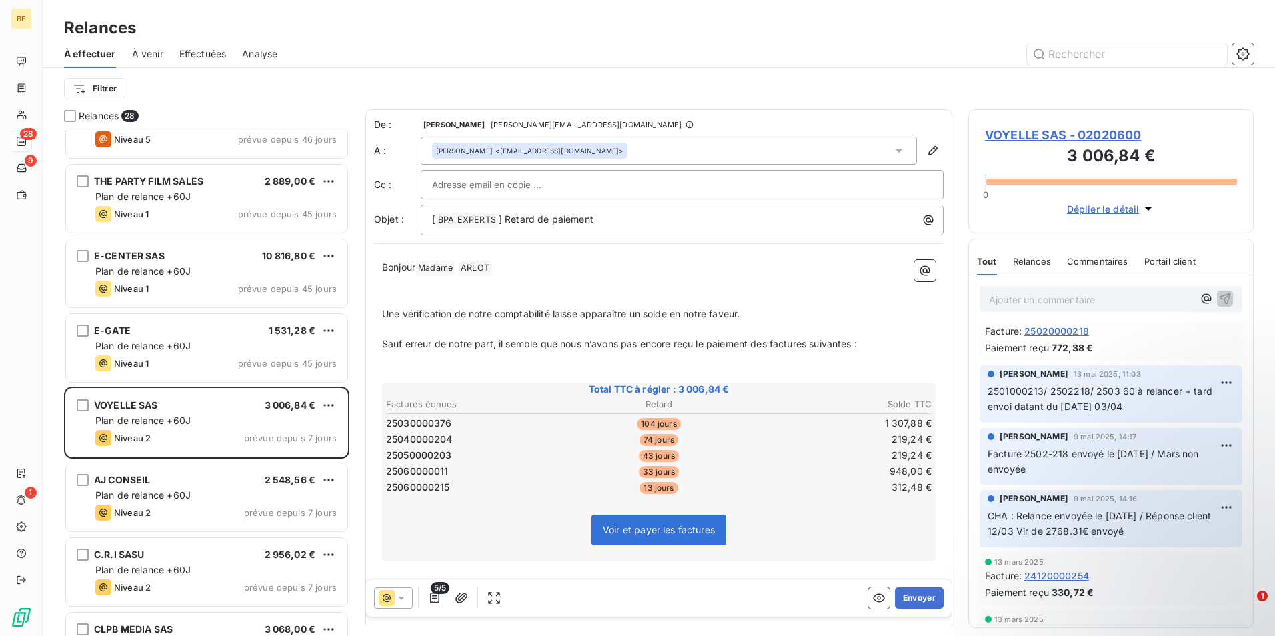
scroll to position [133, 0]
click at [931, 607] on button "Envoyer" at bounding box center [919, 597] width 49 height 21
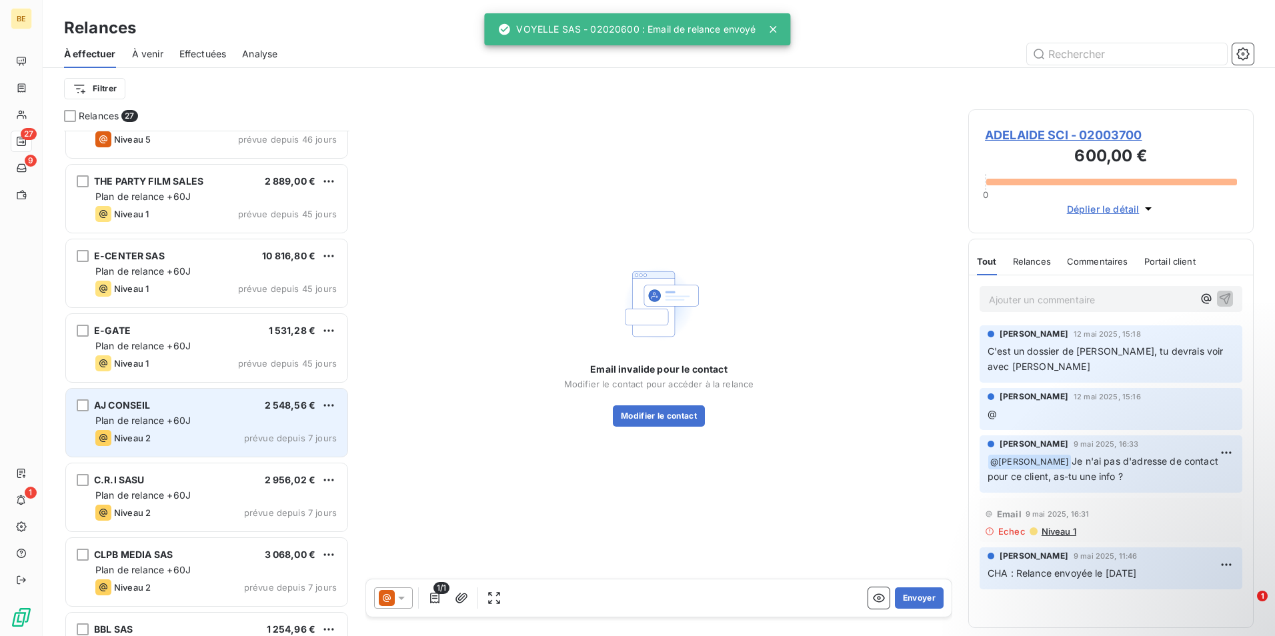
click at [176, 429] on div "AJ CONSEIL 2 548,56 € Plan de relance +60J Niveau 2 prévue depuis 7 jours" at bounding box center [206, 423] width 281 height 68
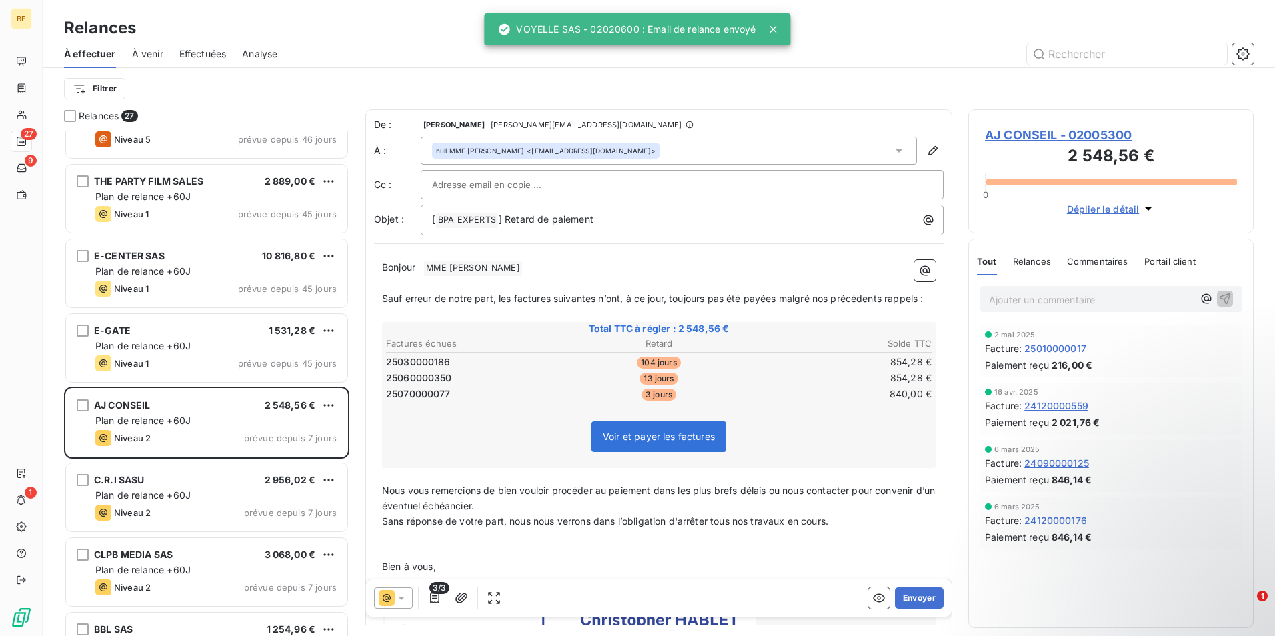
click at [387, 598] on icon at bounding box center [387, 598] width 16 height 16
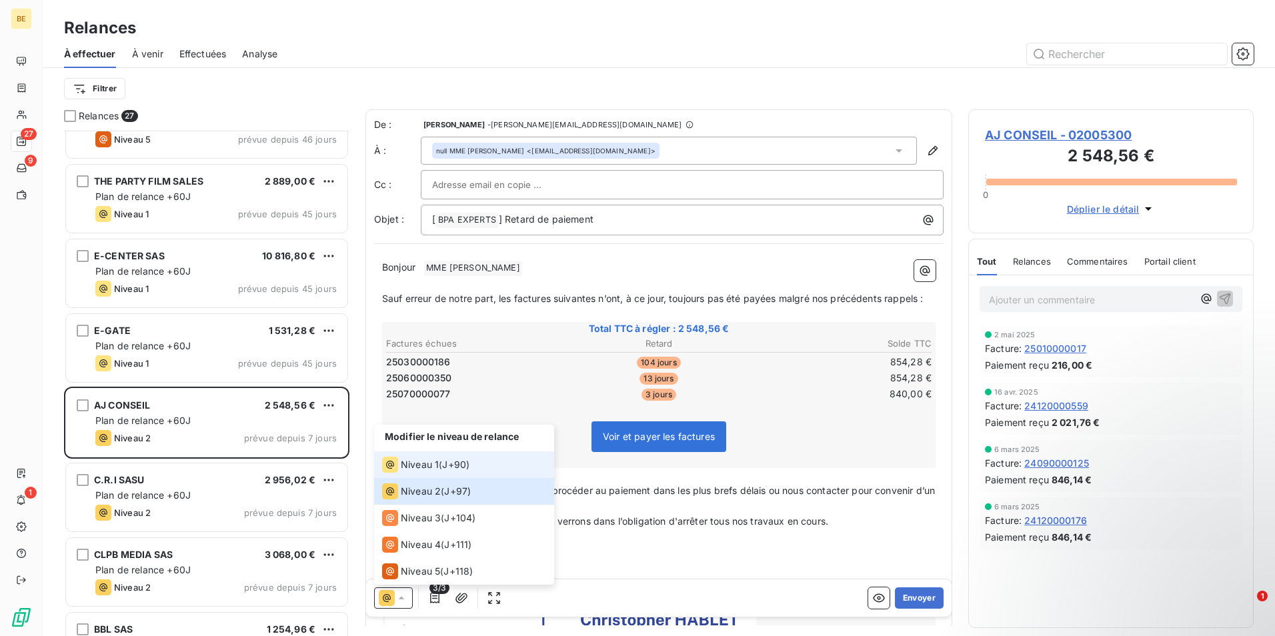
click at [392, 467] on icon at bounding box center [390, 465] width 16 height 16
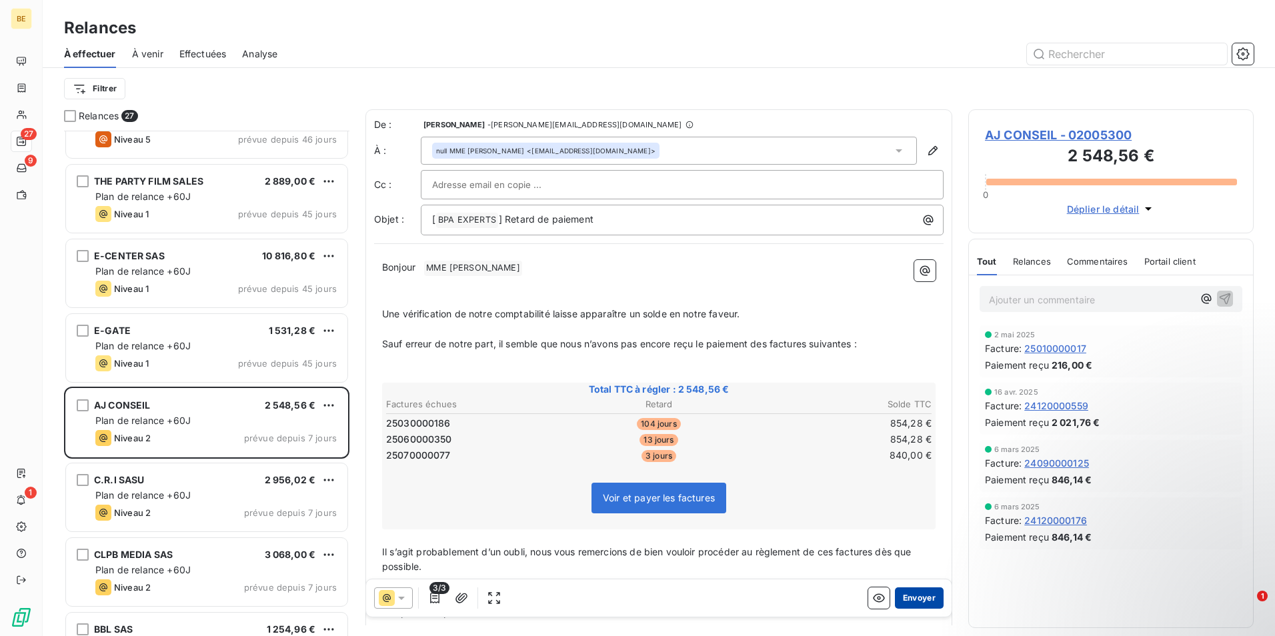
click at [913, 600] on button "Envoyer" at bounding box center [919, 597] width 49 height 21
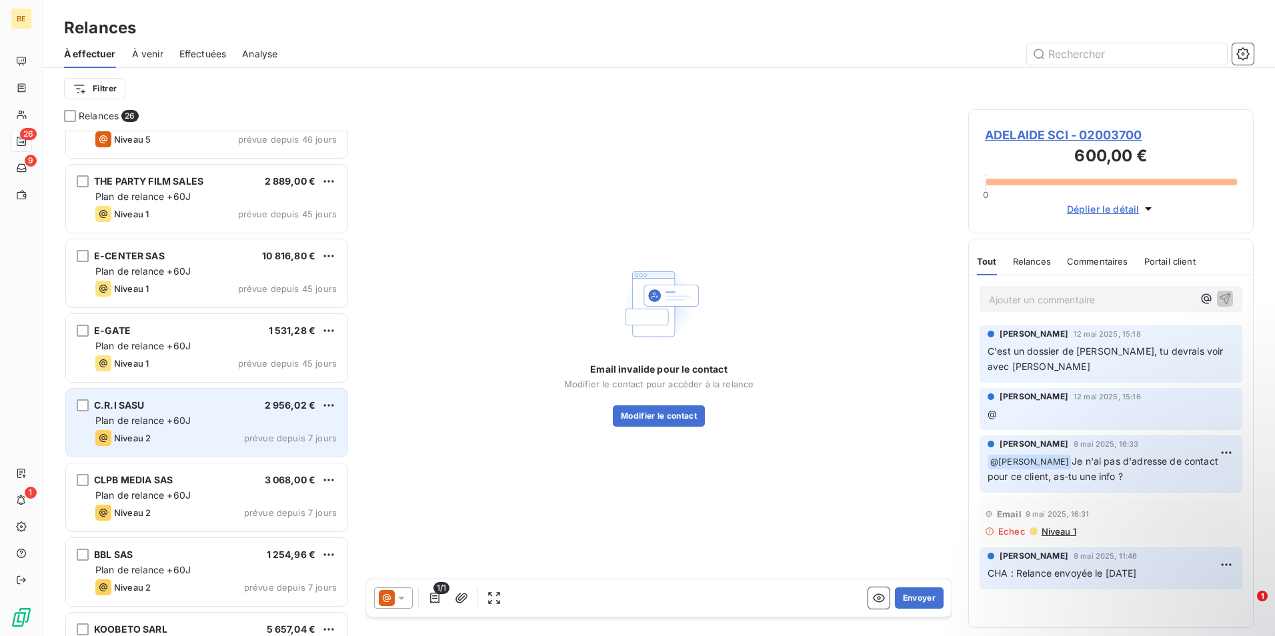
click at [167, 433] on div "Niveau 2 prévue depuis 7 jours" at bounding box center [215, 438] width 241 height 16
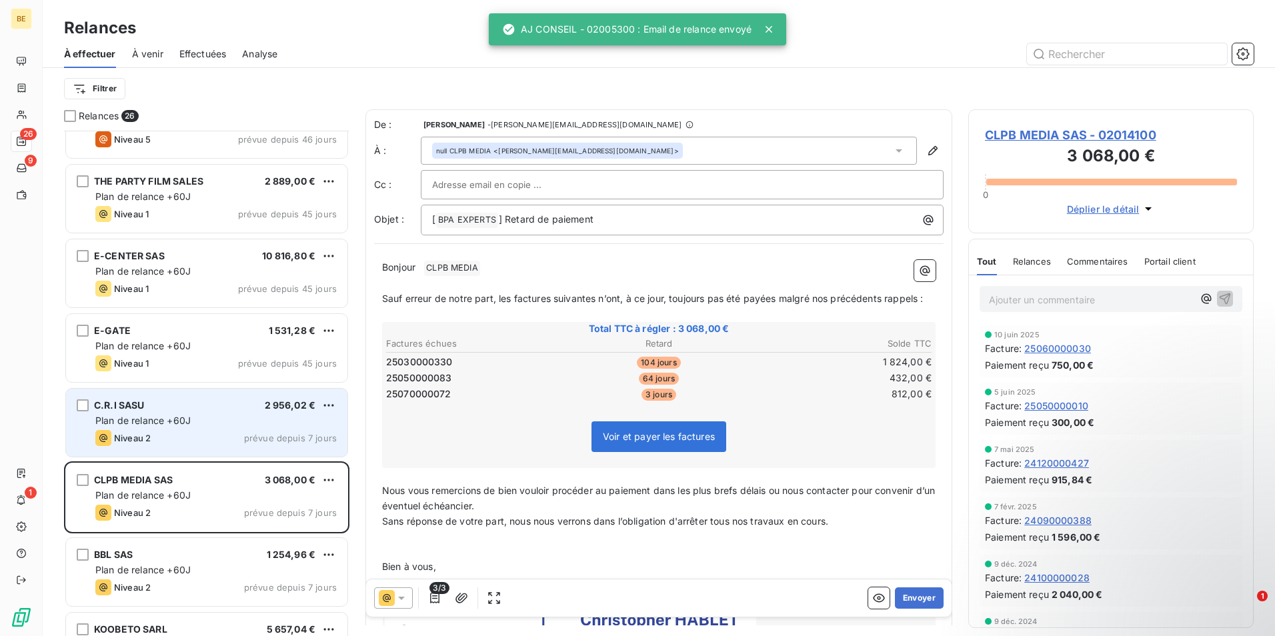
click at [167, 433] on div "Niveau 2 prévue depuis 7 jours" at bounding box center [215, 438] width 241 height 16
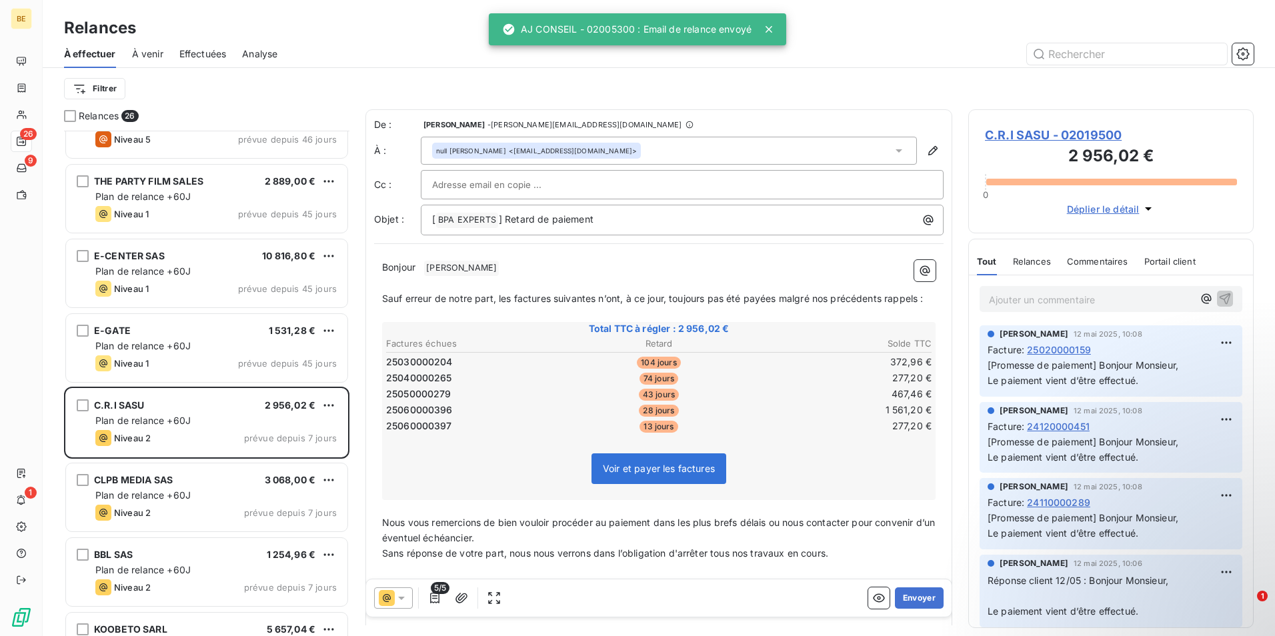
click at [390, 609] on div "5/5 Envoyer" at bounding box center [658, 597] width 585 height 37
click at [391, 601] on icon at bounding box center [387, 598] width 16 height 16
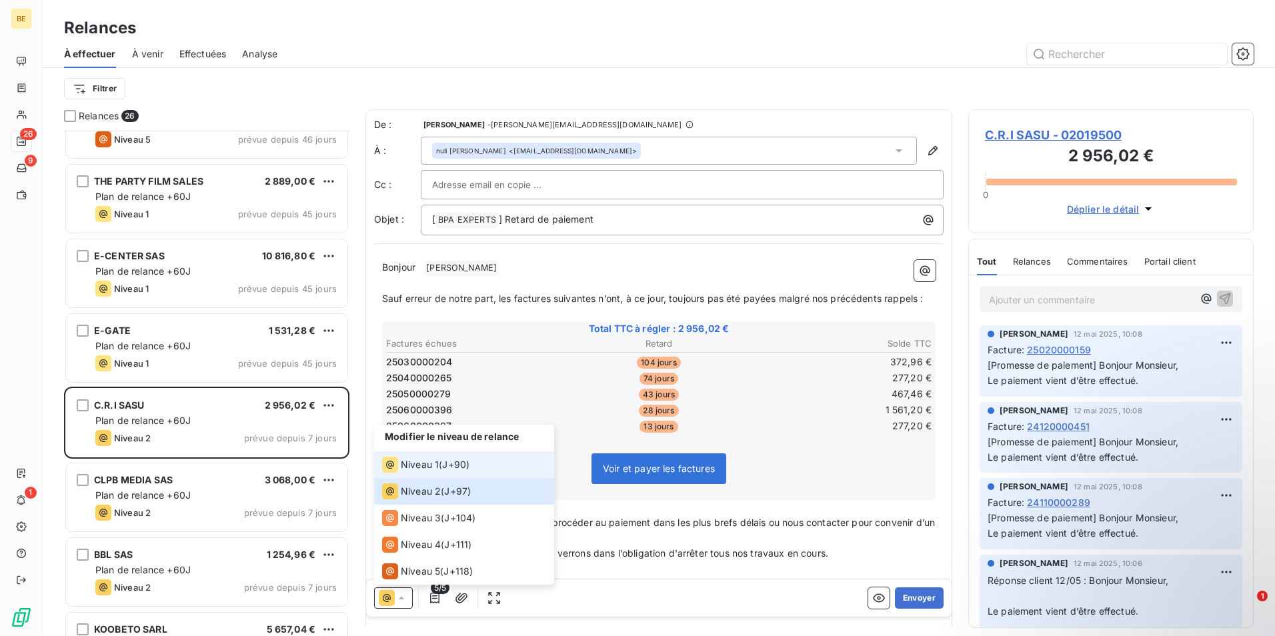
click at [415, 472] on div "Niveau 1" at bounding box center [410, 465] width 57 height 16
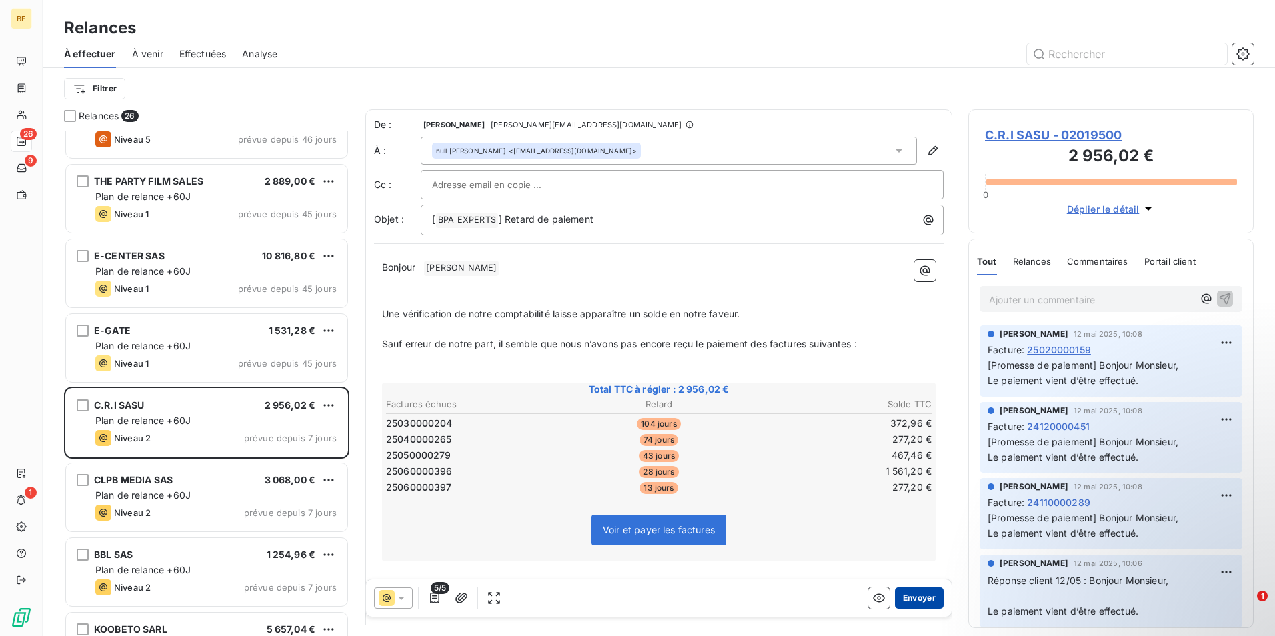
click at [919, 599] on button "Envoyer" at bounding box center [919, 597] width 49 height 21
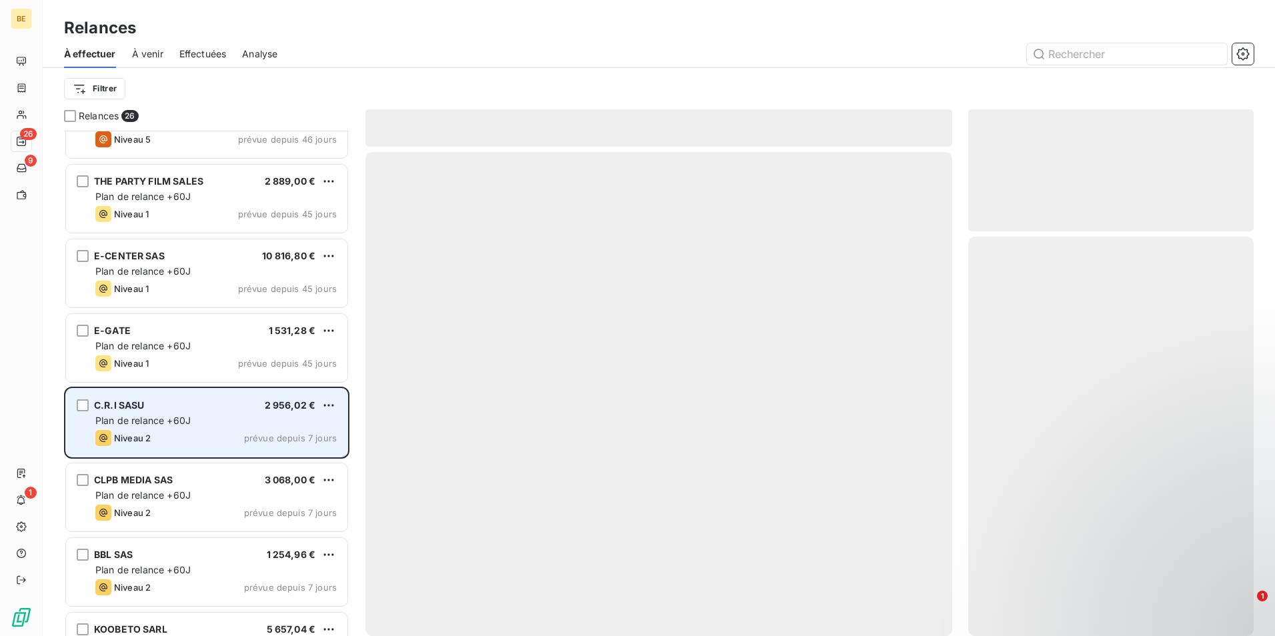
click at [181, 423] on span "Plan de relance +60J" at bounding box center [142, 420] width 95 height 11
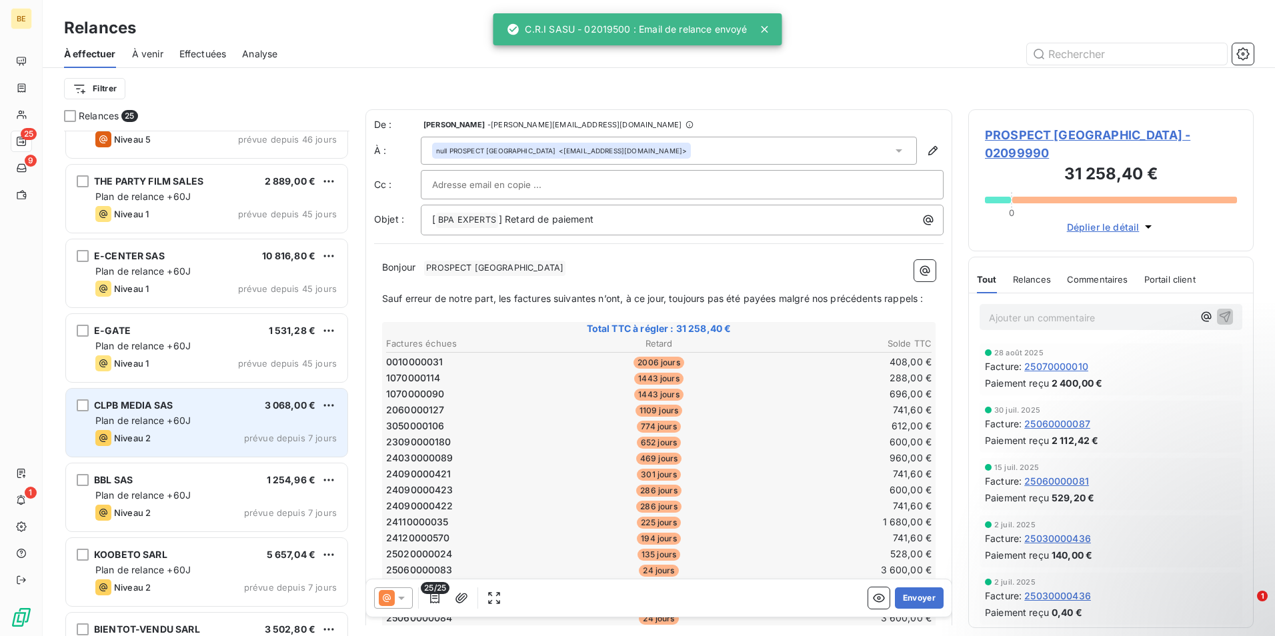
click at [214, 413] on div "CLPB MEDIA SAS 3 068,00 € Plan de relance +60J Niveau 2 prévue depuis 7 jours" at bounding box center [206, 423] width 281 height 68
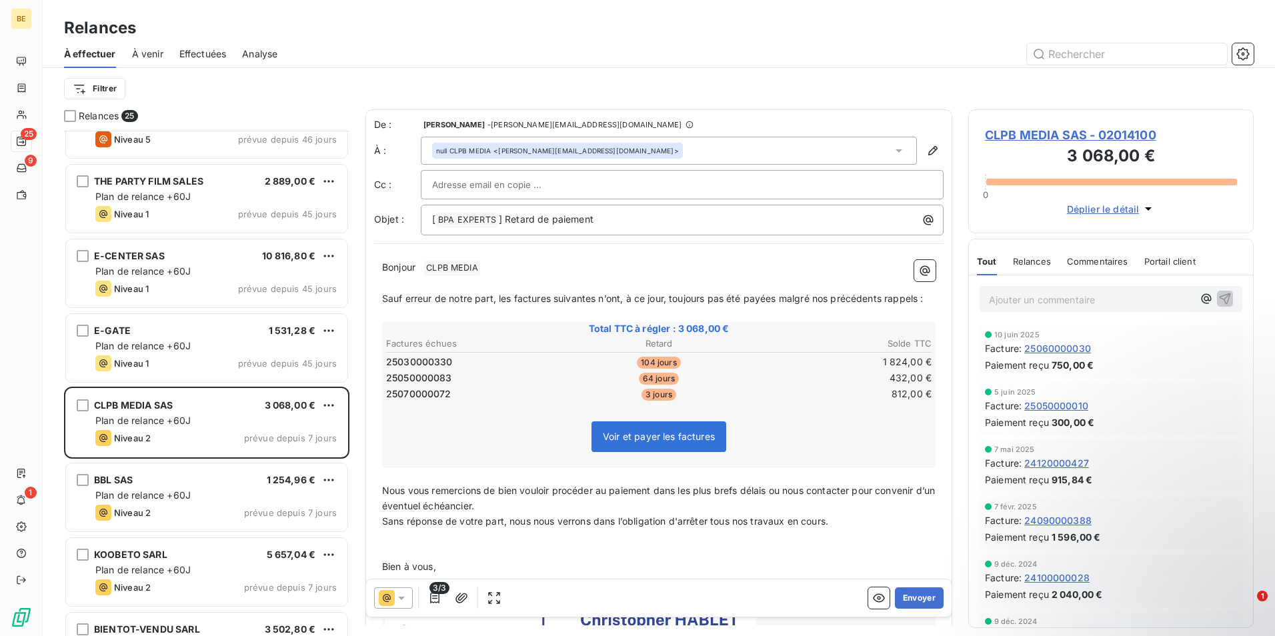
click at [397, 602] on icon at bounding box center [401, 597] width 13 height 13
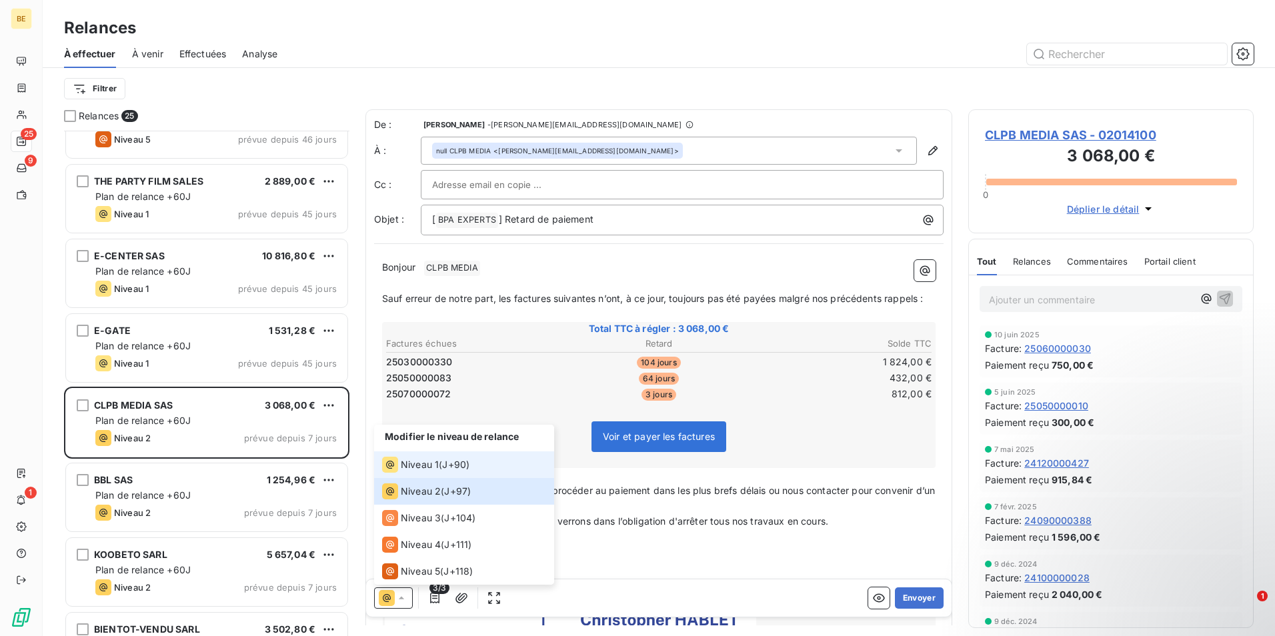
click at [441, 467] on div "Niveau 1 ( J+90 )" at bounding box center [425, 465] width 87 height 16
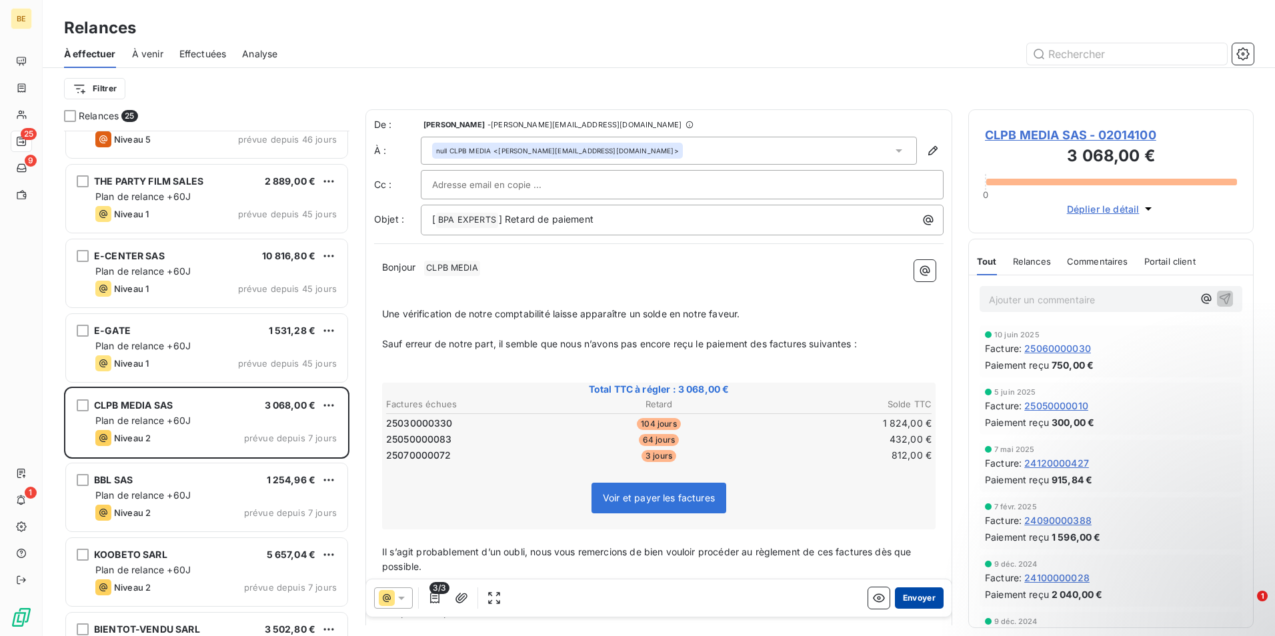
click at [925, 601] on button "Envoyer" at bounding box center [919, 597] width 49 height 21
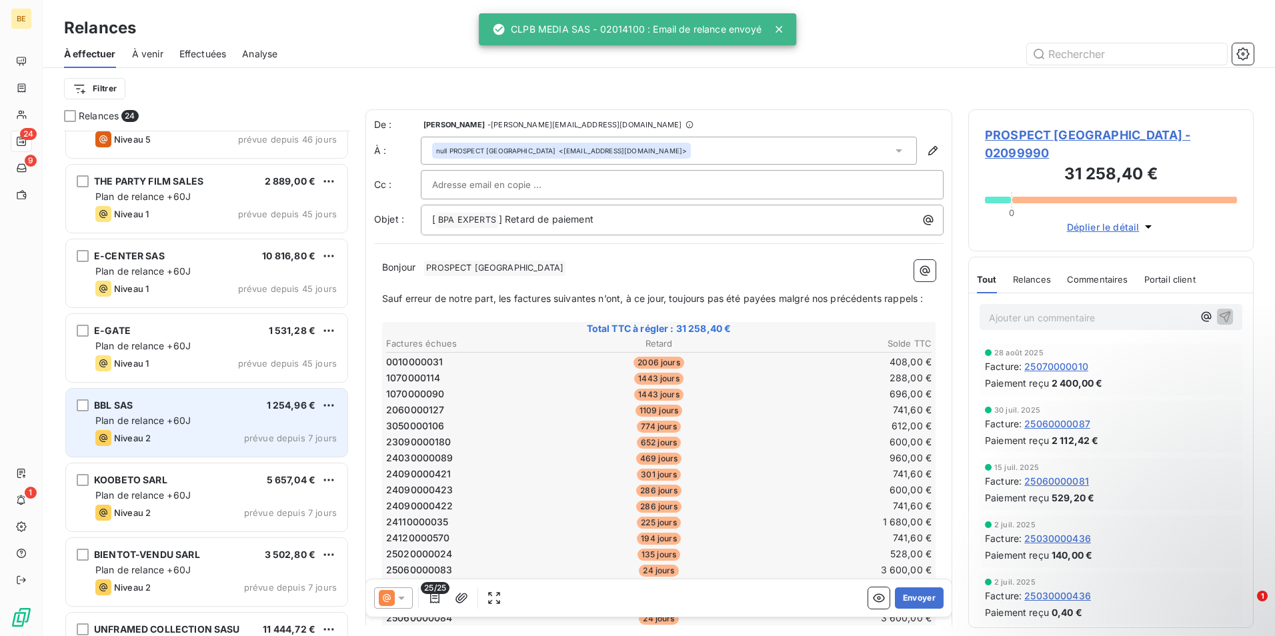
click at [158, 433] on div "Niveau 2 prévue depuis 7 jours" at bounding box center [215, 438] width 241 height 16
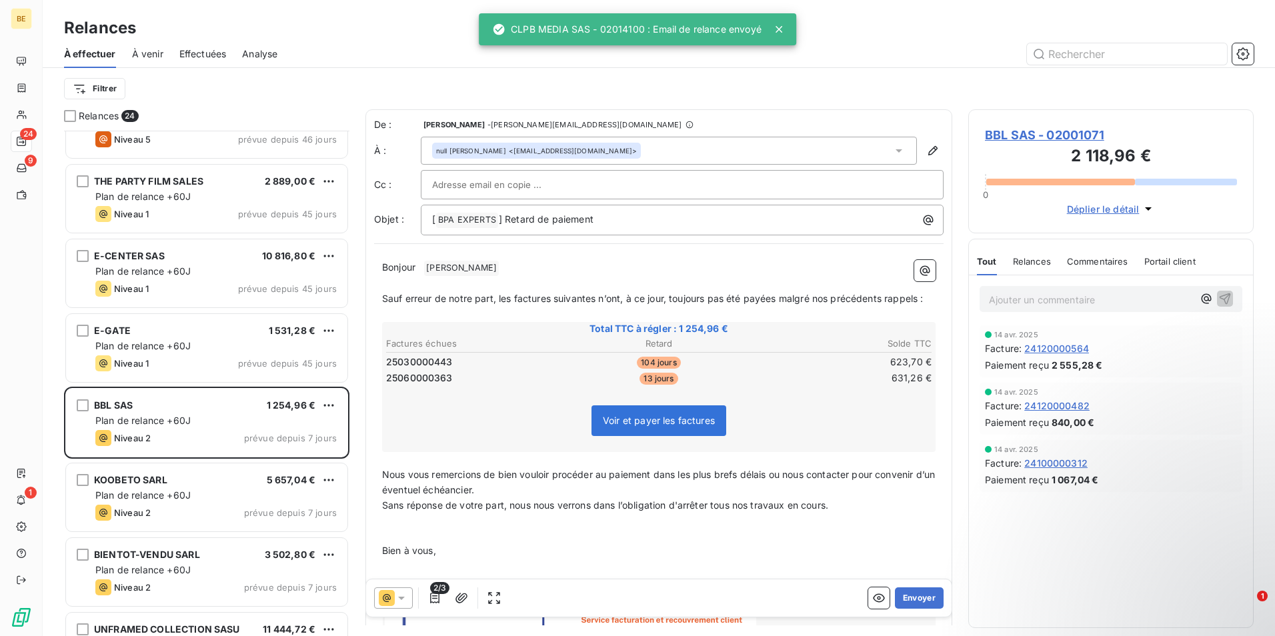
click at [400, 599] on icon at bounding box center [401, 597] width 13 height 13
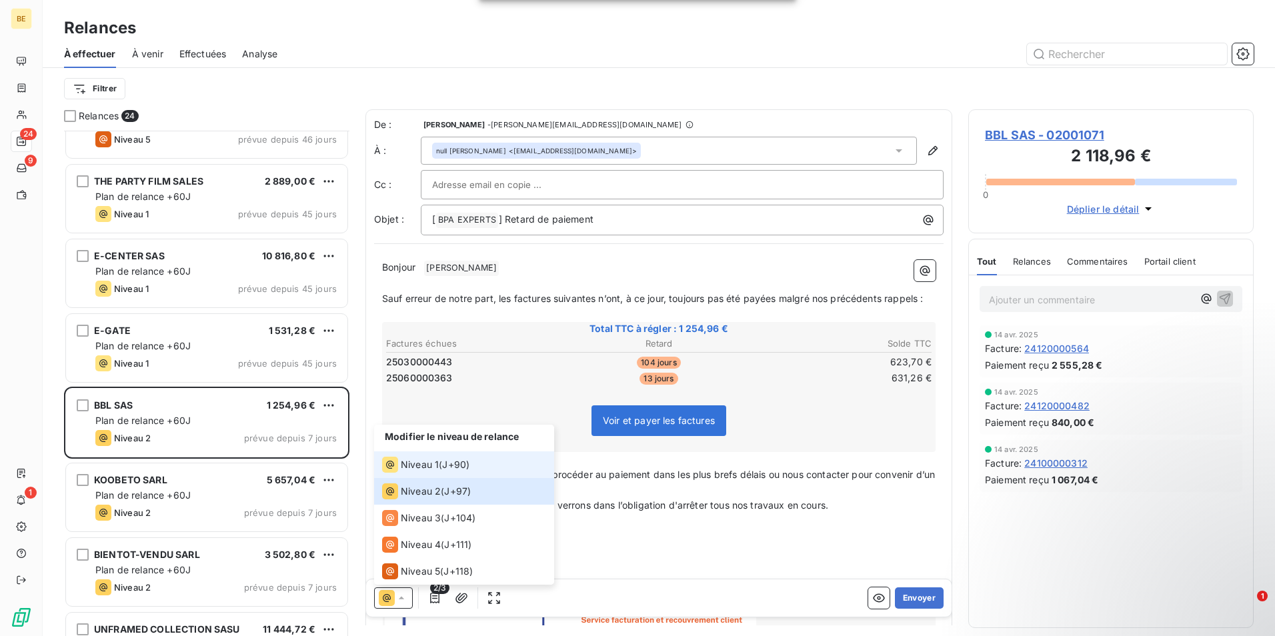
click at [453, 467] on span "J+90 )" at bounding box center [455, 464] width 27 height 13
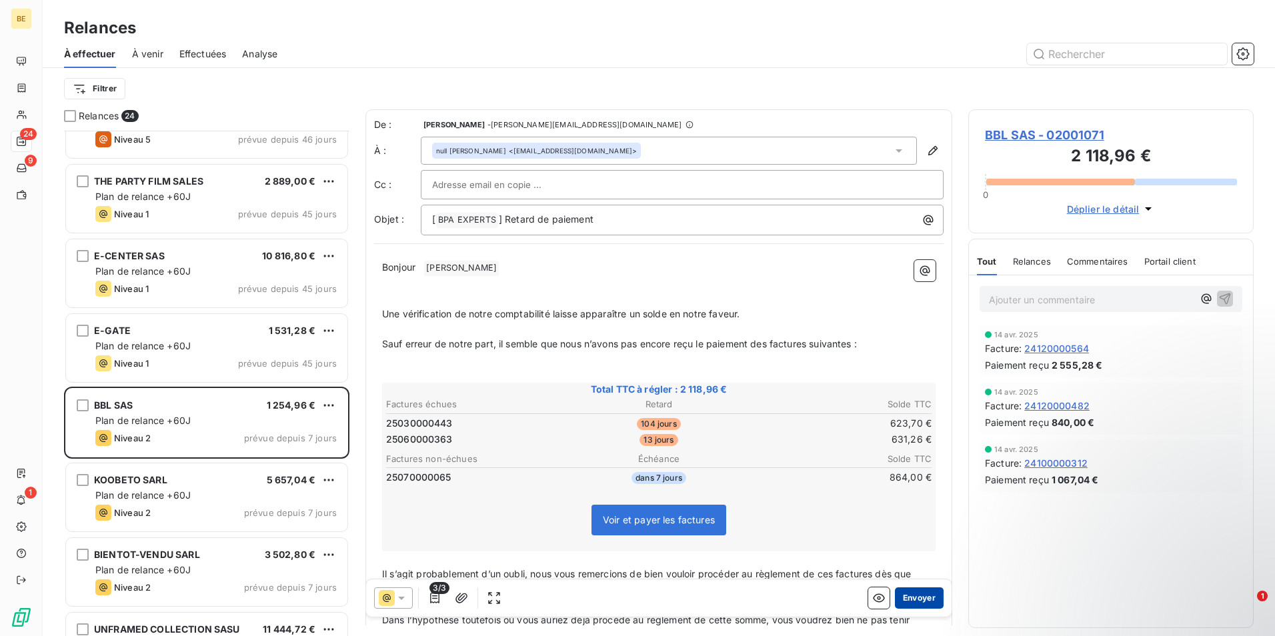
click at [903, 596] on button "Envoyer" at bounding box center [919, 597] width 49 height 21
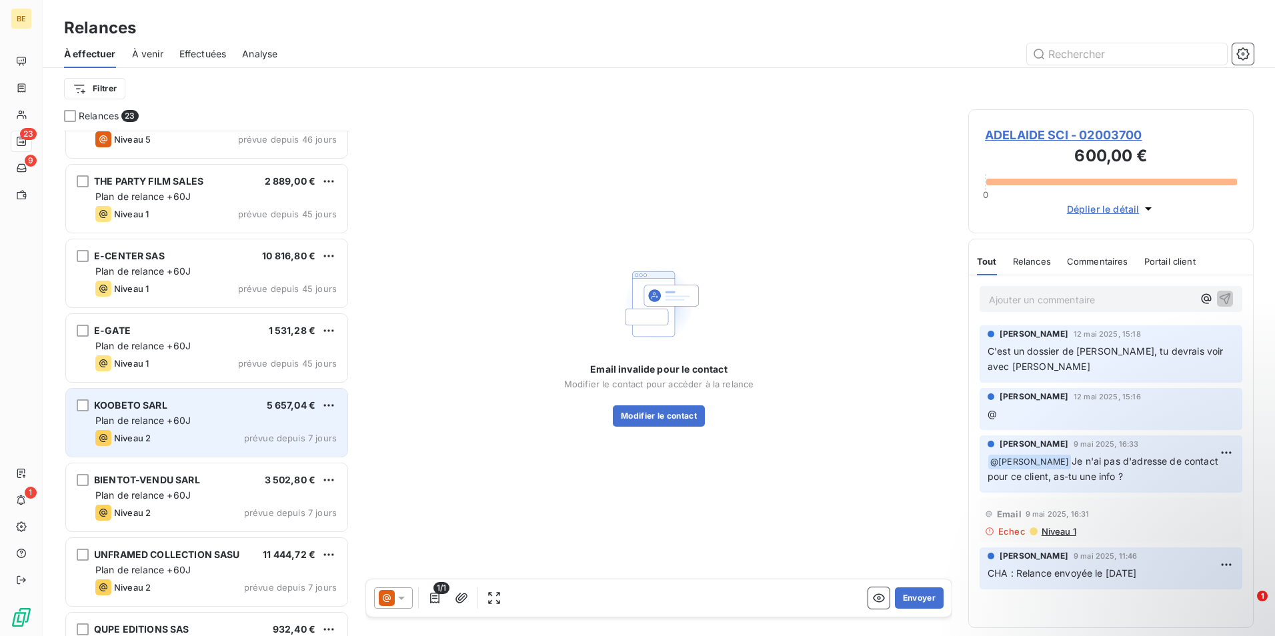
click at [179, 409] on div "KOOBETO SARL 5 657,04 €" at bounding box center [215, 405] width 241 height 12
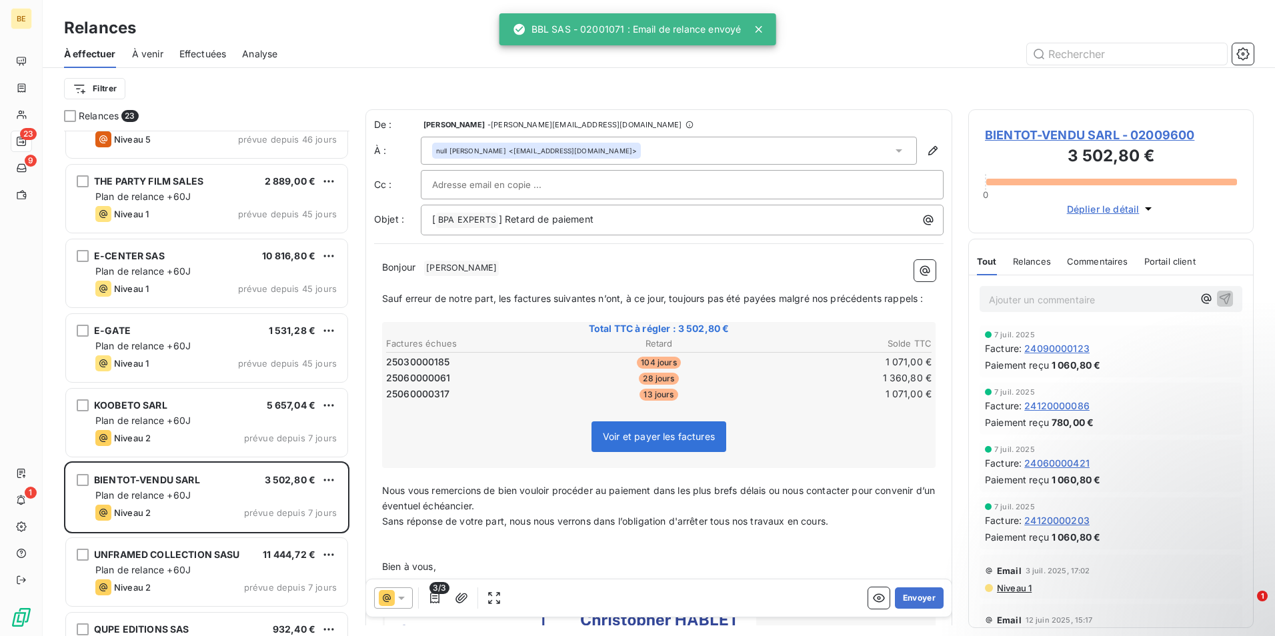
click at [401, 592] on icon at bounding box center [401, 597] width 13 height 13
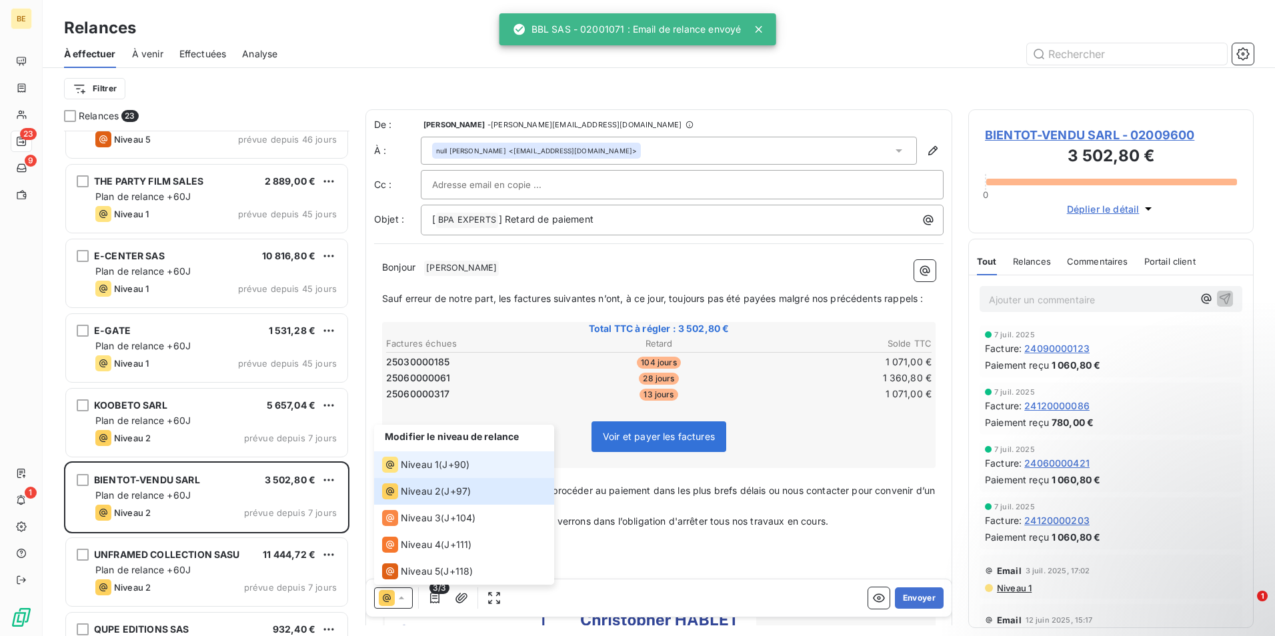
click at [417, 470] on span "Niveau 1" at bounding box center [420, 464] width 38 height 13
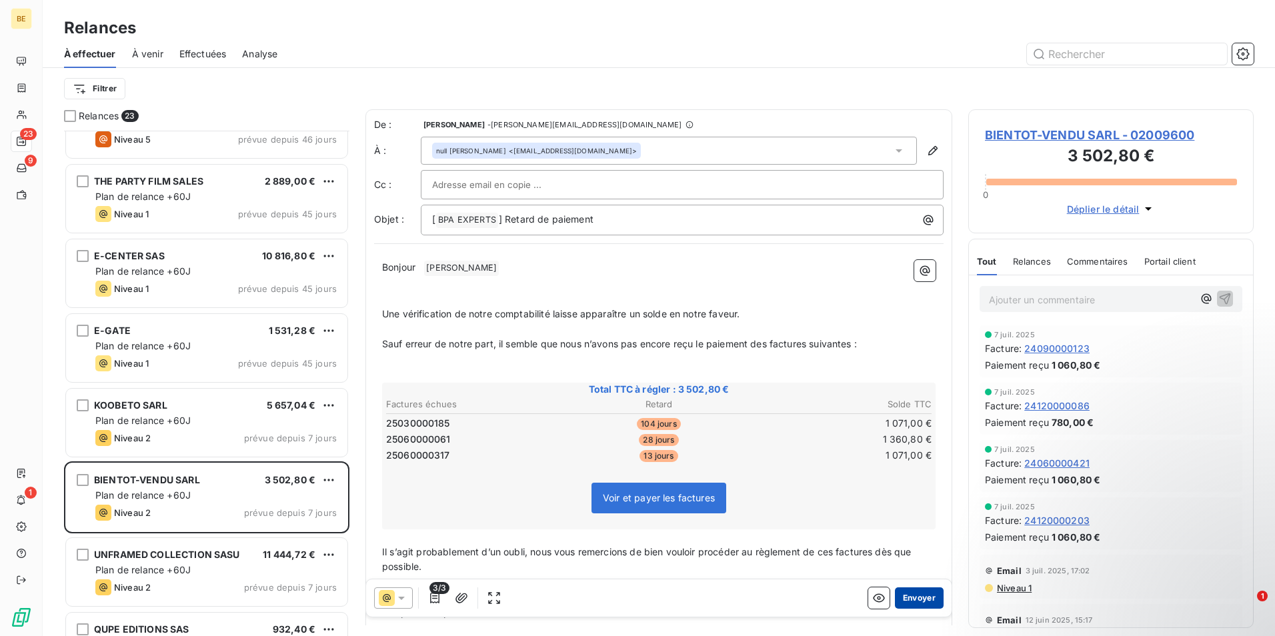
click at [900, 596] on button "Envoyer" at bounding box center [919, 597] width 49 height 21
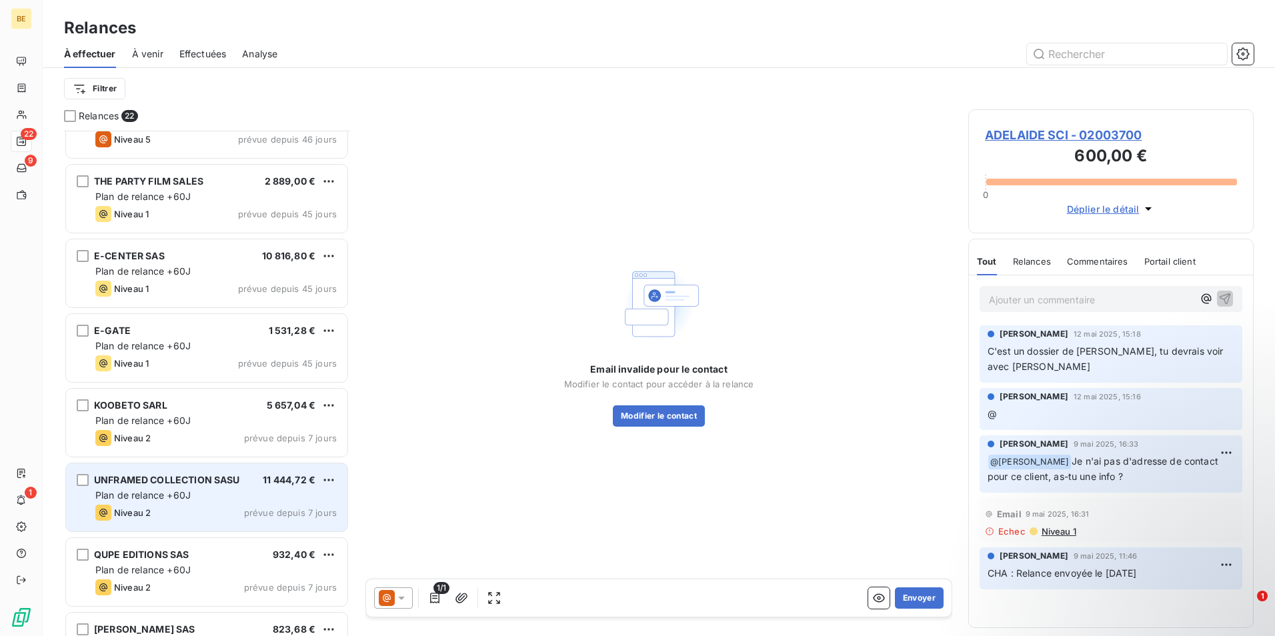
click at [158, 497] on span "Plan de relance +60J" at bounding box center [142, 494] width 95 height 11
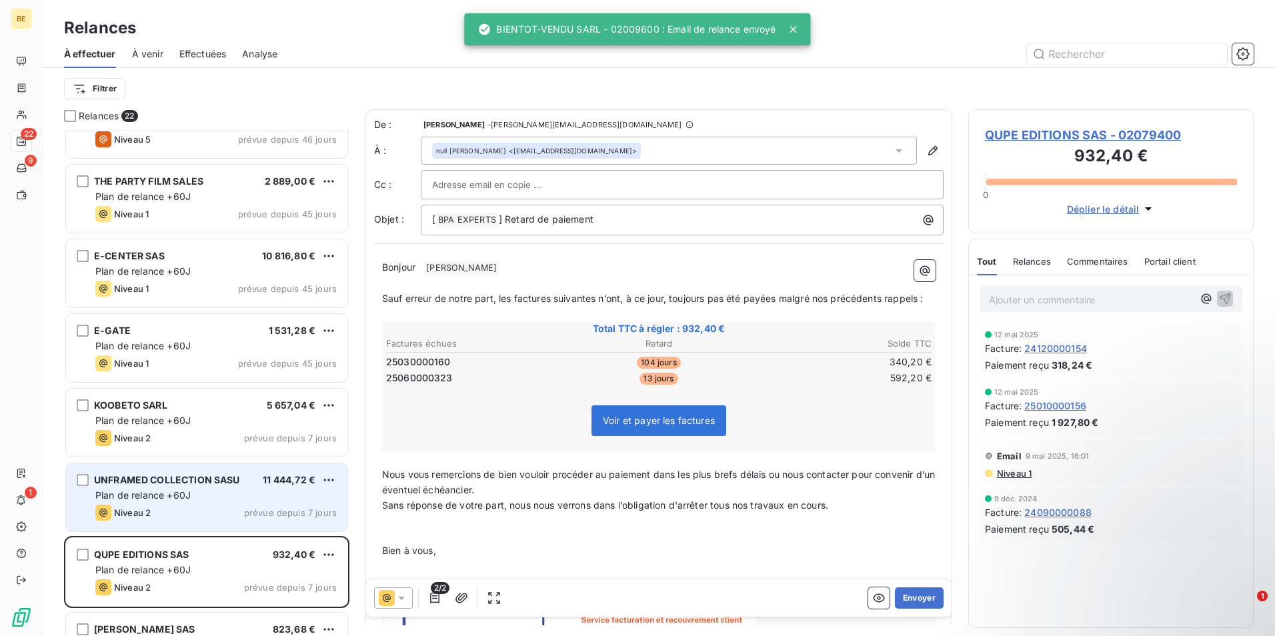
click at [213, 494] on div "Plan de relance +60J" at bounding box center [215, 495] width 241 height 13
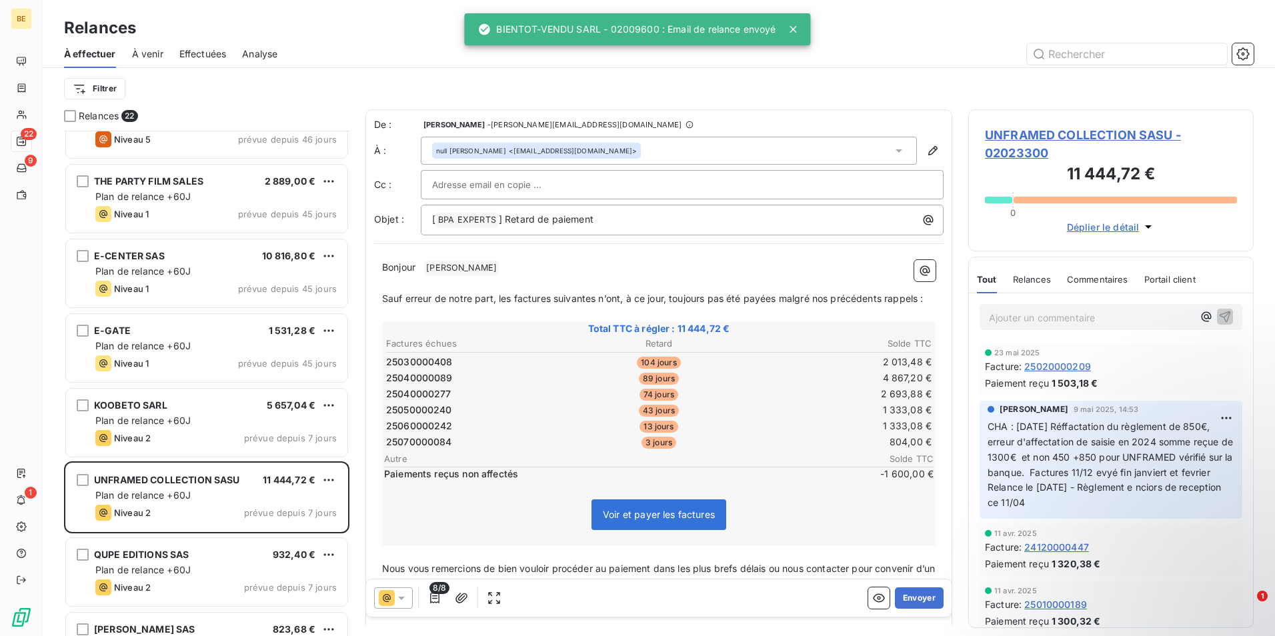
click at [397, 593] on icon at bounding box center [401, 597] width 13 height 13
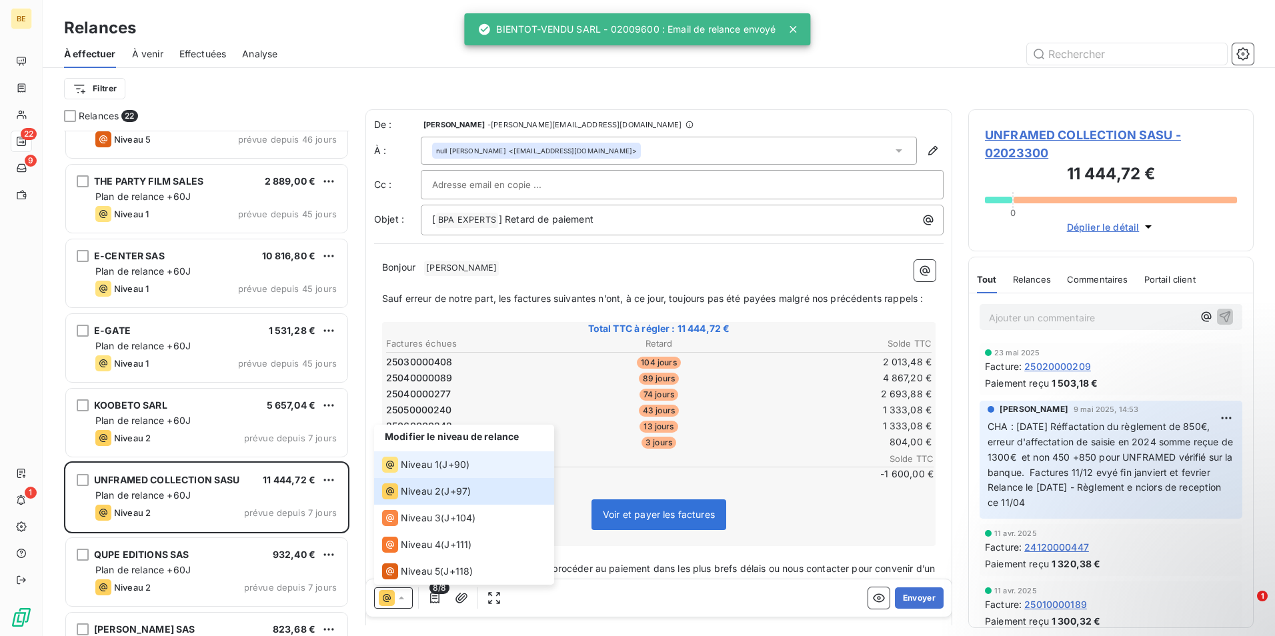
click at [431, 460] on span "Niveau 1" at bounding box center [420, 464] width 38 height 13
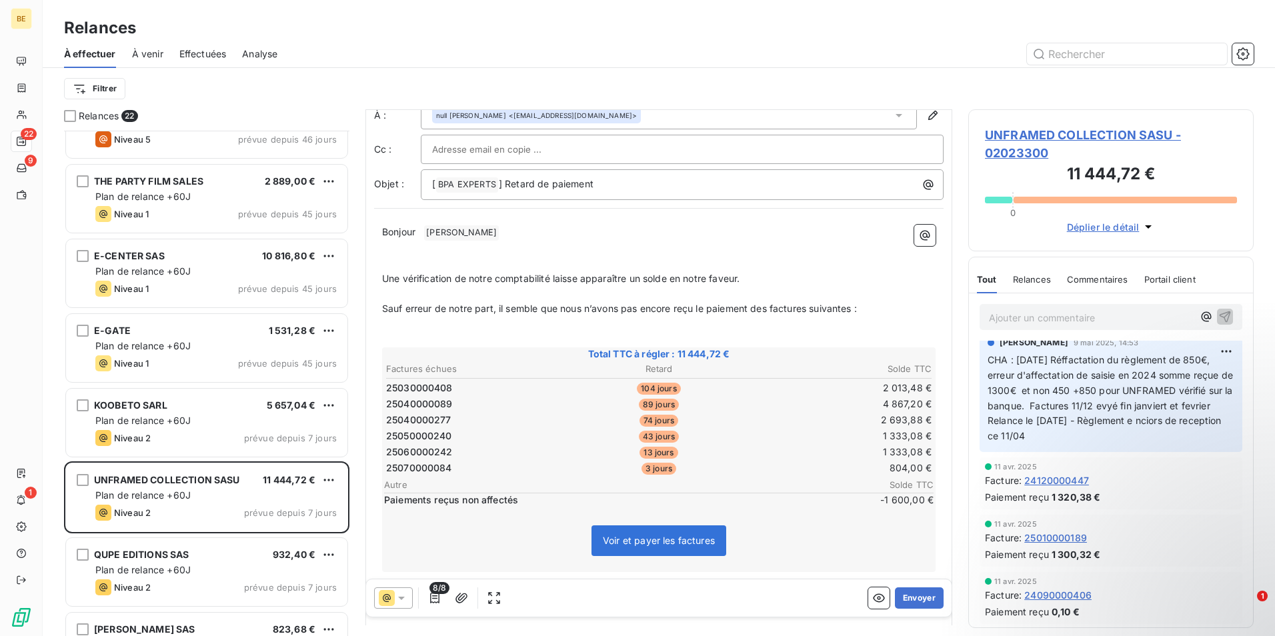
scroll to position [67, 0]
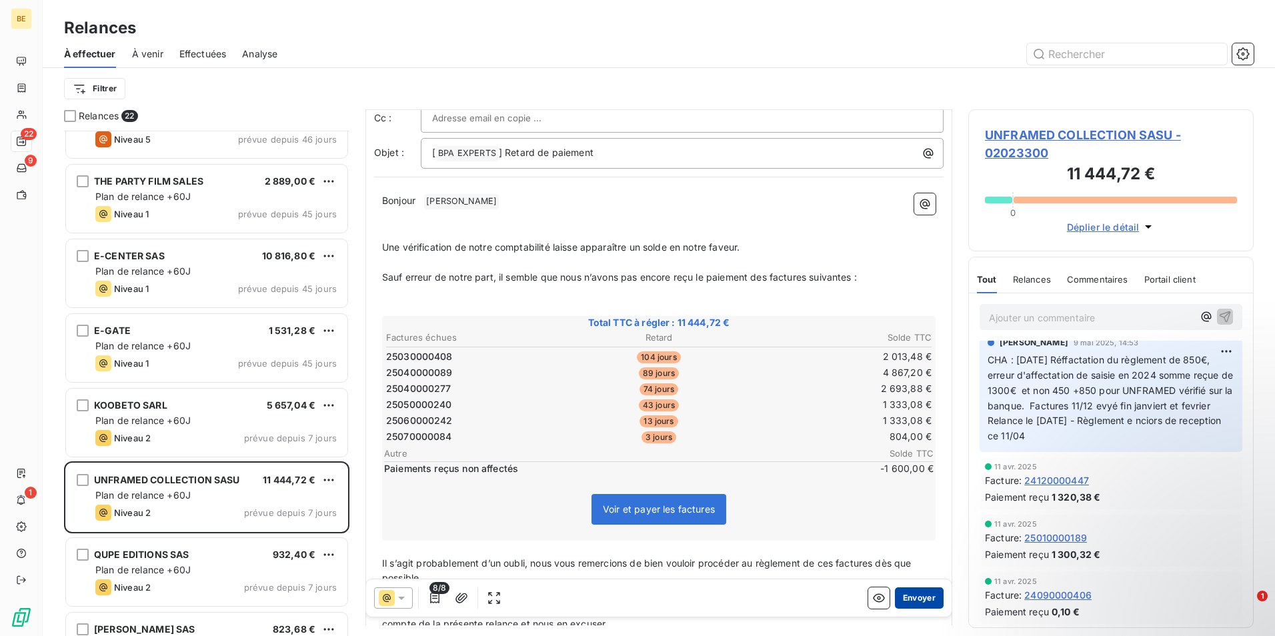
click at [899, 592] on button "Envoyer" at bounding box center [919, 597] width 49 height 21
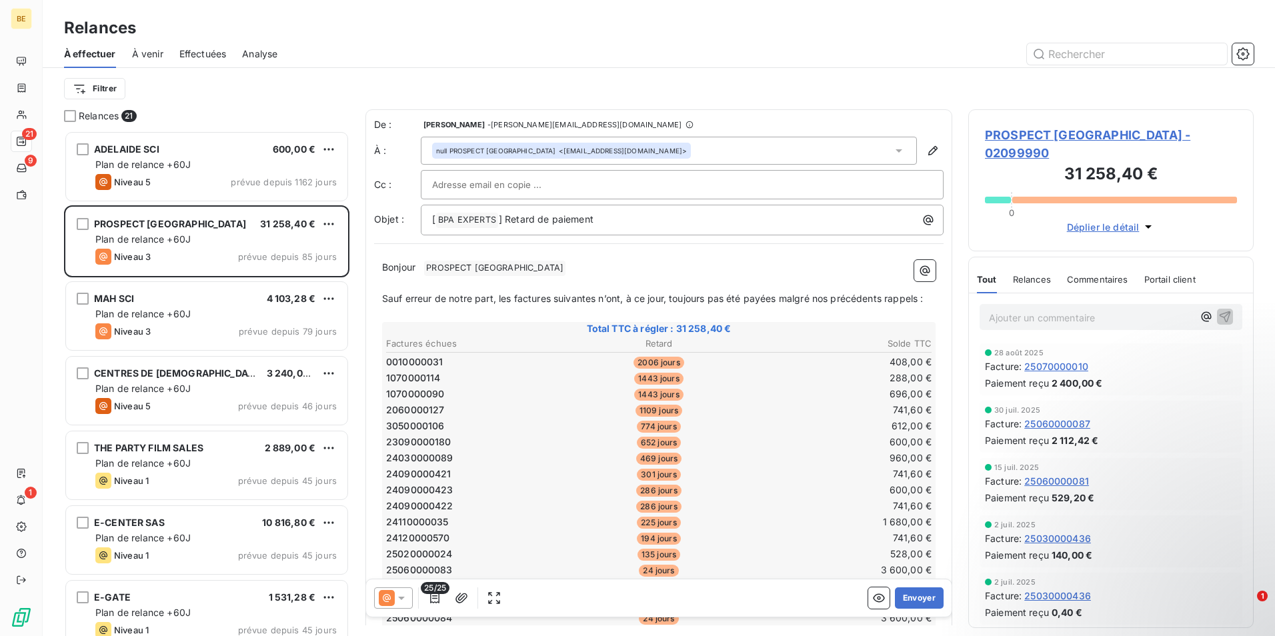
click at [183, 53] on span "Effectuées" at bounding box center [202, 53] width 47 height 13
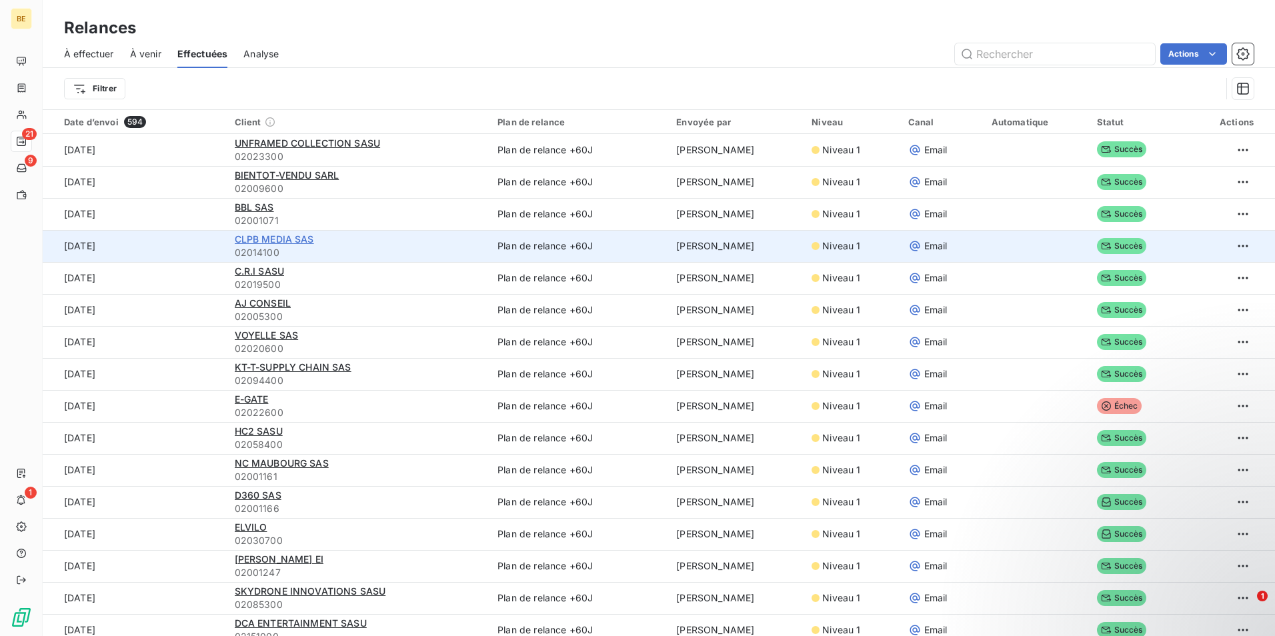
click at [279, 239] on span "CLPB MEDIA SAS" at bounding box center [274, 238] width 79 height 11
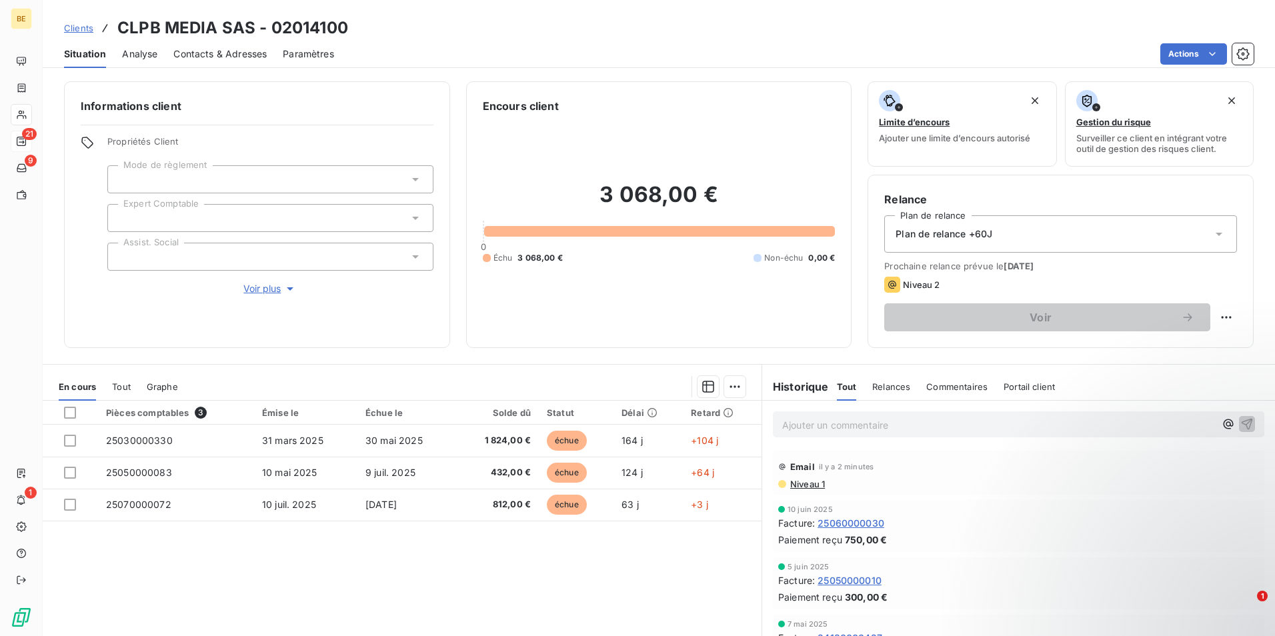
click at [233, 53] on span "Contacts & Adresses" at bounding box center [219, 53] width 93 height 13
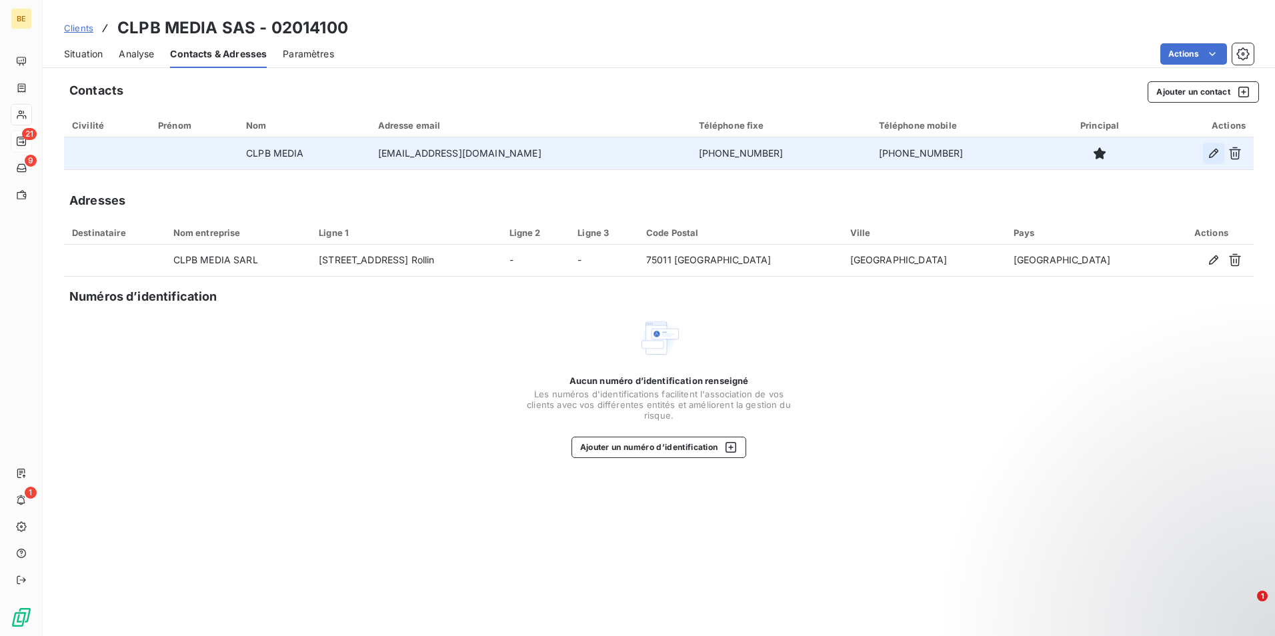
click at [1214, 157] on icon "button" at bounding box center [1213, 153] width 13 height 13
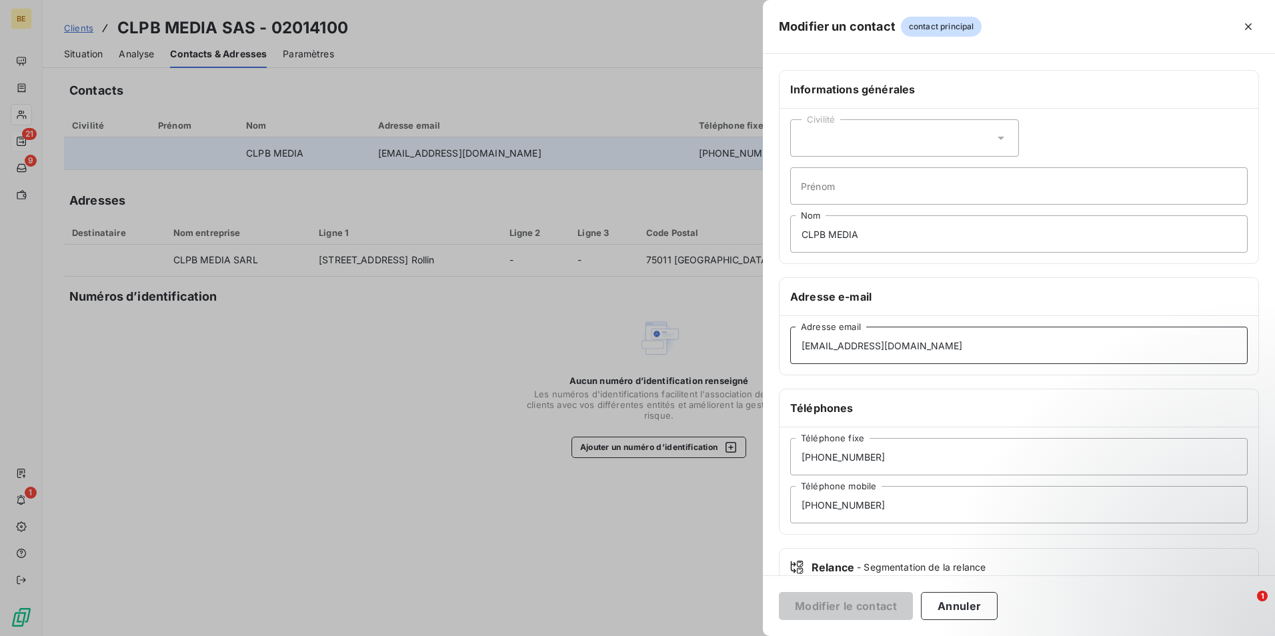
drag, startPoint x: 943, startPoint y: 343, endPoint x: 775, endPoint y: 351, distance: 168.2
click at [775, 351] on div "Informations générales Civilité Prénom CLPB MEDIA Nom Adresse e-mail samira.idl…" at bounding box center [1019, 366] width 512 height 592
paste input "incognita.fr"
type input "samira.idlachguer@incognita.fr"
click at [838, 602] on button "Modifier le contact" at bounding box center [846, 606] width 134 height 28
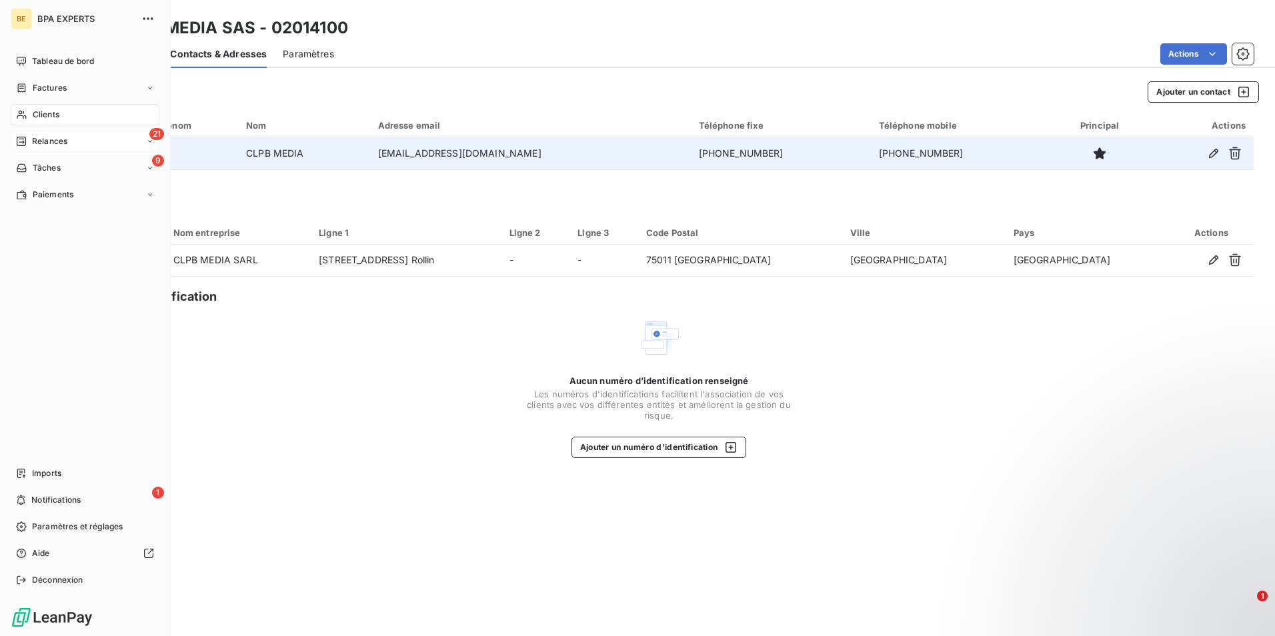
click at [73, 139] on div "21 Relances" at bounding box center [85, 141] width 149 height 21
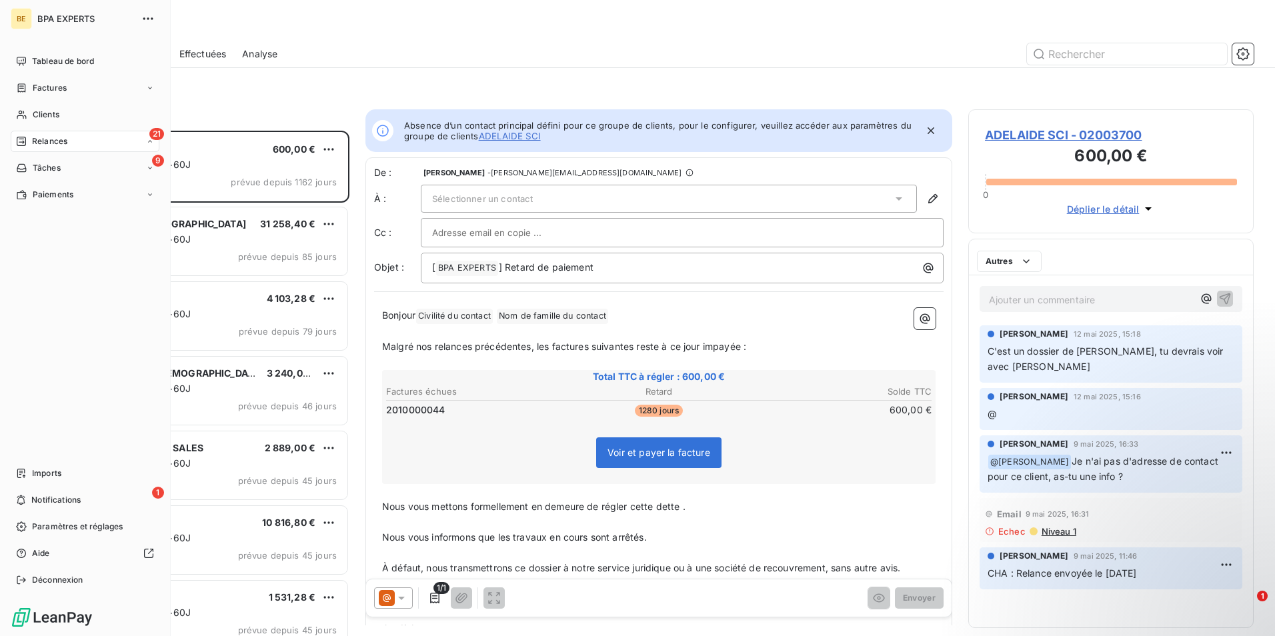
scroll to position [495, 275]
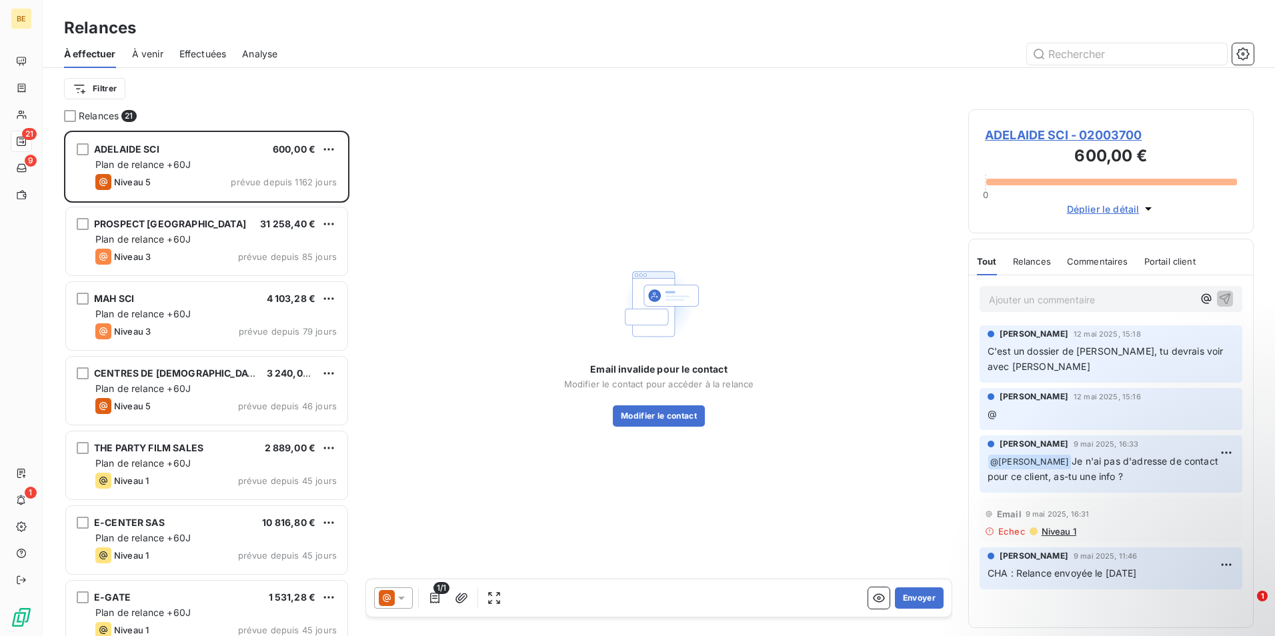
click at [154, 56] on span "À venir" at bounding box center [147, 53] width 31 height 13
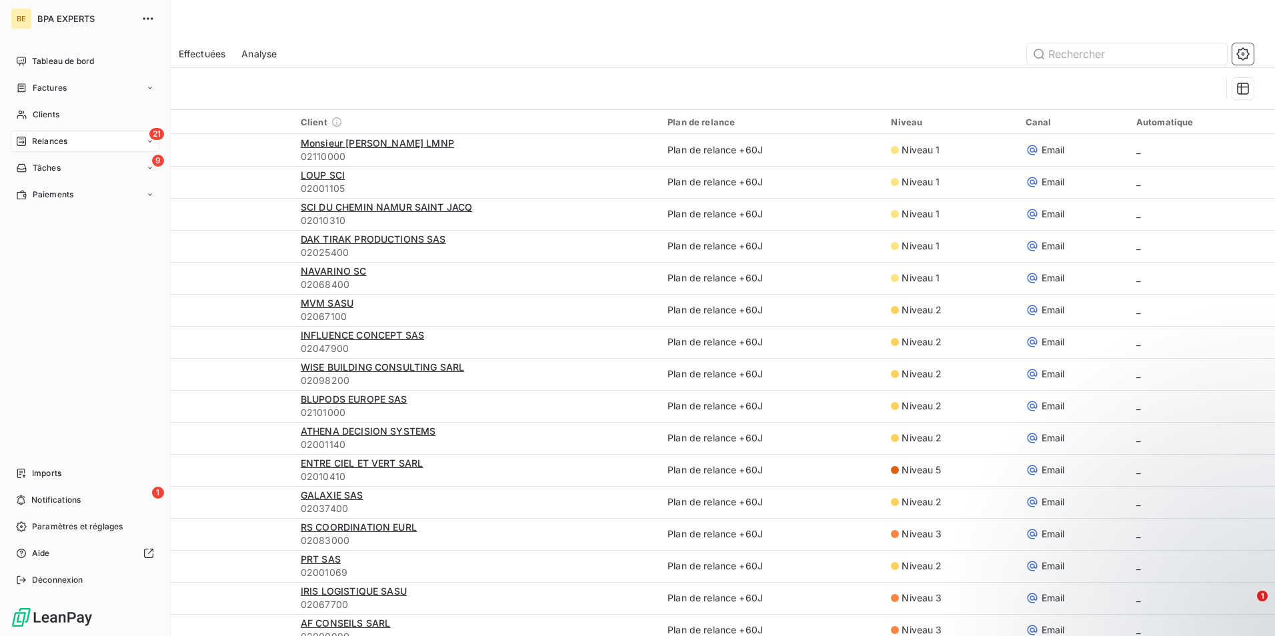
click at [38, 147] on span "Relances" at bounding box center [49, 141] width 35 height 12
click at [83, 57] on span "Tableau de bord" at bounding box center [63, 61] width 62 height 12
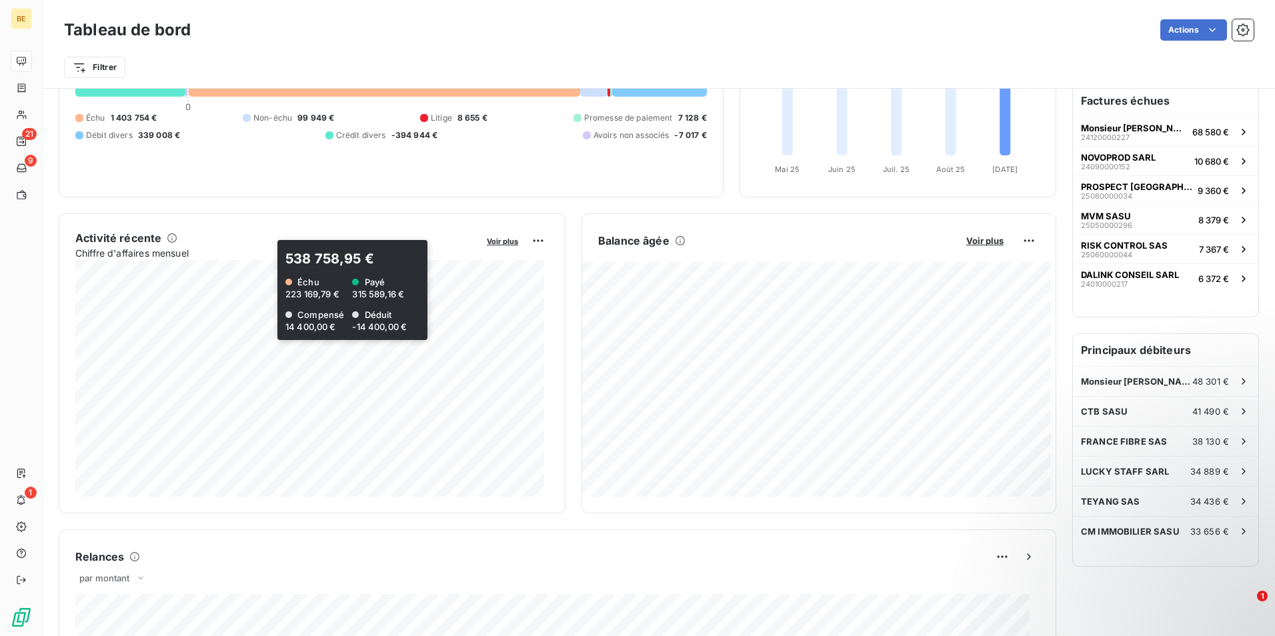
scroll to position [134, 0]
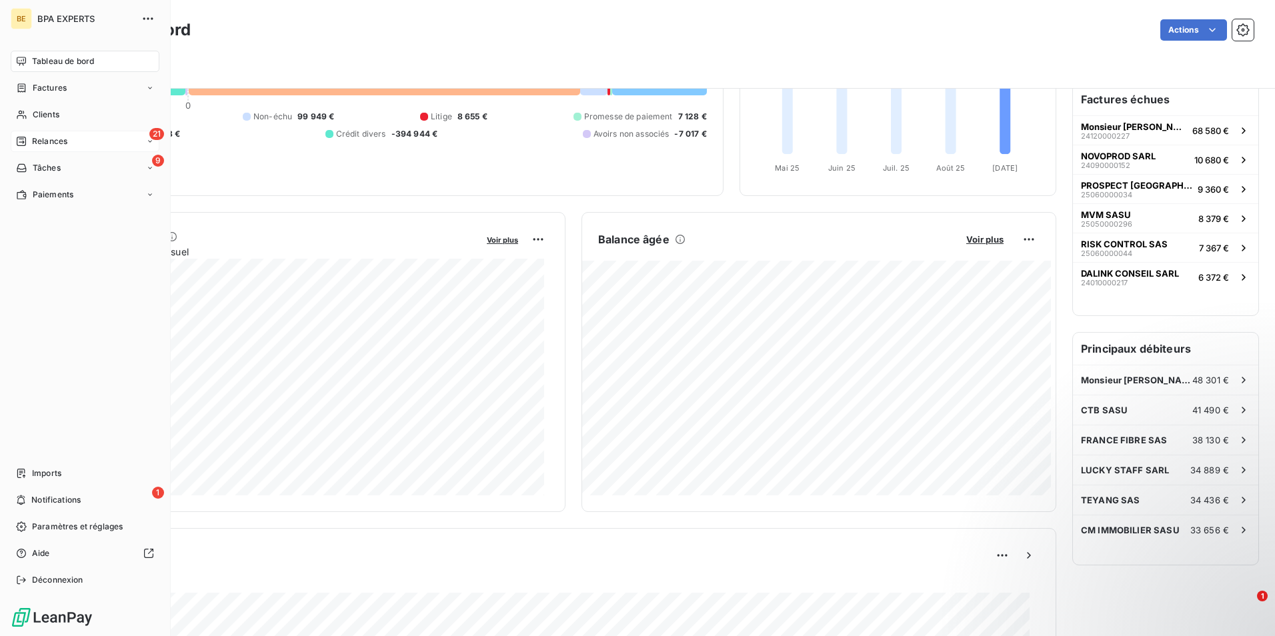
click at [37, 139] on span "Relances" at bounding box center [49, 141] width 35 height 12
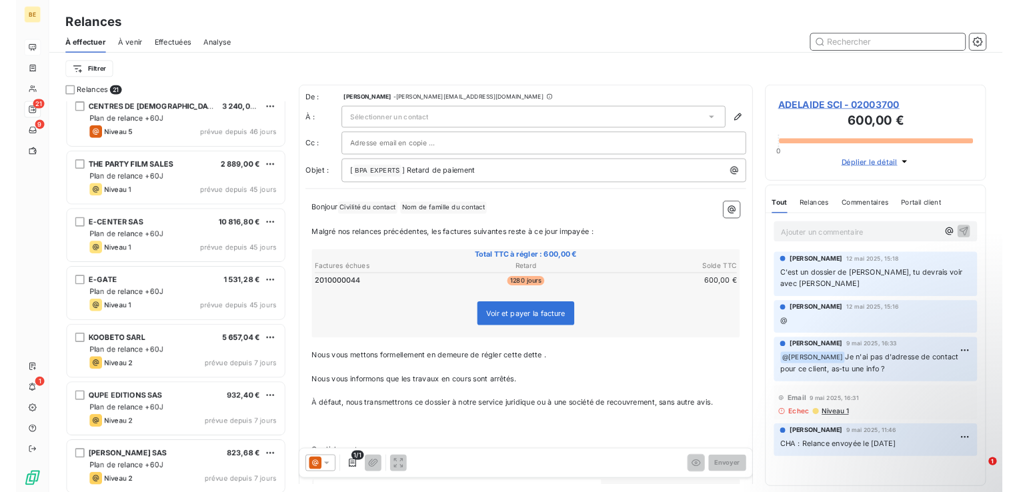
scroll to position [201, 0]
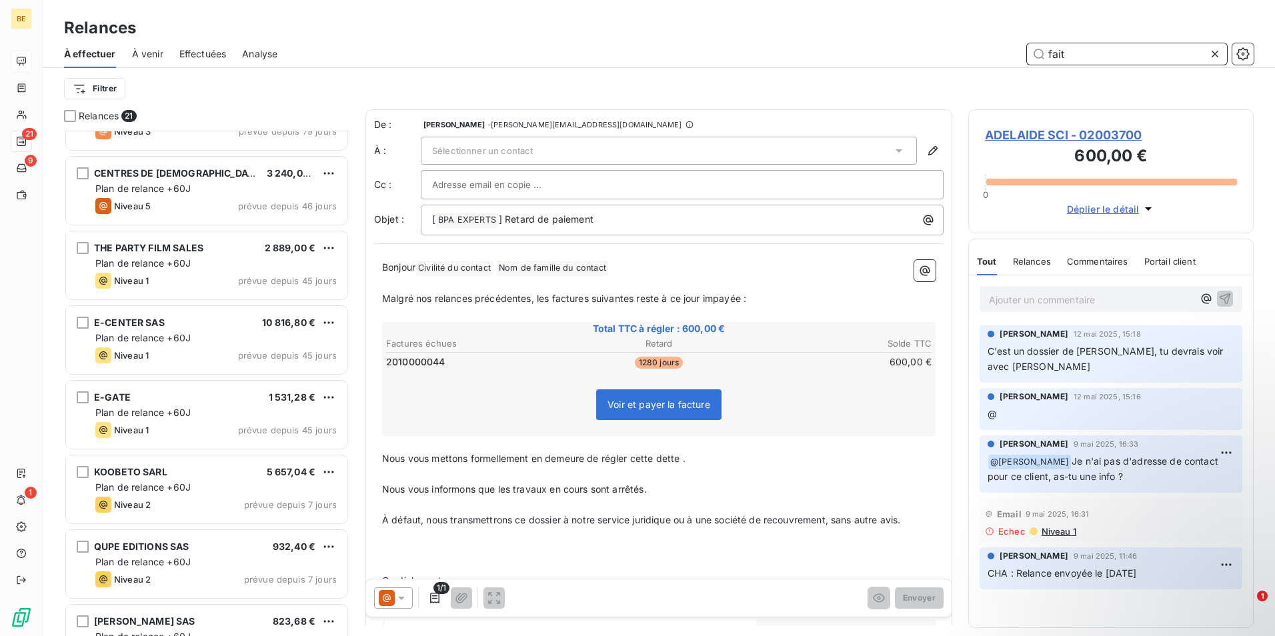
type input "fait"
